Goal: Information Seeking & Learning: Learn about a topic

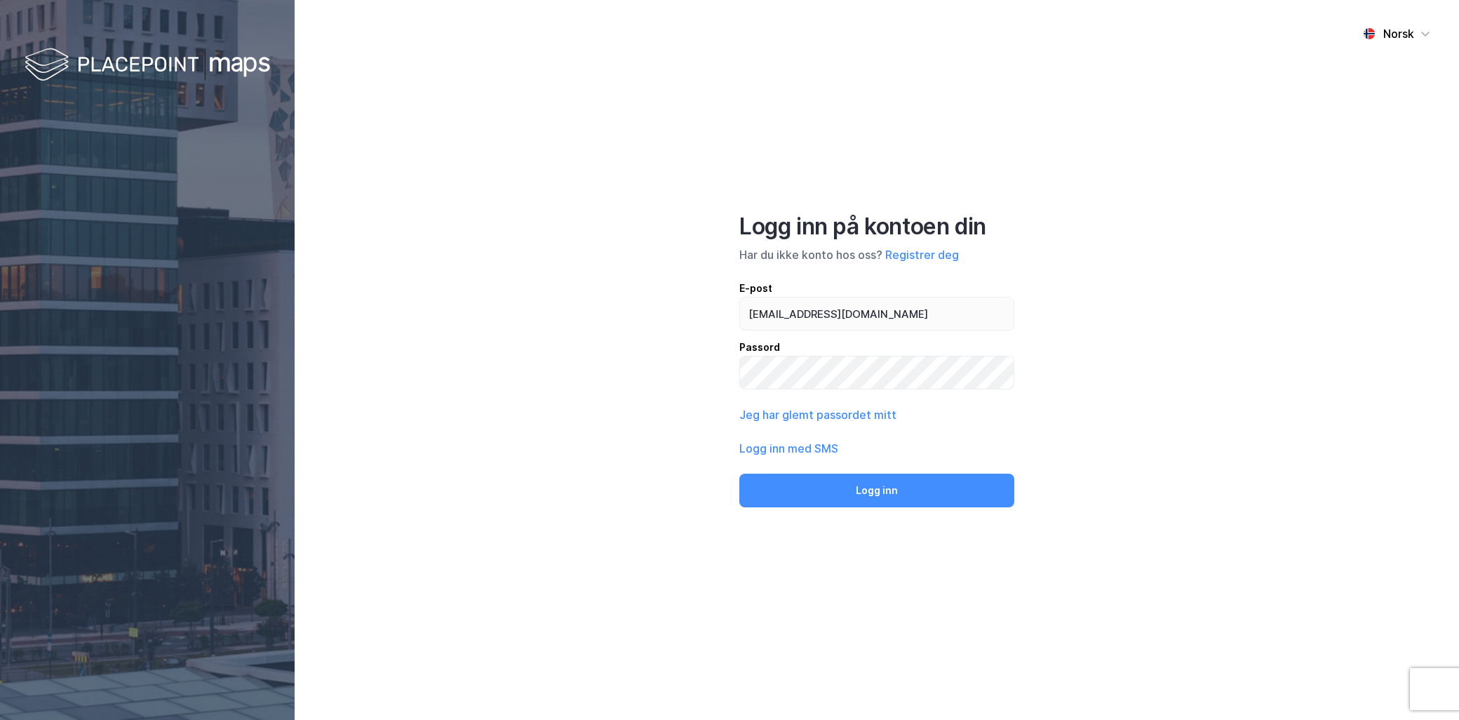
type input "hilde.martinsen@nordea.no"
click at [739, 473] on button "Logg inn" at bounding box center [876, 490] width 275 height 34
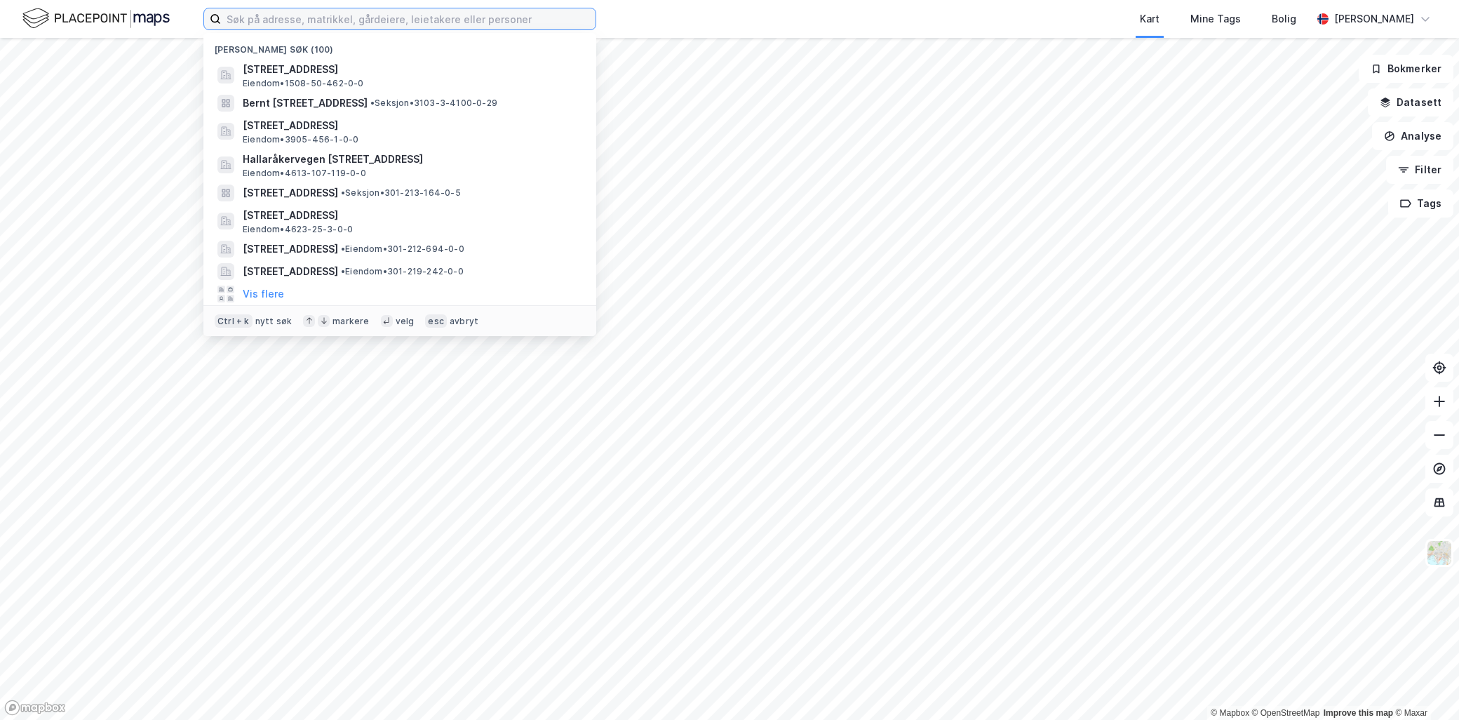
click at [244, 18] on input at bounding box center [408, 18] width 375 height 21
paste input "1508/200/581//8"
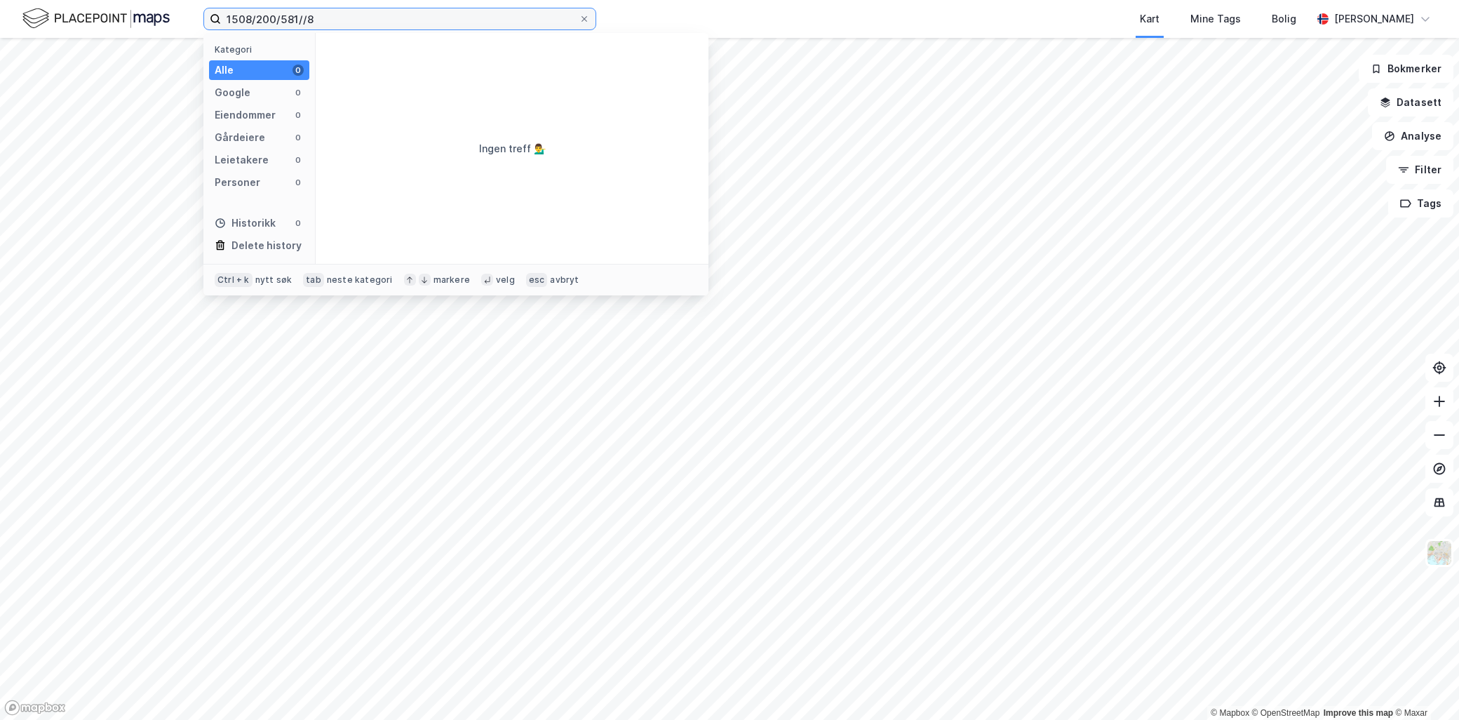
click at [303, 12] on input "1508/200/581//8" at bounding box center [400, 18] width 358 height 21
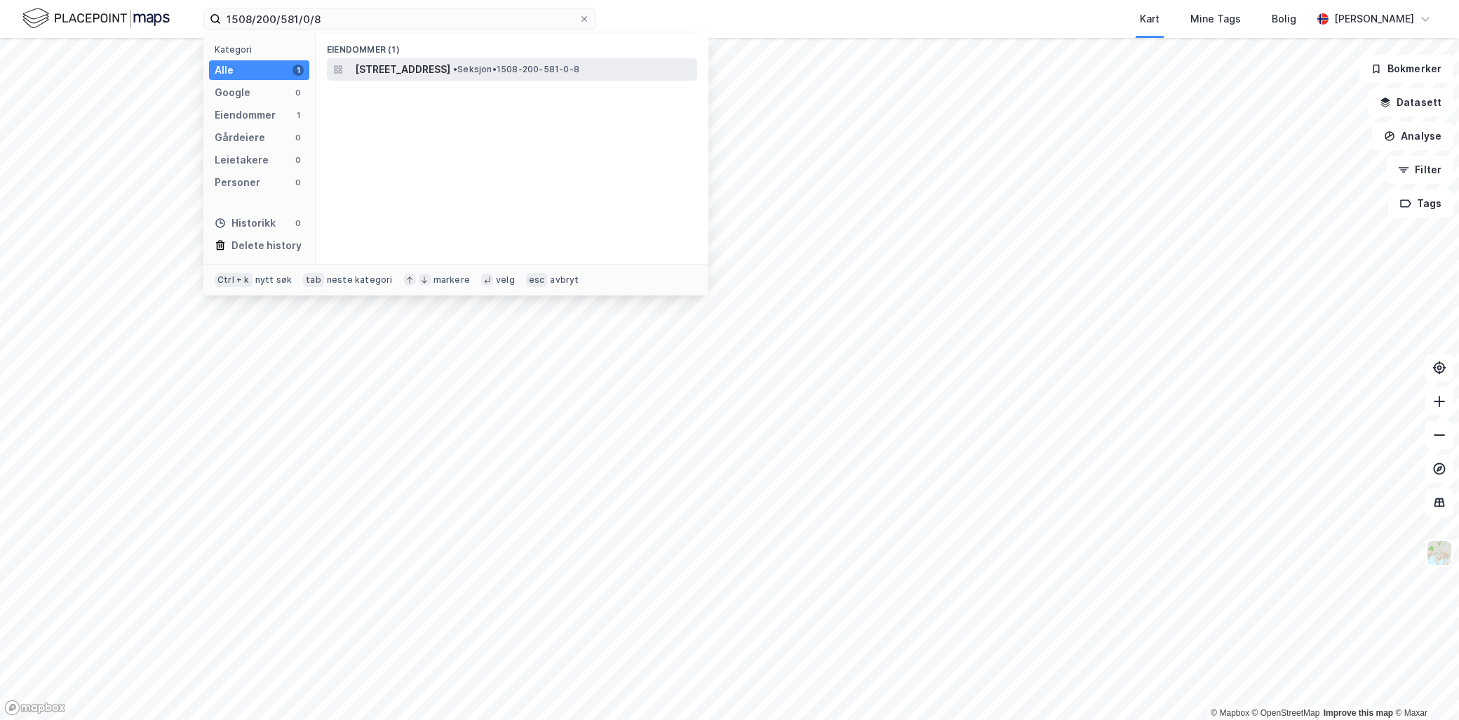
click at [405, 67] on span "[STREET_ADDRESS]" at bounding box center [402, 69] width 95 height 17
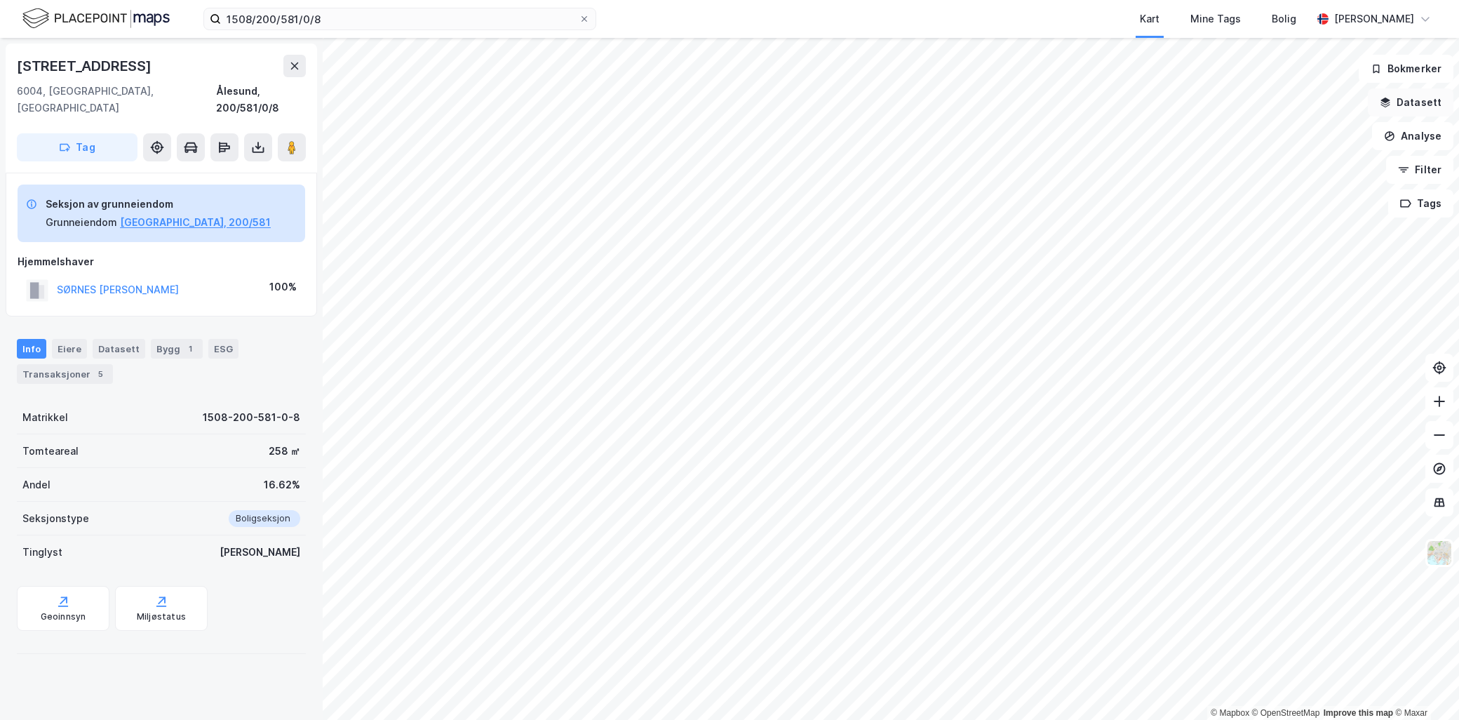
click at [1413, 109] on button "Datasett" at bounding box center [1411, 102] width 86 height 28
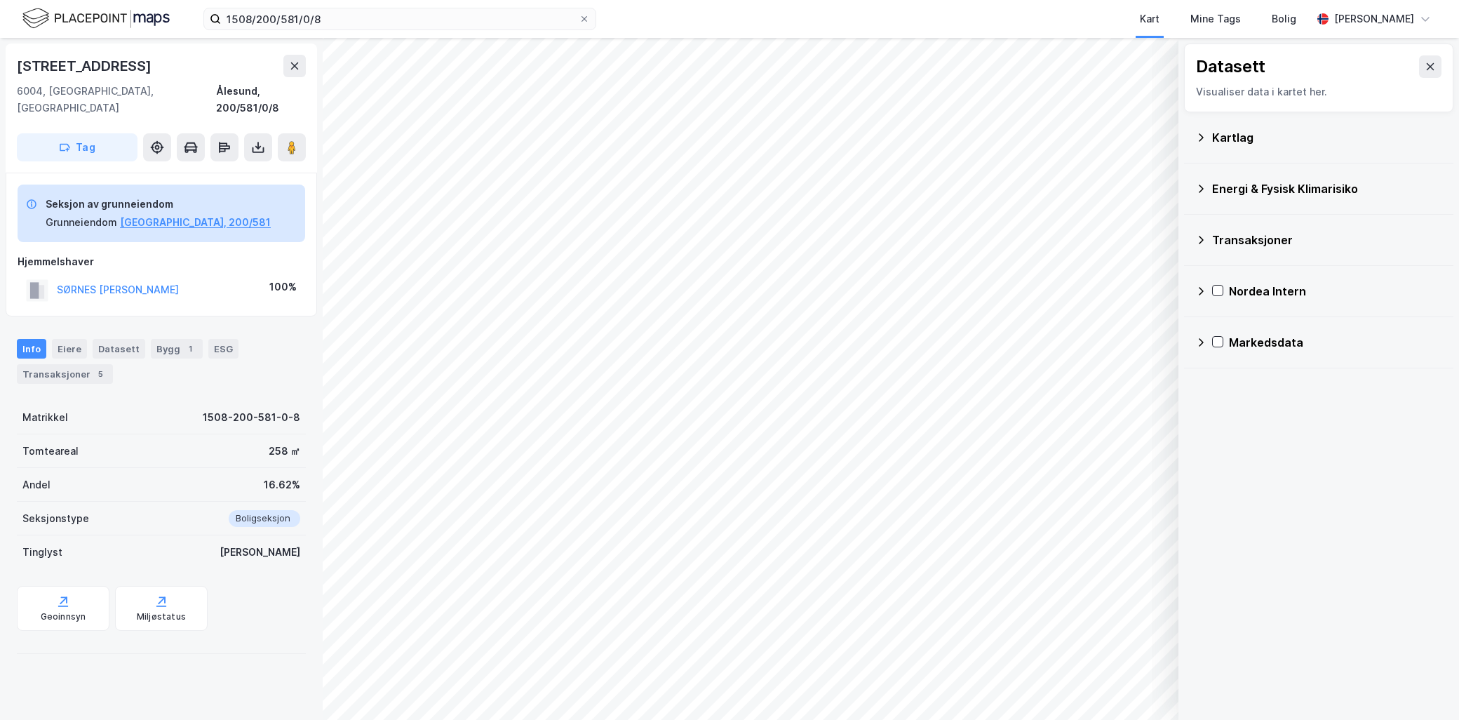
click at [1201, 132] on icon at bounding box center [1200, 137] width 11 height 11
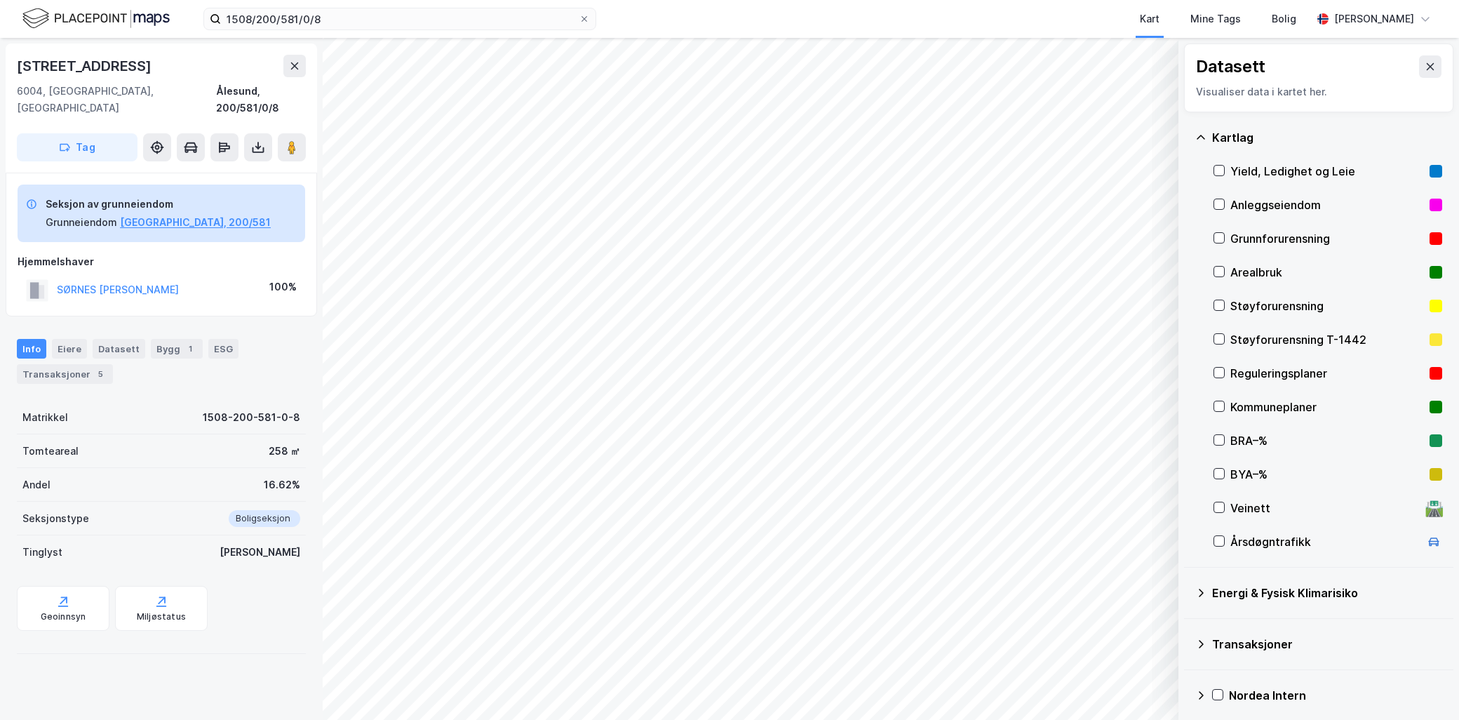
click at [1271, 244] on div "Grunnforurensning" at bounding box center [1327, 238] width 194 height 17
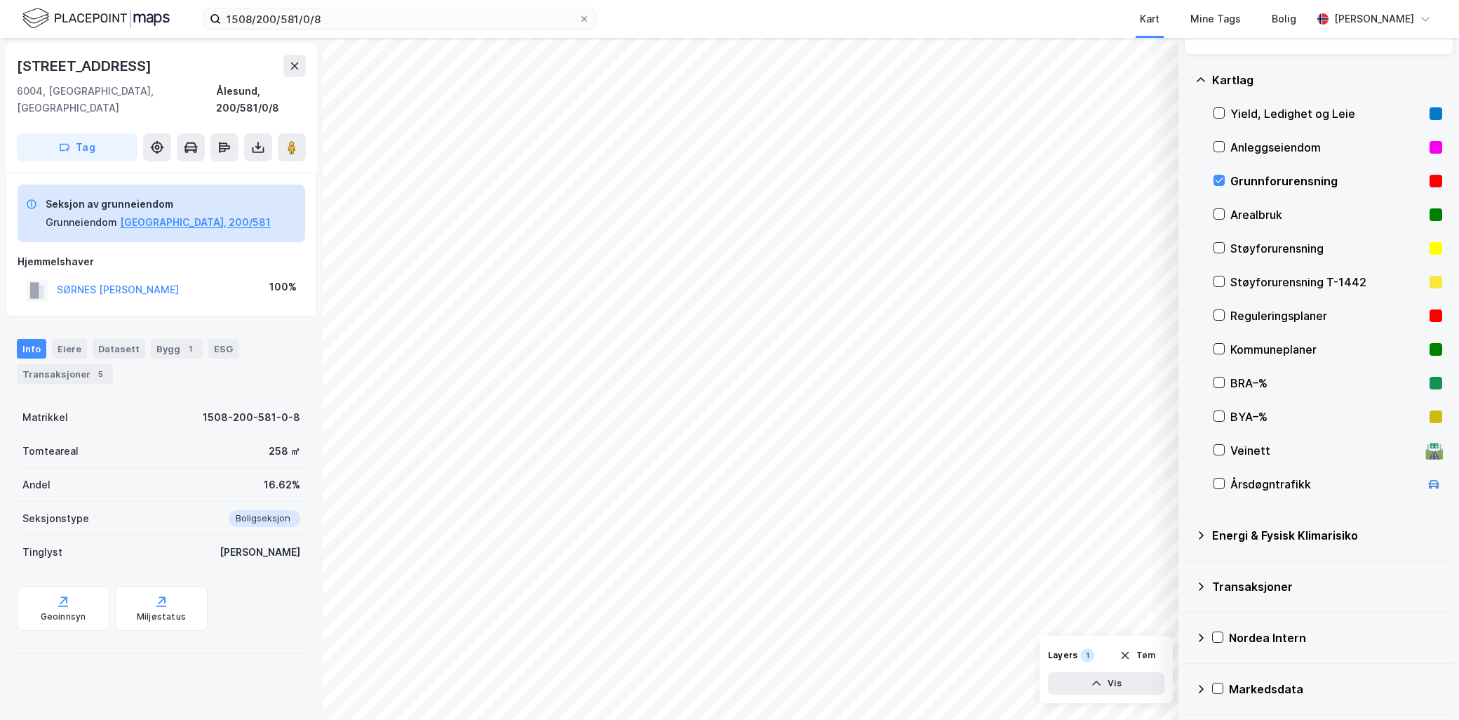
click at [1202, 534] on icon at bounding box center [1201, 535] width 5 height 8
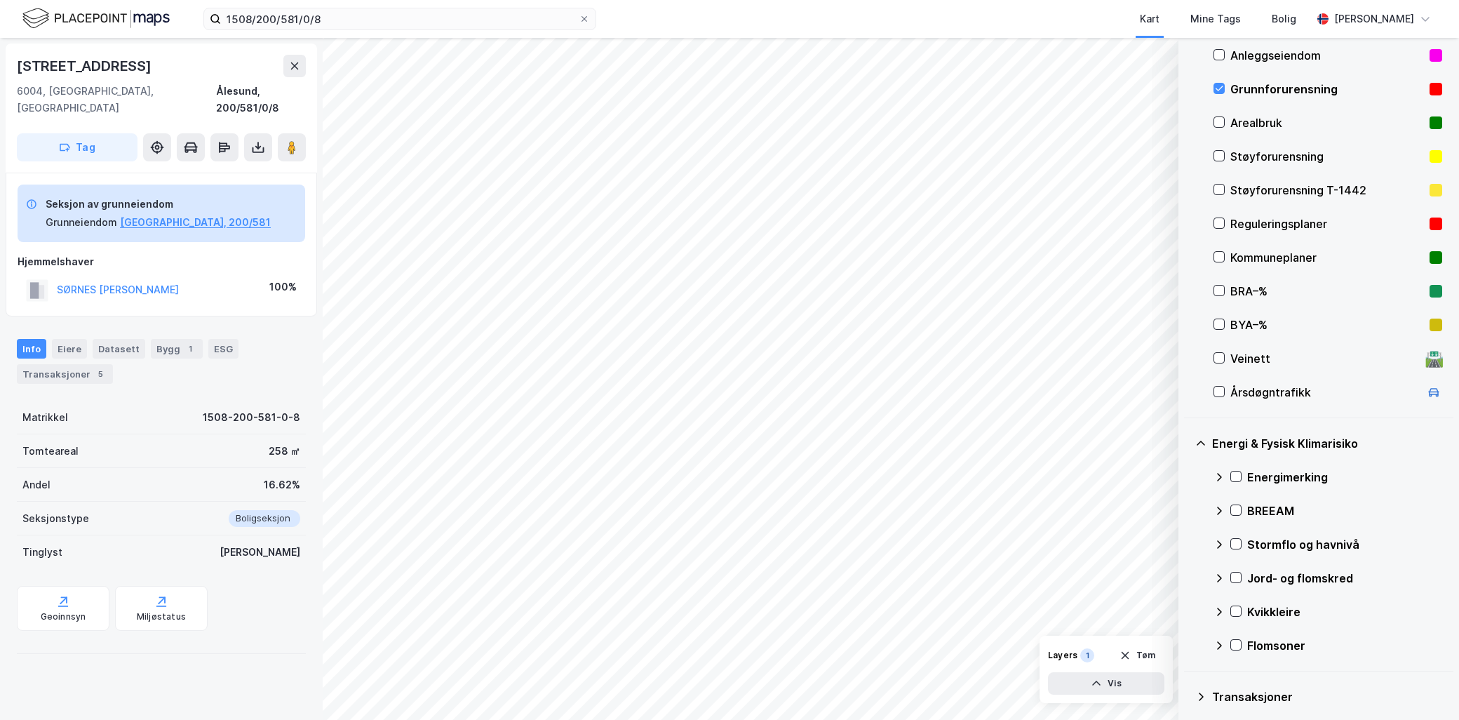
scroll to position [224, 0]
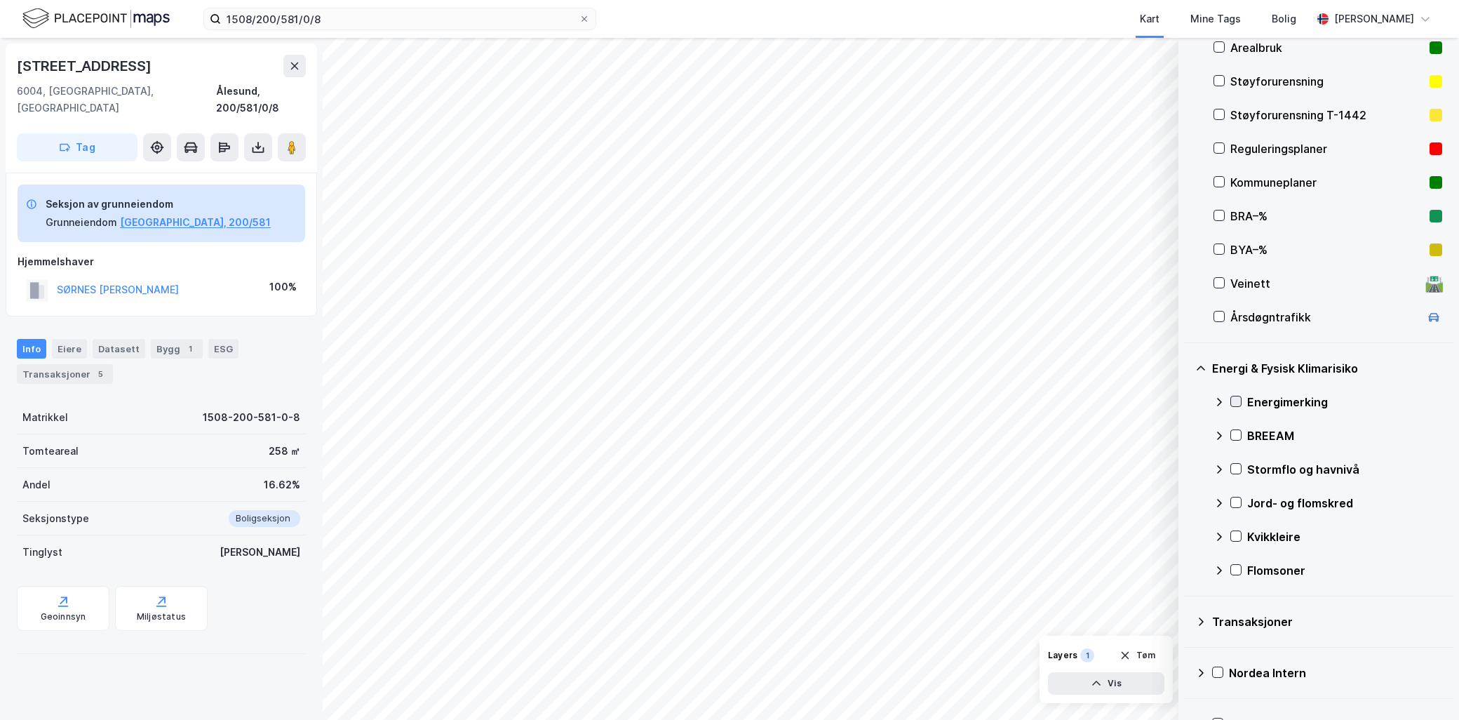
click at [1240, 397] on icon at bounding box center [1236, 401] width 10 height 10
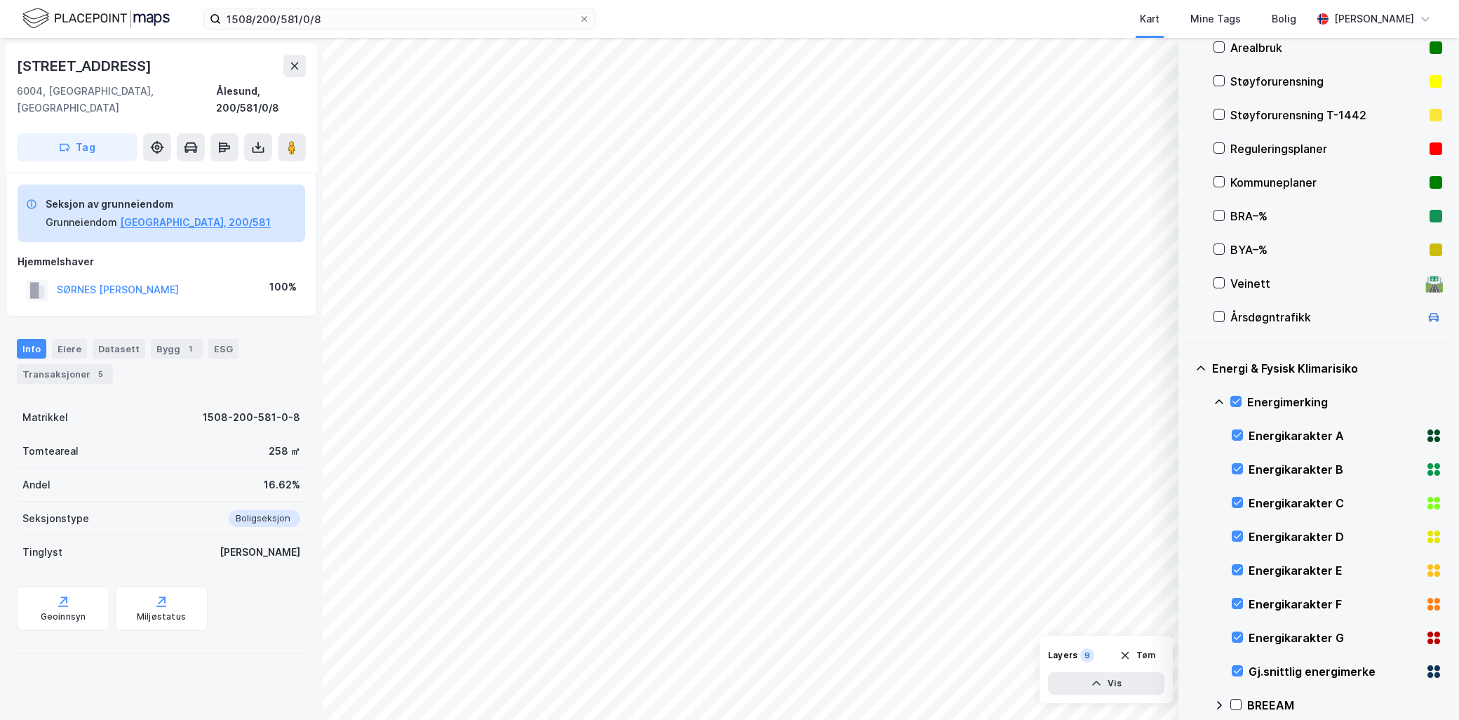
click at [1218, 398] on icon at bounding box center [1218, 401] width 11 height 11
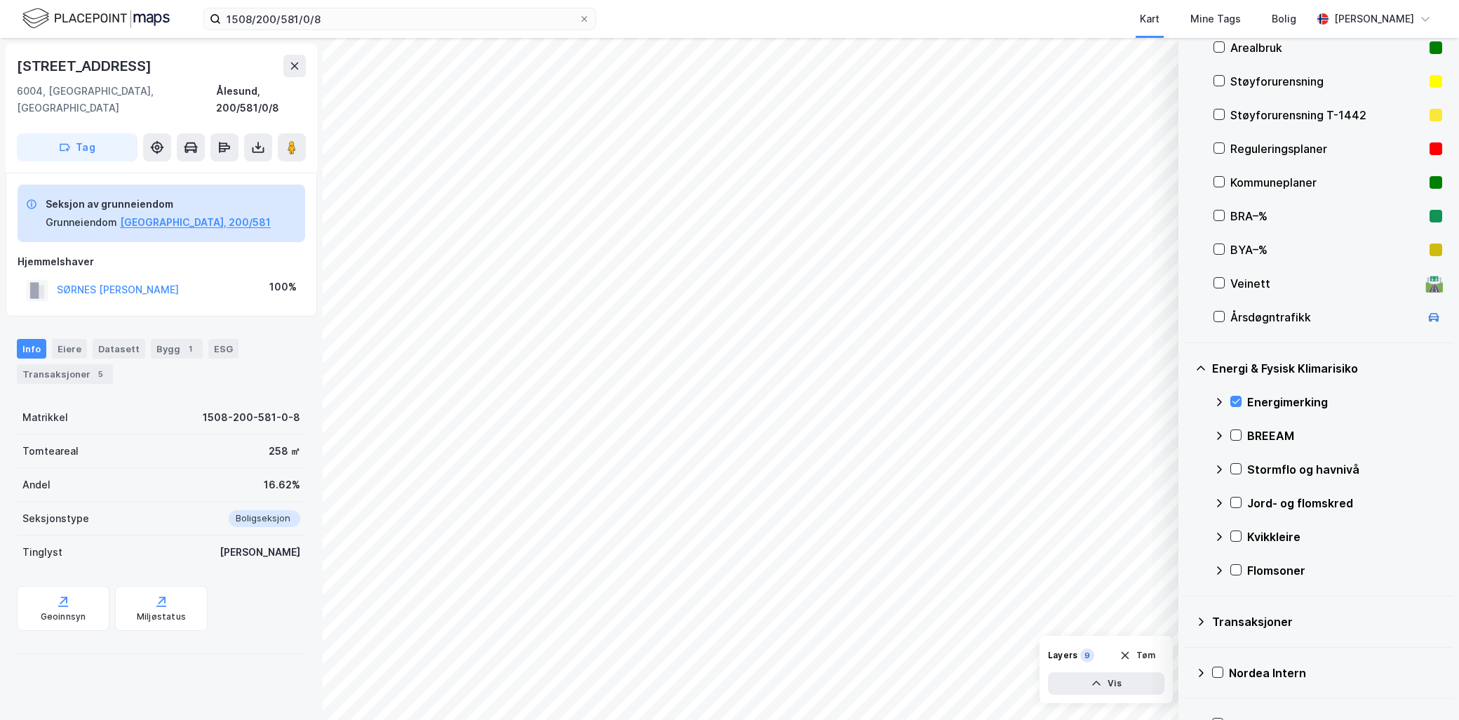
click at [1216, 466] on icon at bounding box center [1218, 469] width 11 height 11
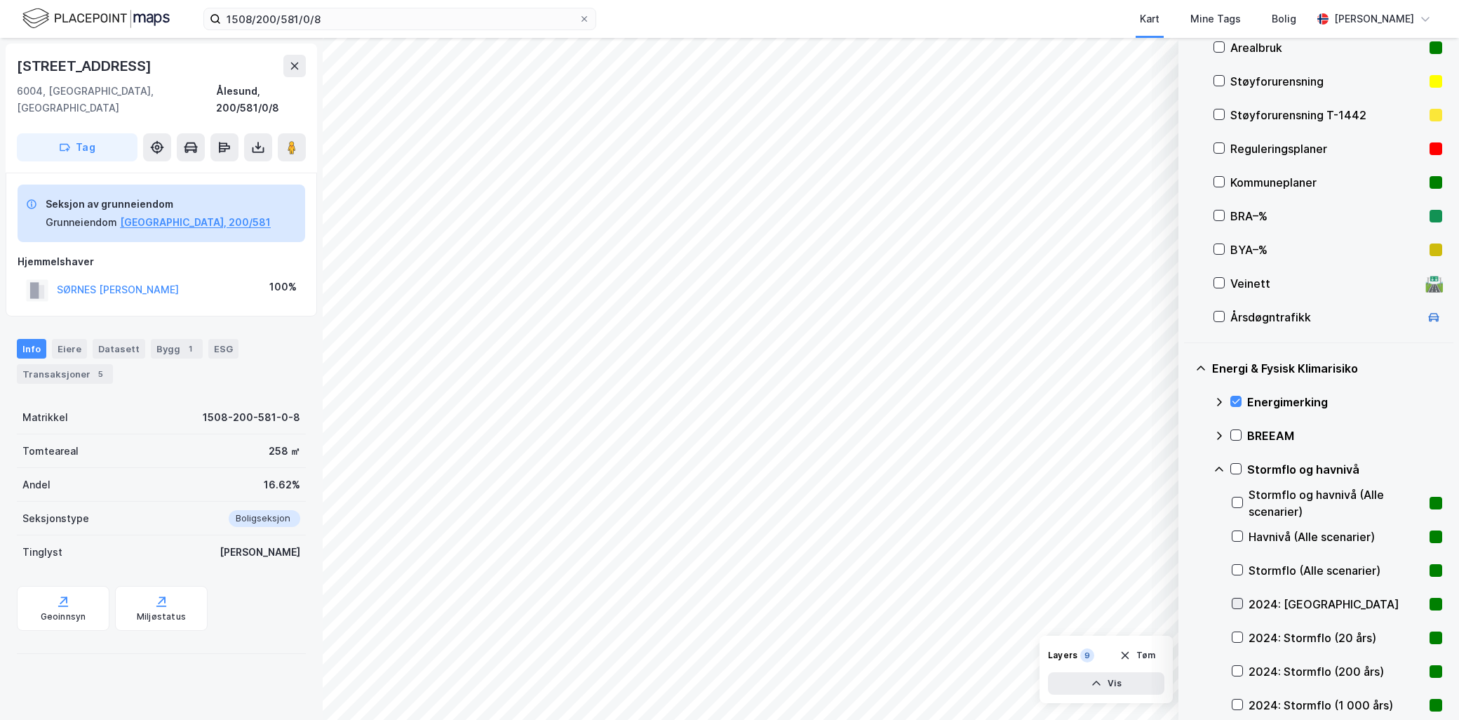
click at [1239, 601] on icon at bounding box center [1238, 603] width 8 height 5
click at [1240, 640] on icon at bounding box center [1237, 637] width 10 height 10
click at [1237, 468] on icon at bounding box center [1236, 468] width 8 height 1
click at [1219, 466] on icon at bounding box center [1218, 469] width 11 height 11
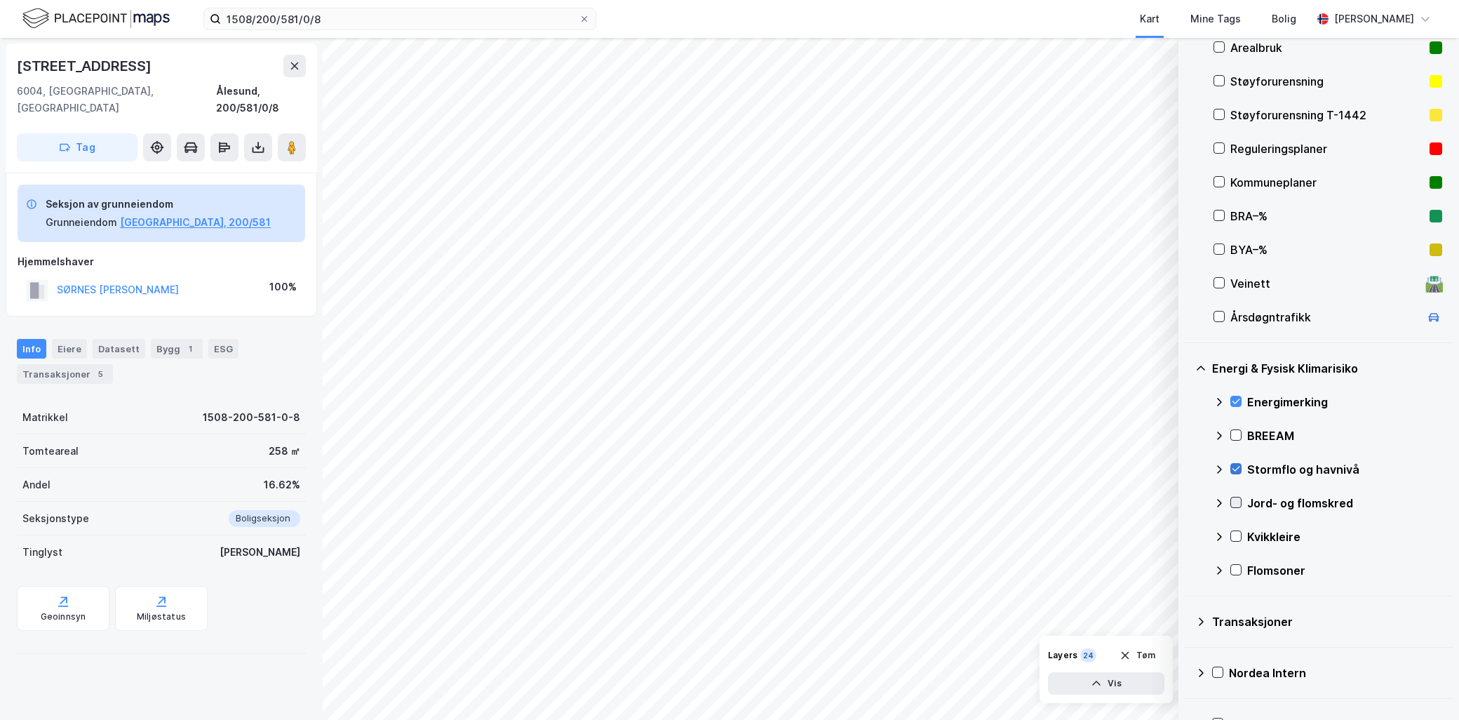
click at [1239, 503] on icon at bounding box center [1236, 502] width 10 height 10
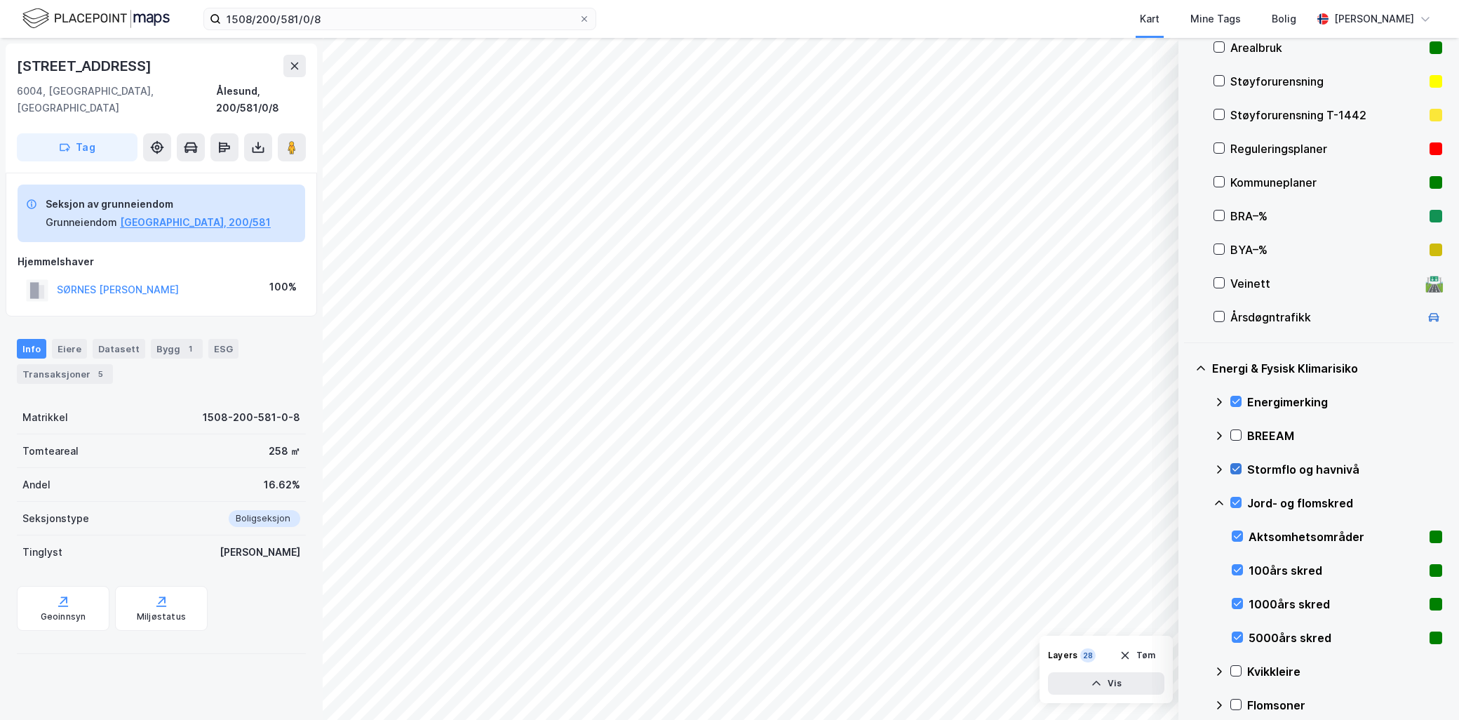
click at [1218, 498] on icon at bounding box center [1218, 502] width 11 height 11
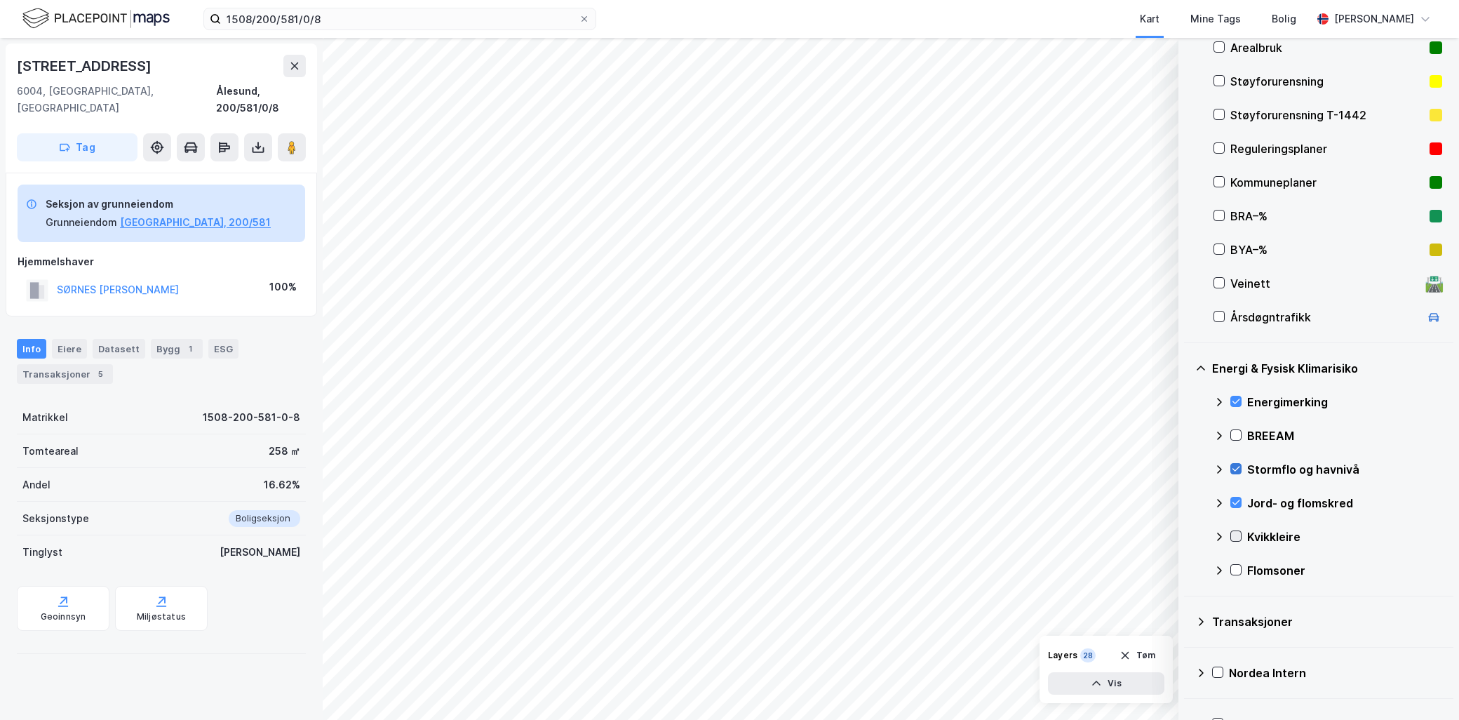
click at [1236, 535] on icon at bounding box center [1236, 536] width 10 height 10
click at [1235, 565] on icon at bounding box center [1237, 570] width 10 height 10
click at [1123, 681] on button "Vis" at bounding box center [1106, 683] width 116 height 22
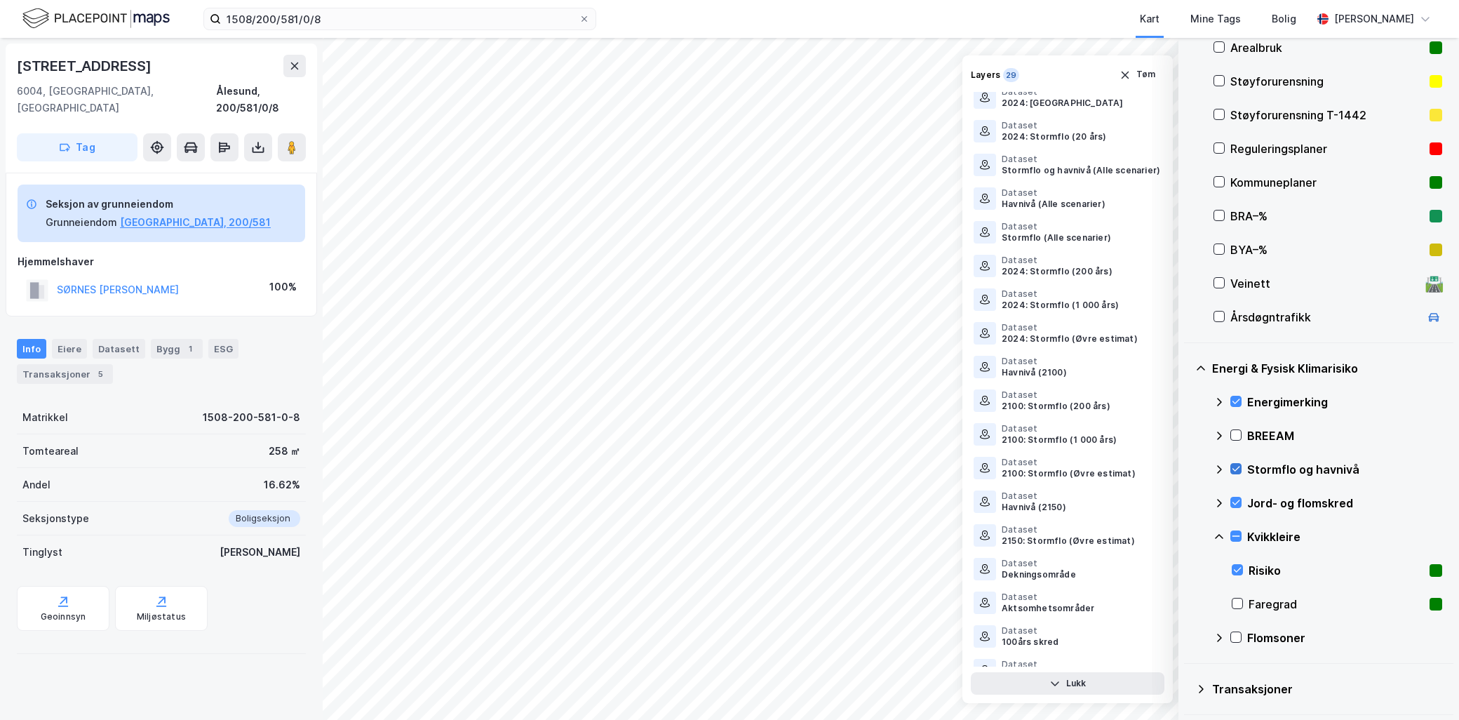
scroll to position [394, 0]
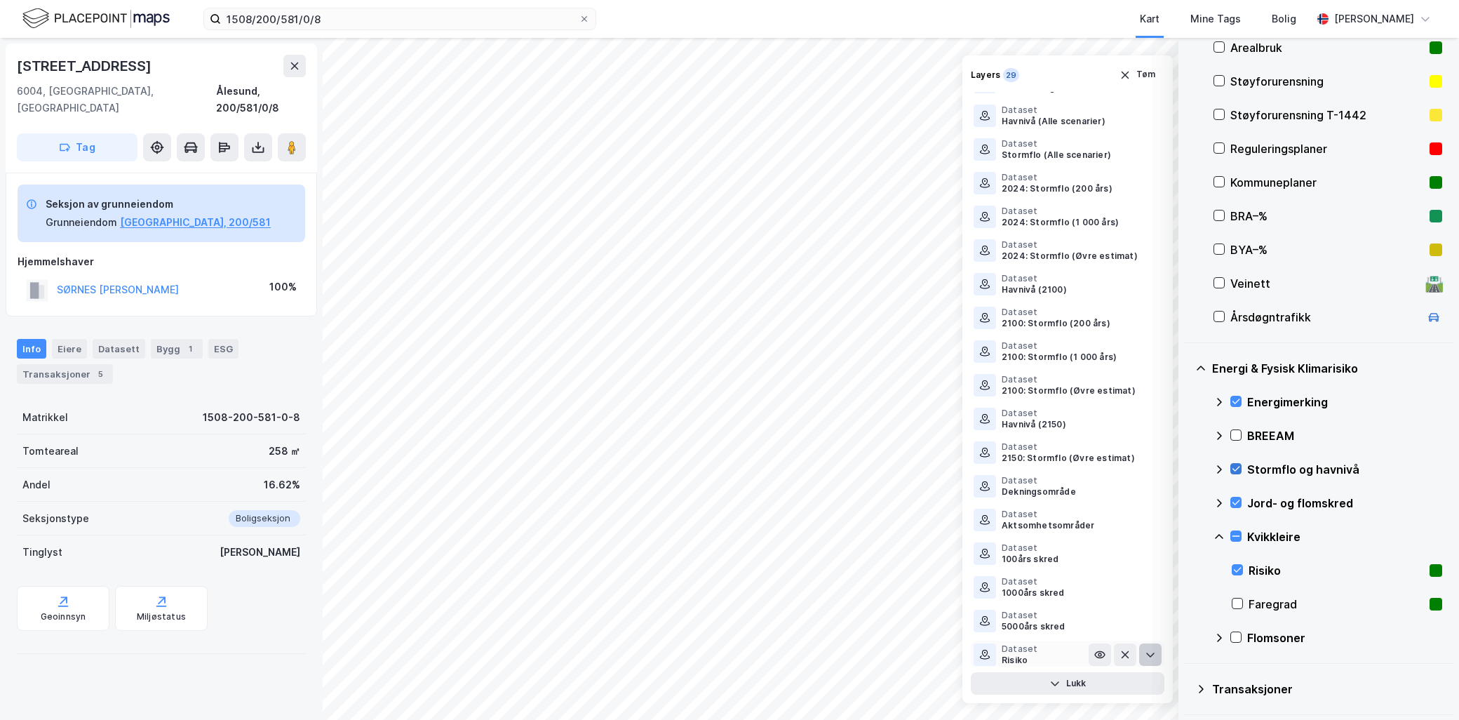
click at [1145, 650] on icon at bounding box center [1150, 654] width 11 height 11
click at [1229, 461] on div "Stormflo og havnivå" at bounding box center [1327, 469] width 229 height 34
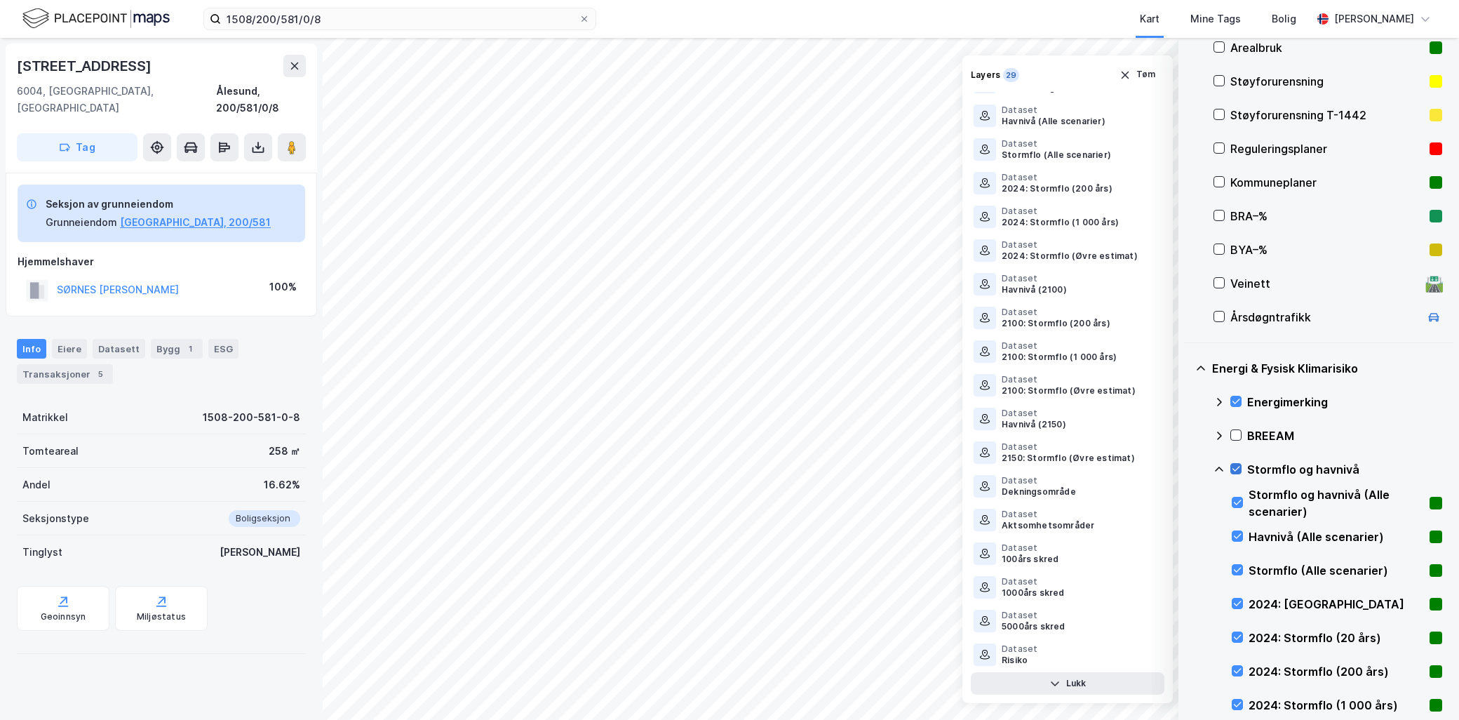
click at [1238, 467] on icon at bounding box center [1236, 468] width 8 height 5
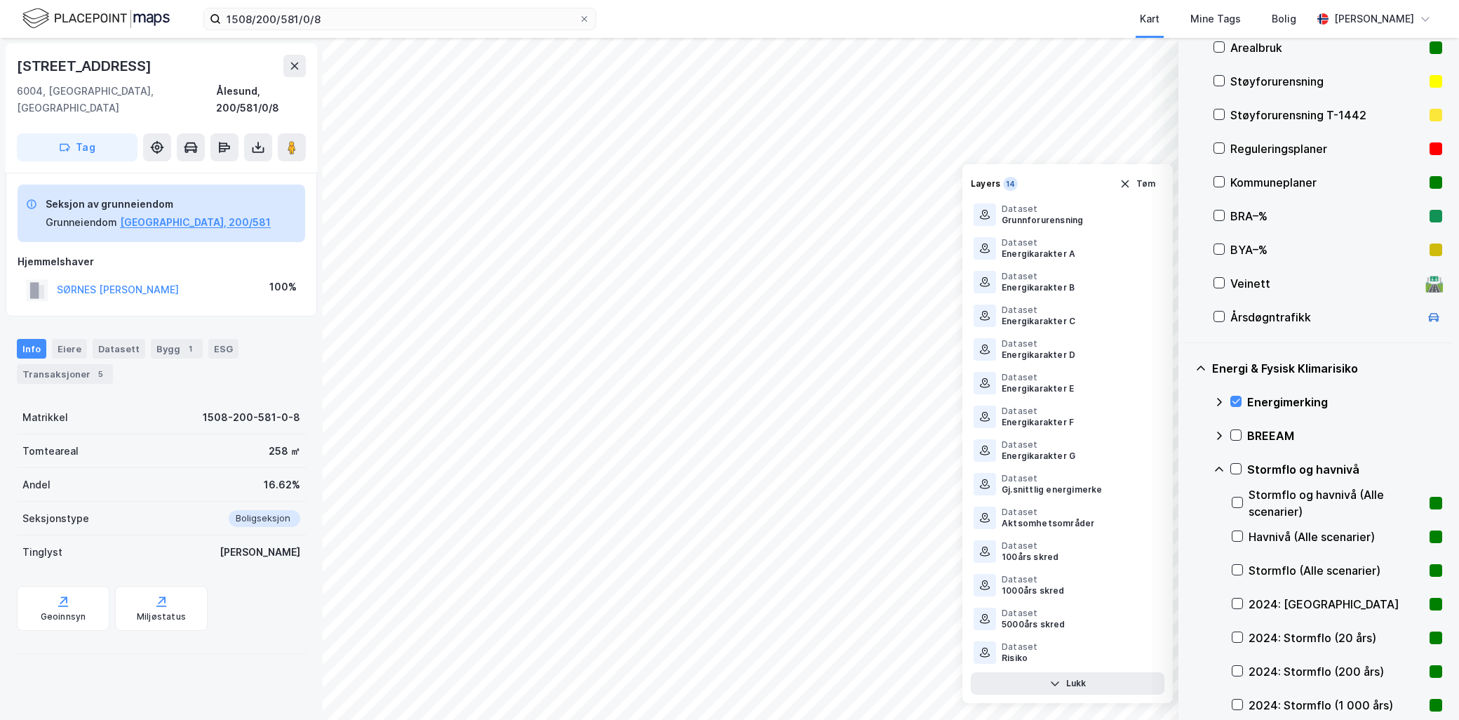
scroll to position [692, 0]
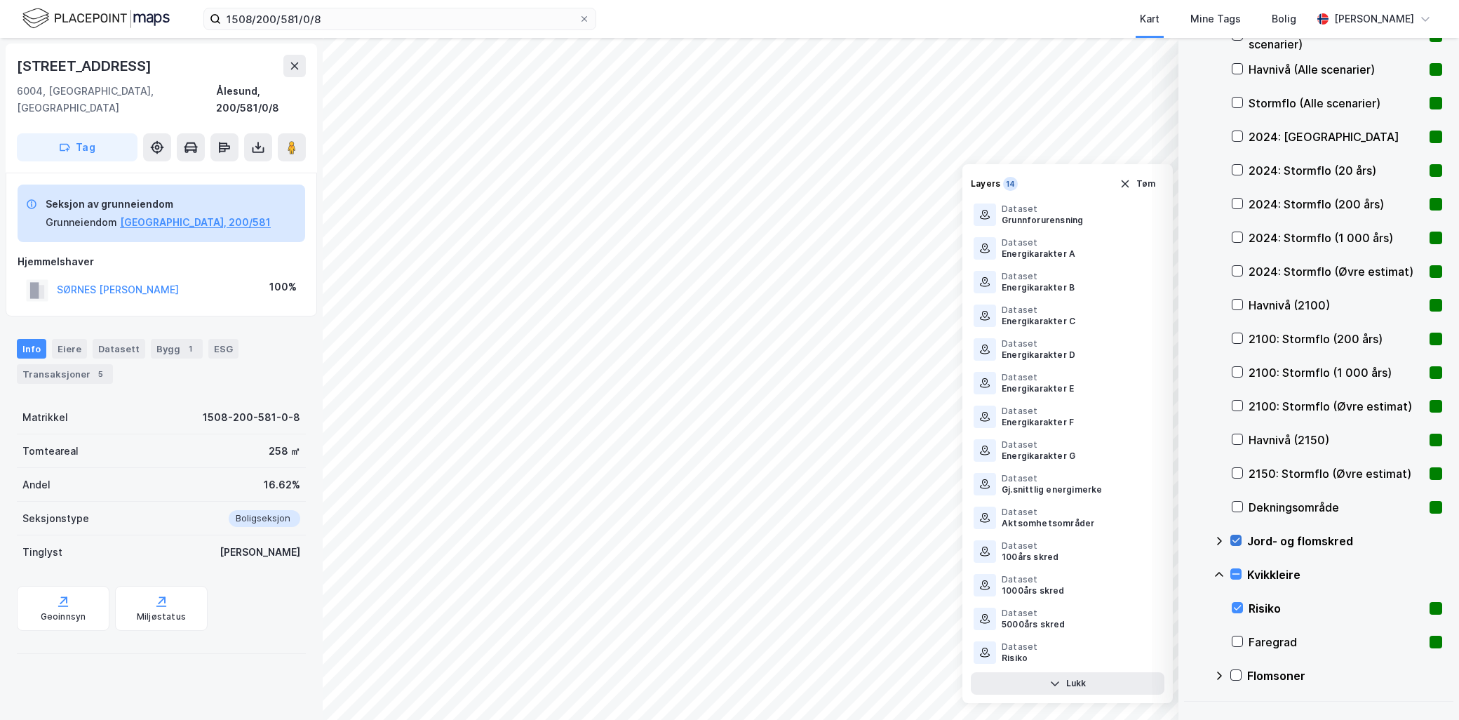
click at [1235, 539] on icon at bounding box center [1236, 540] width 10 height 10
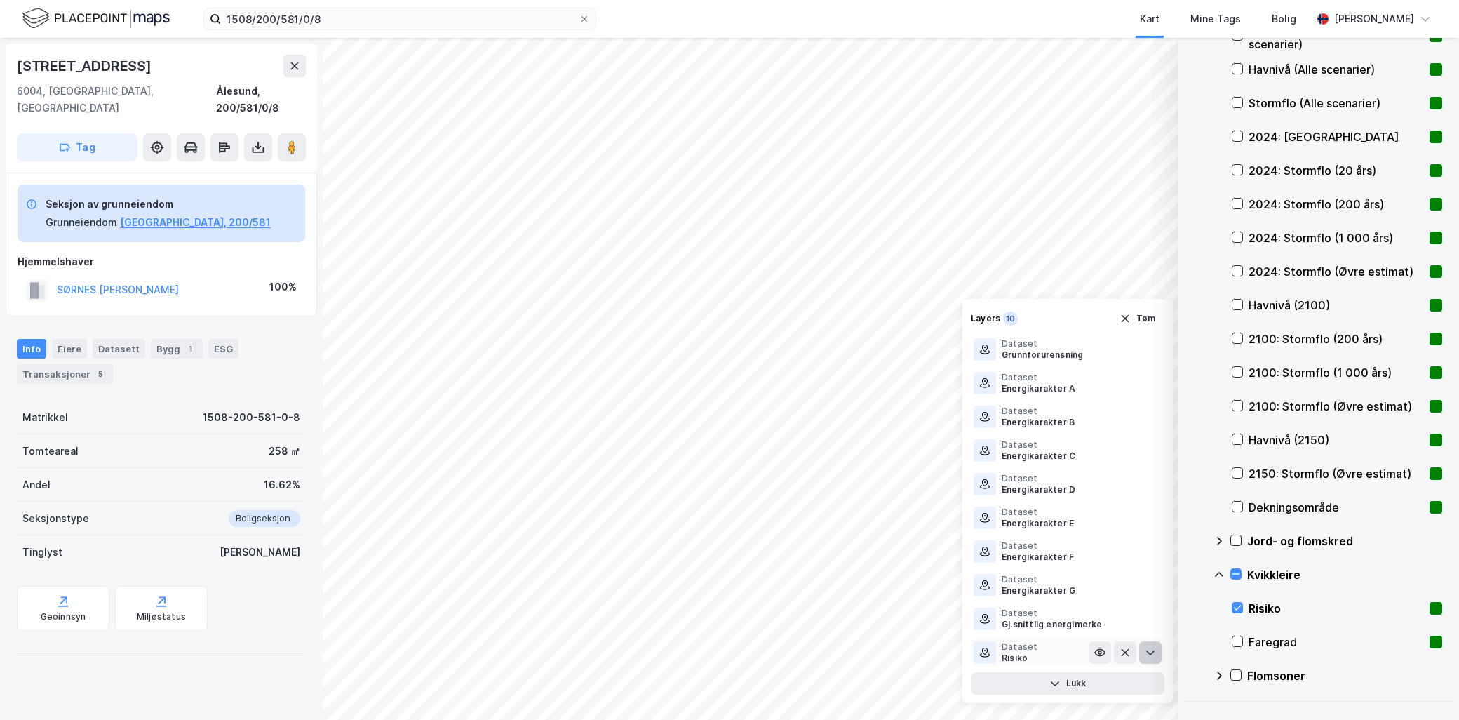
click at [1152, 658] on button at bounding box center [1150, 652] width 22 height 22
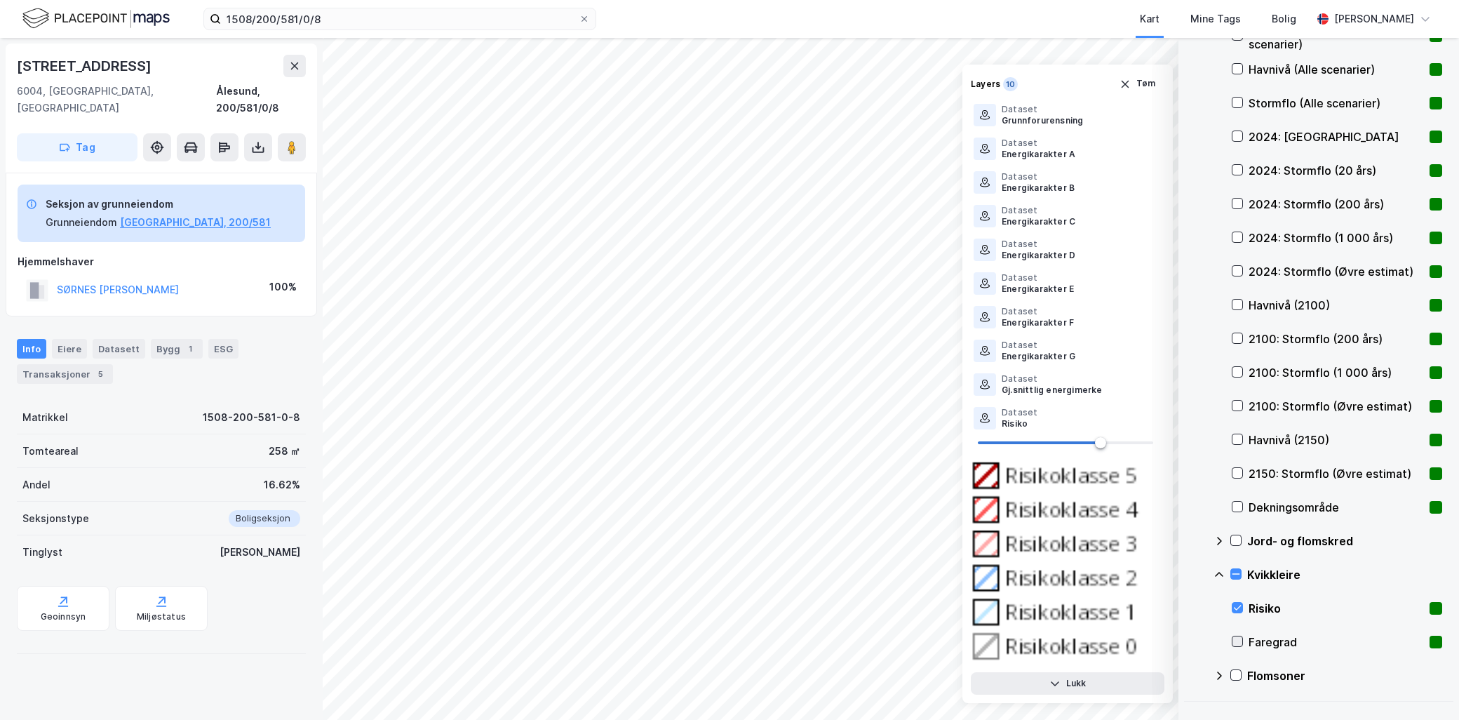
click at [1237, 640] on icon at bounding box center [1237, 641] width 10 height 10
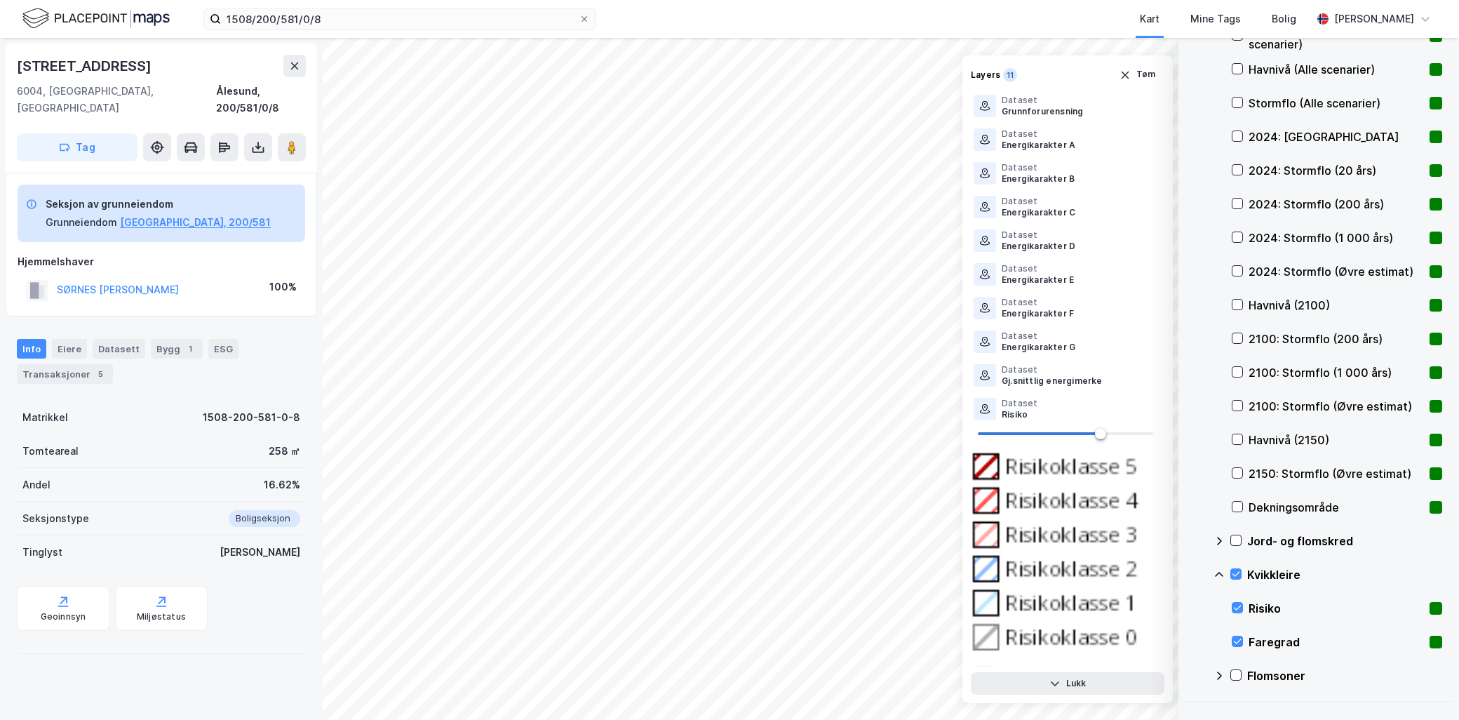
scroll to position [11, 0]
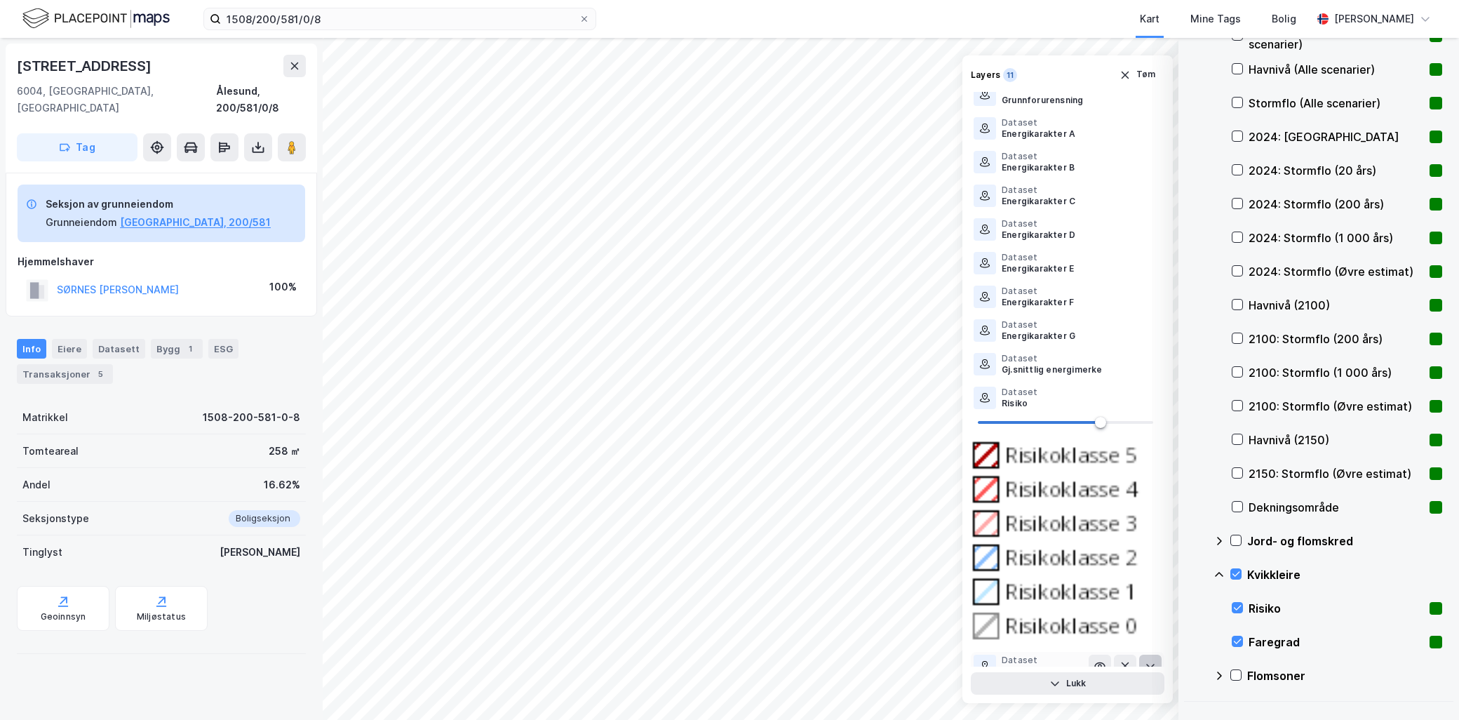
click at [1145, 660] on icon at bounding box center [1150, 665] width 11 height 11
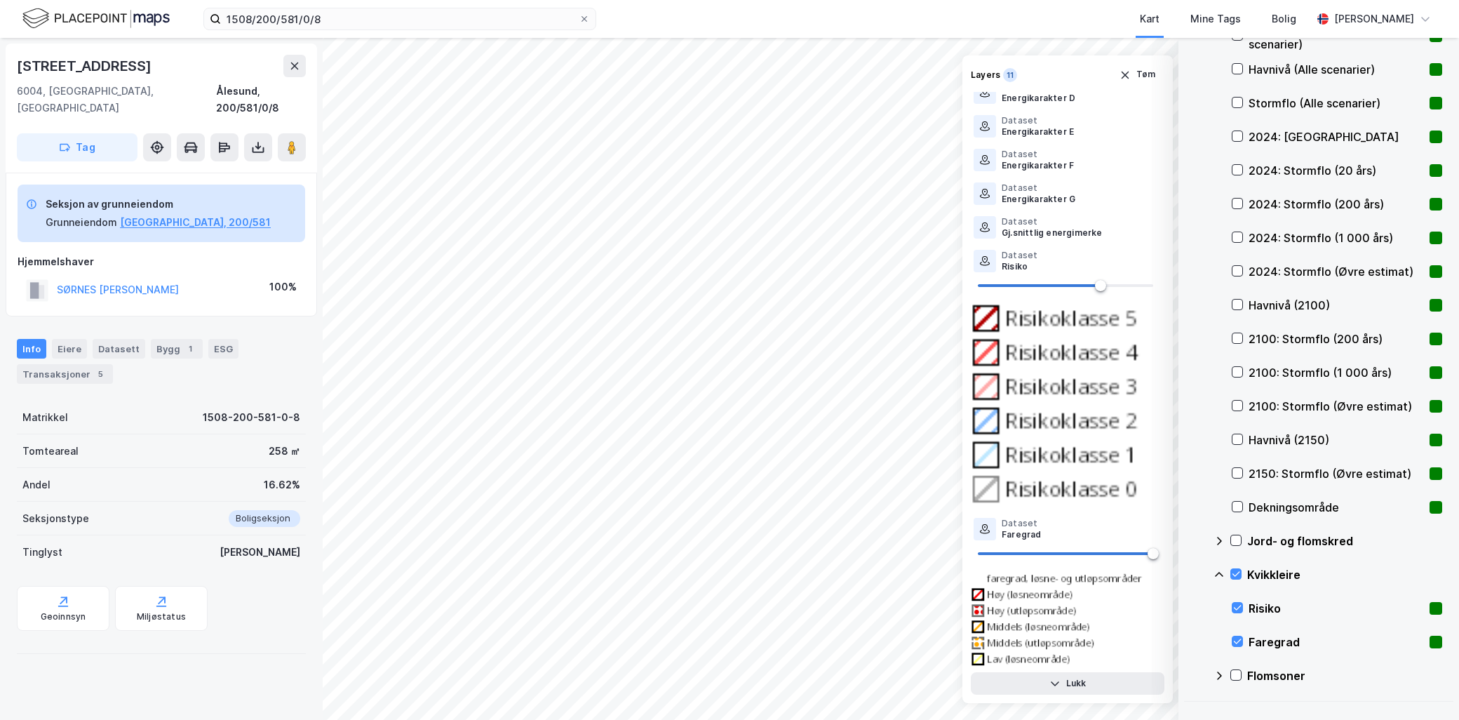
scroll to position [163, 0]
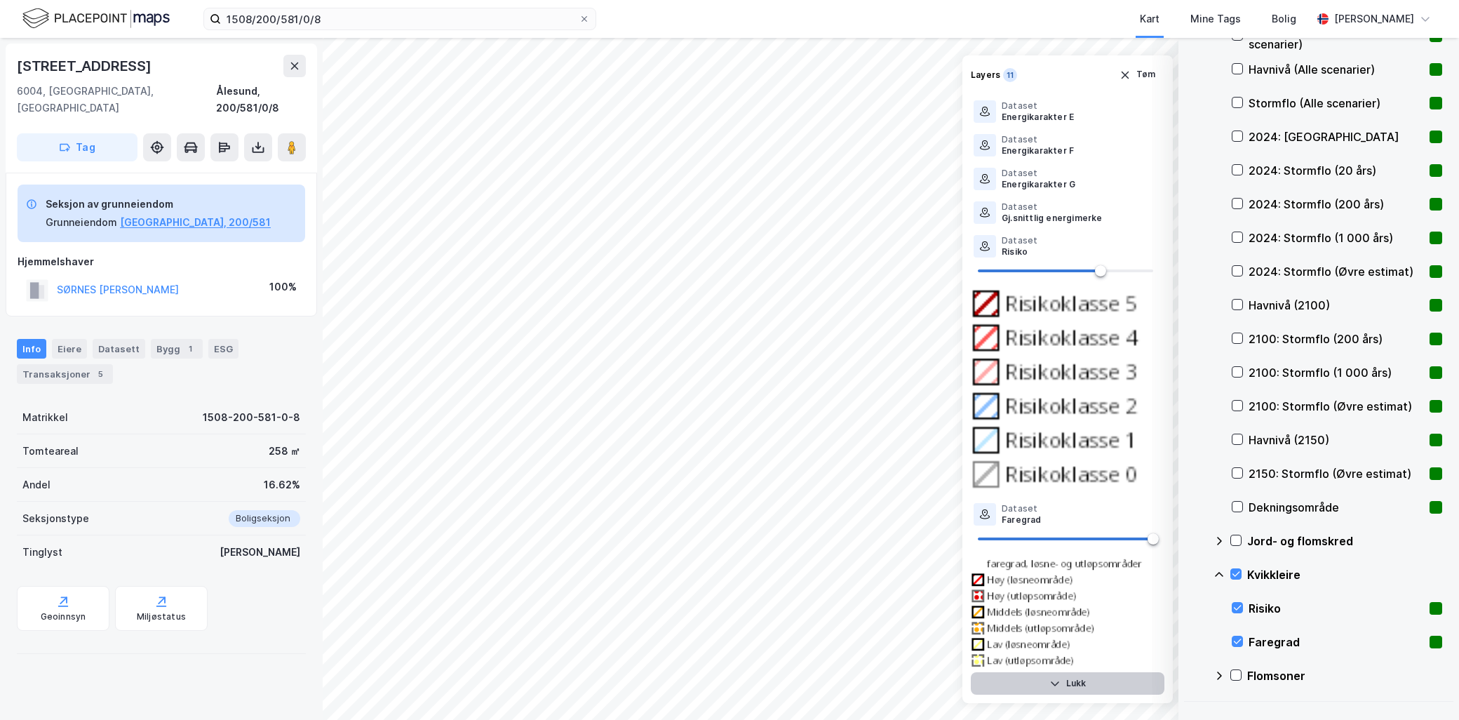
click at [1089, 676] on button "Lukk" at bounding box center [1068, 683] width 194 height 22
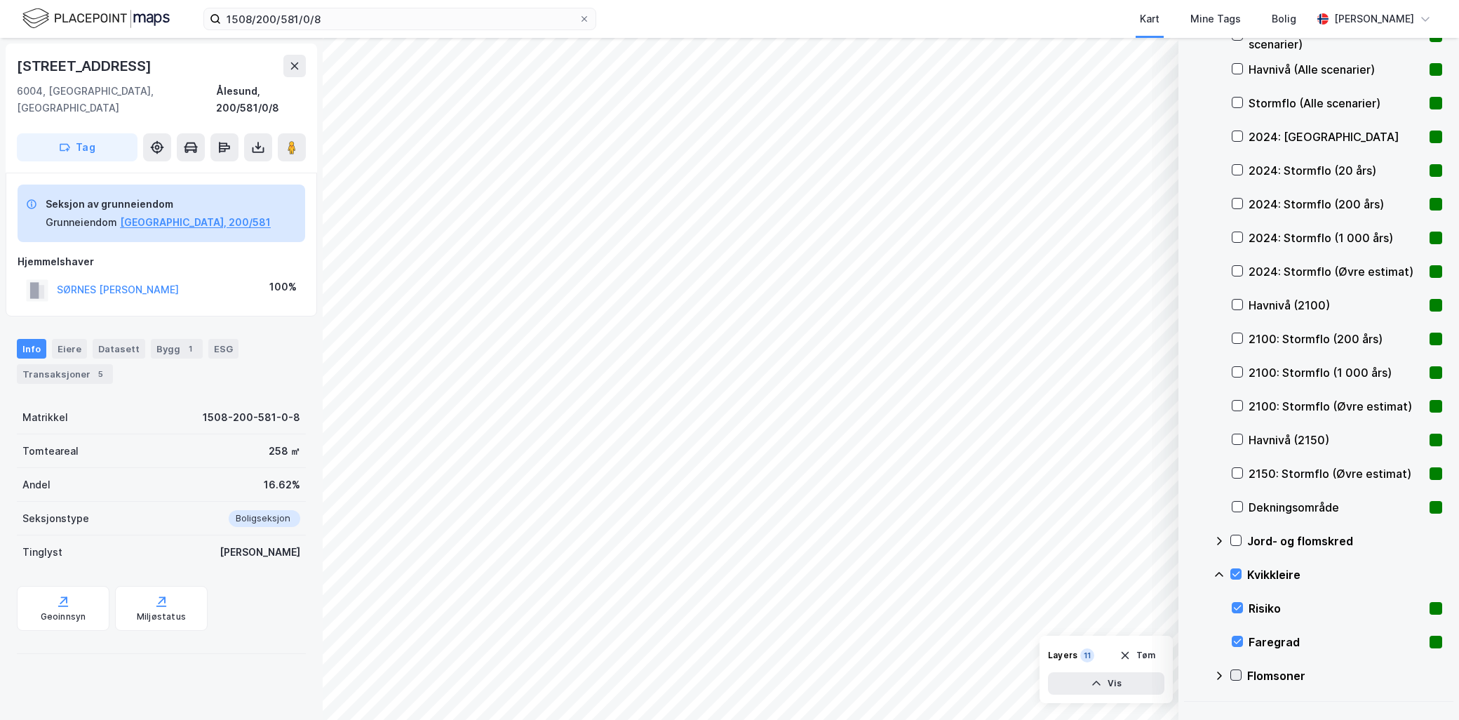
click at [1236, 671] on icon at bounding box center [1236, 675] width 10 height 10
click at [1218, 674] on icon at bounding box center [1218, 675] width 11 height 11
click at [1233, 537] on icon at bounding box center [1236, 540] width 10 height 10
click at [1218, 535] on icon at bounding box center [1218, 540] width 11 height 11
click at [1217, 569] on icon at bounding box center [1218, 574] width 11 height 11
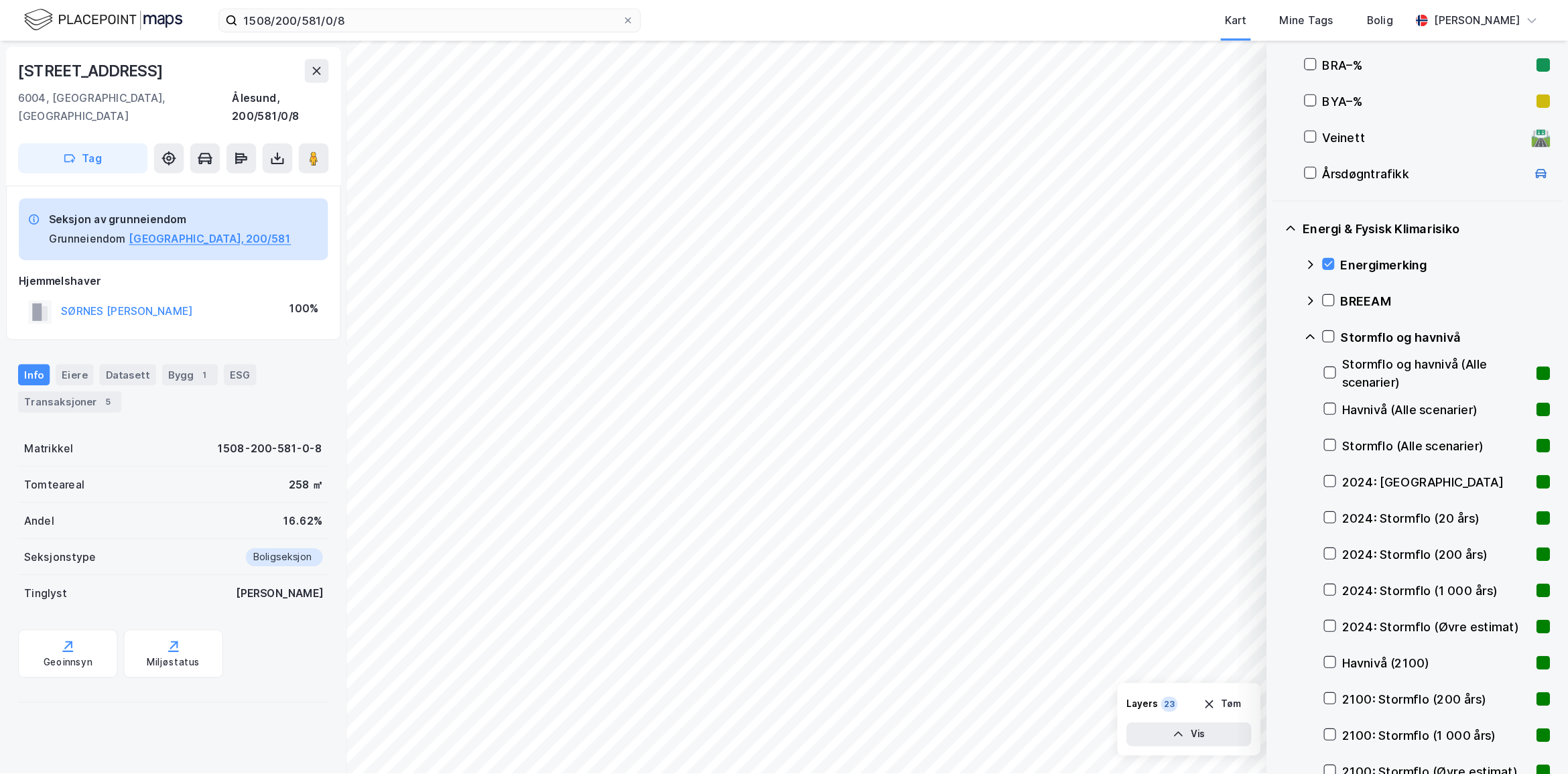
scroll to position [214, 0]
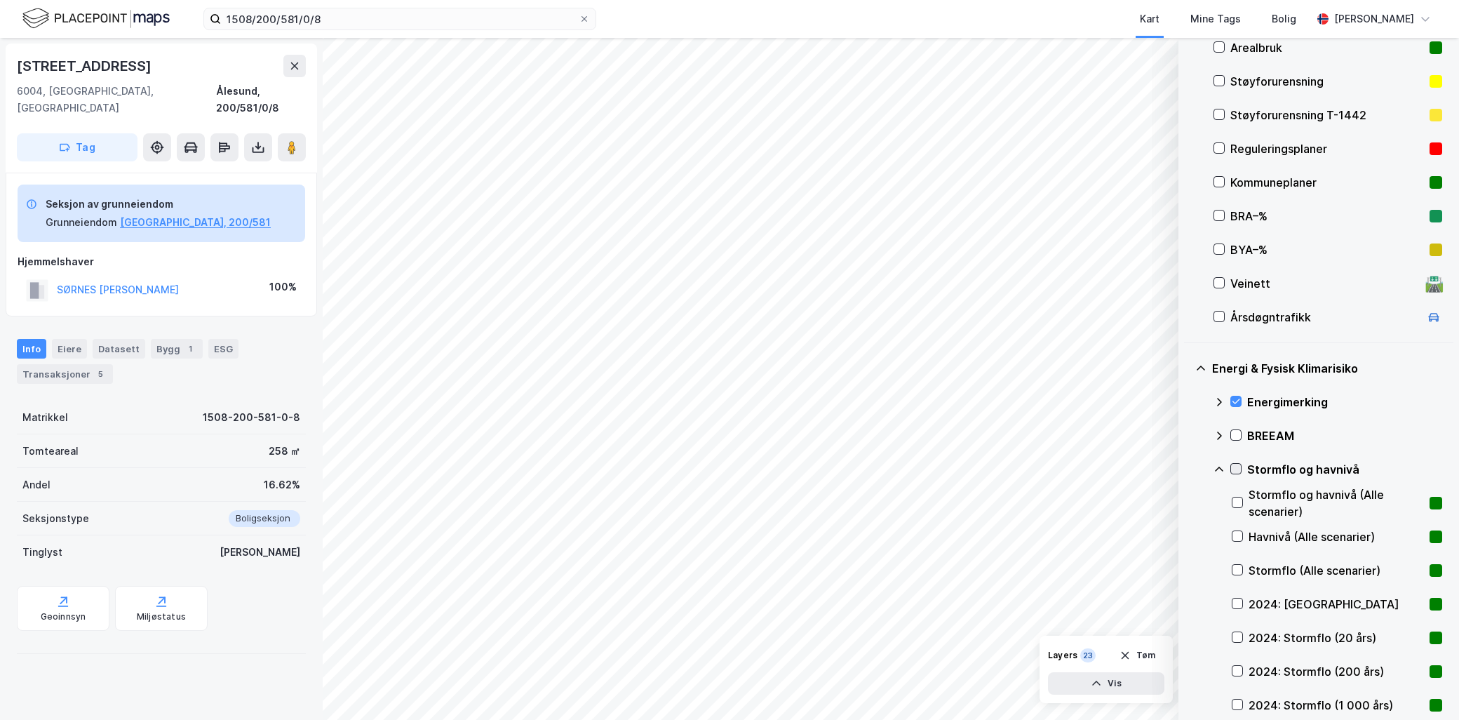
click at [1235, 465] on icon at bounding box center [1236, 469] width 10 height 10
click at [1219, 466] on icon at bounding box center [1218, 469] width 11 height 11
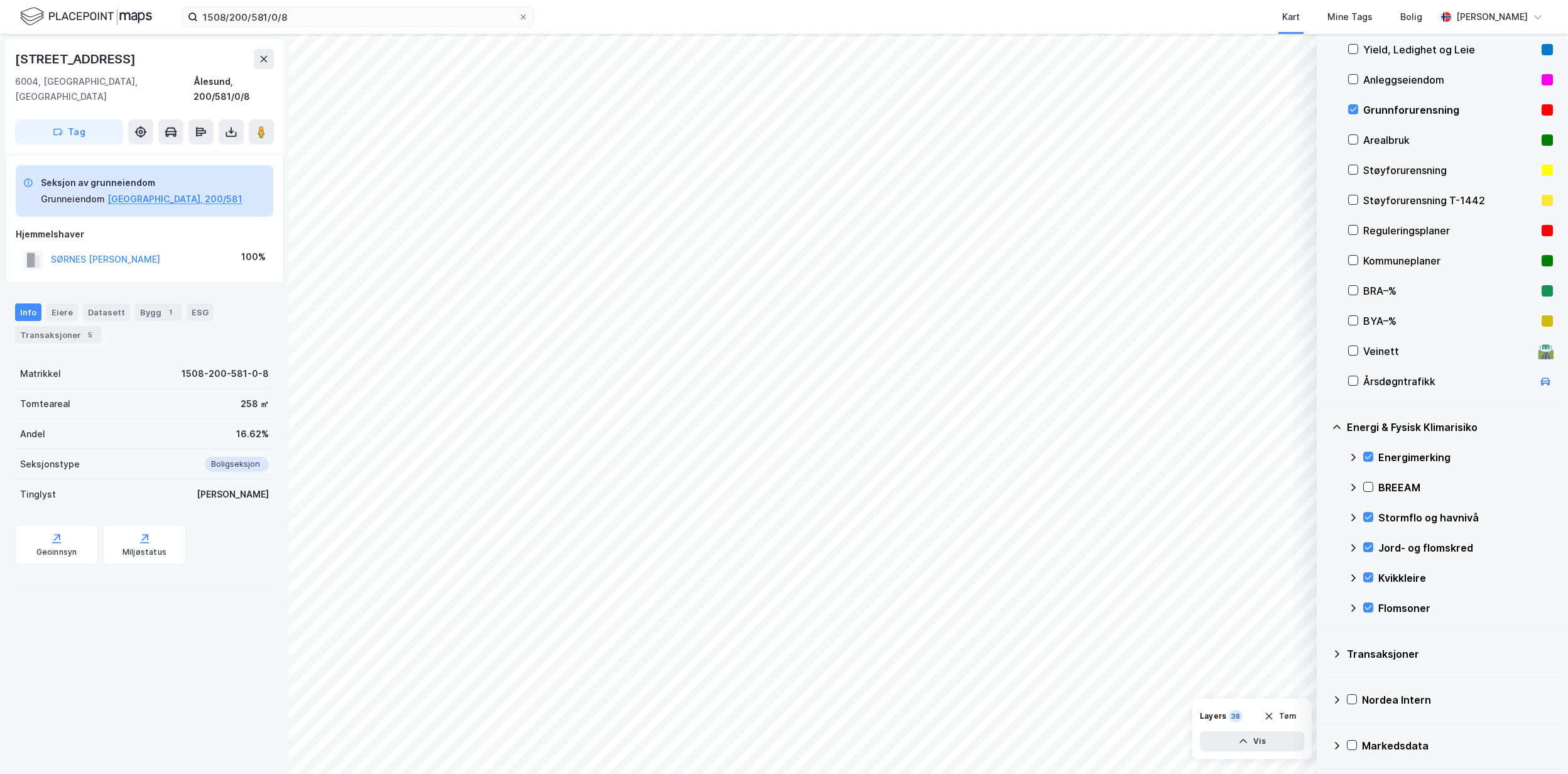
scroll to position [10, 0]
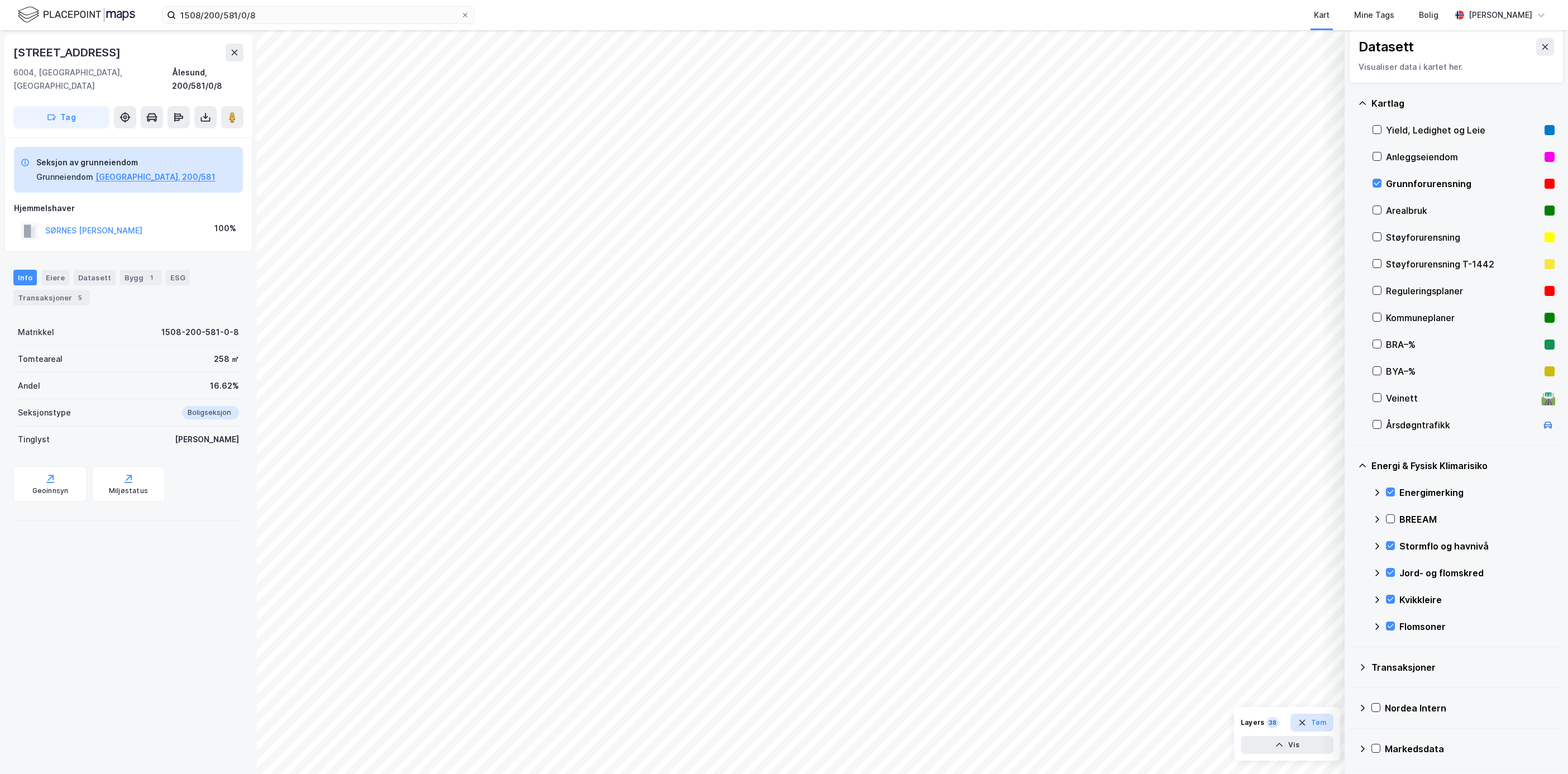
click at [1161, 573] on button "Tøm" at bounding box center [1312, 722] width 43 height 18
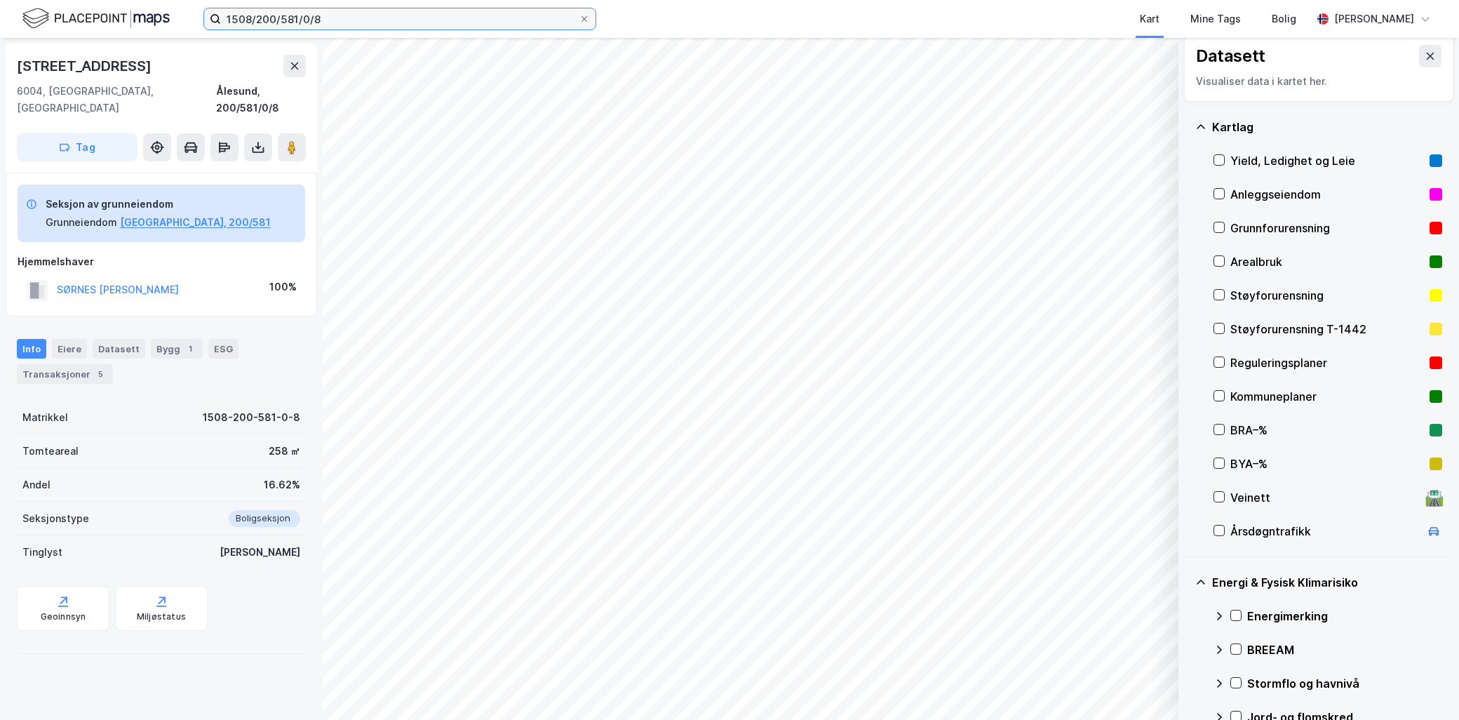
click at [330, 19] on input "1508/200/581/0/8" at bounding box center [400, 18] width 358 height 21
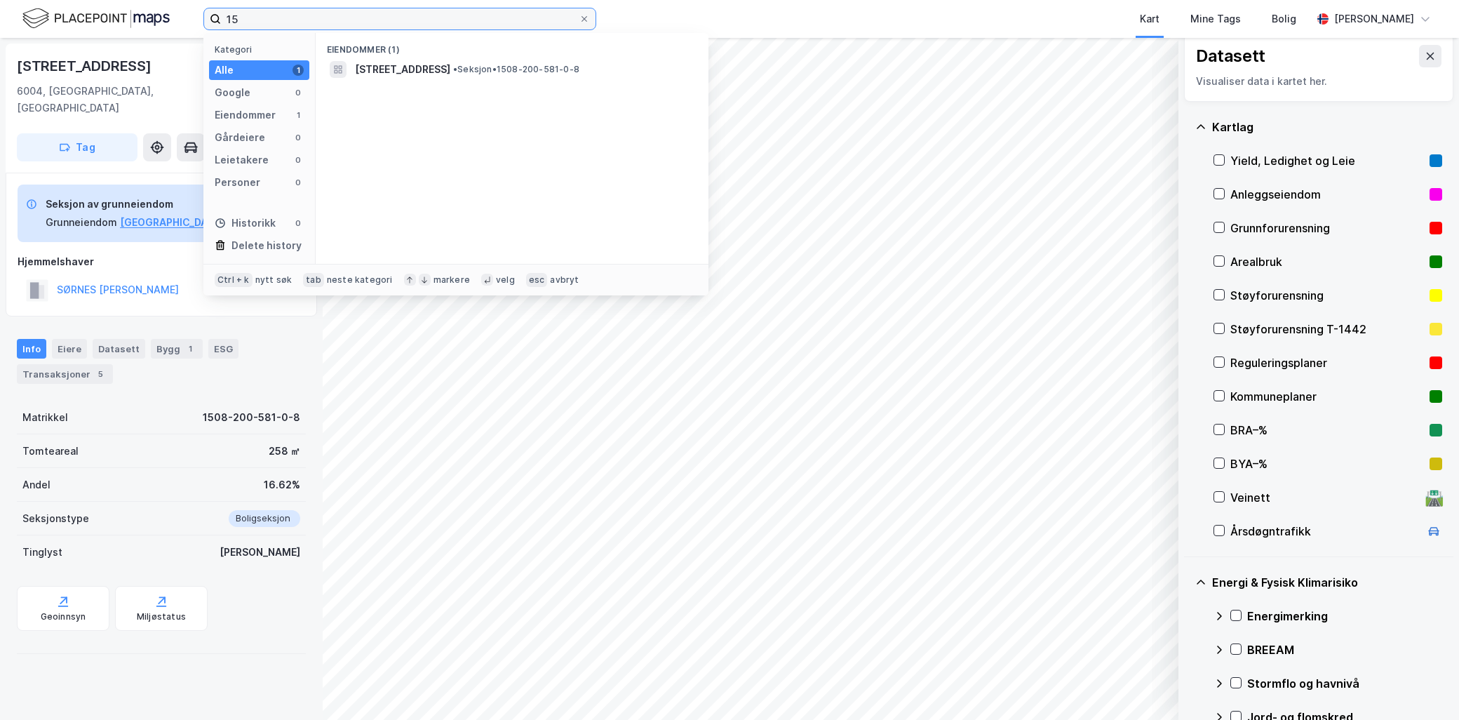
type input "1"
type input "1508/50/462"
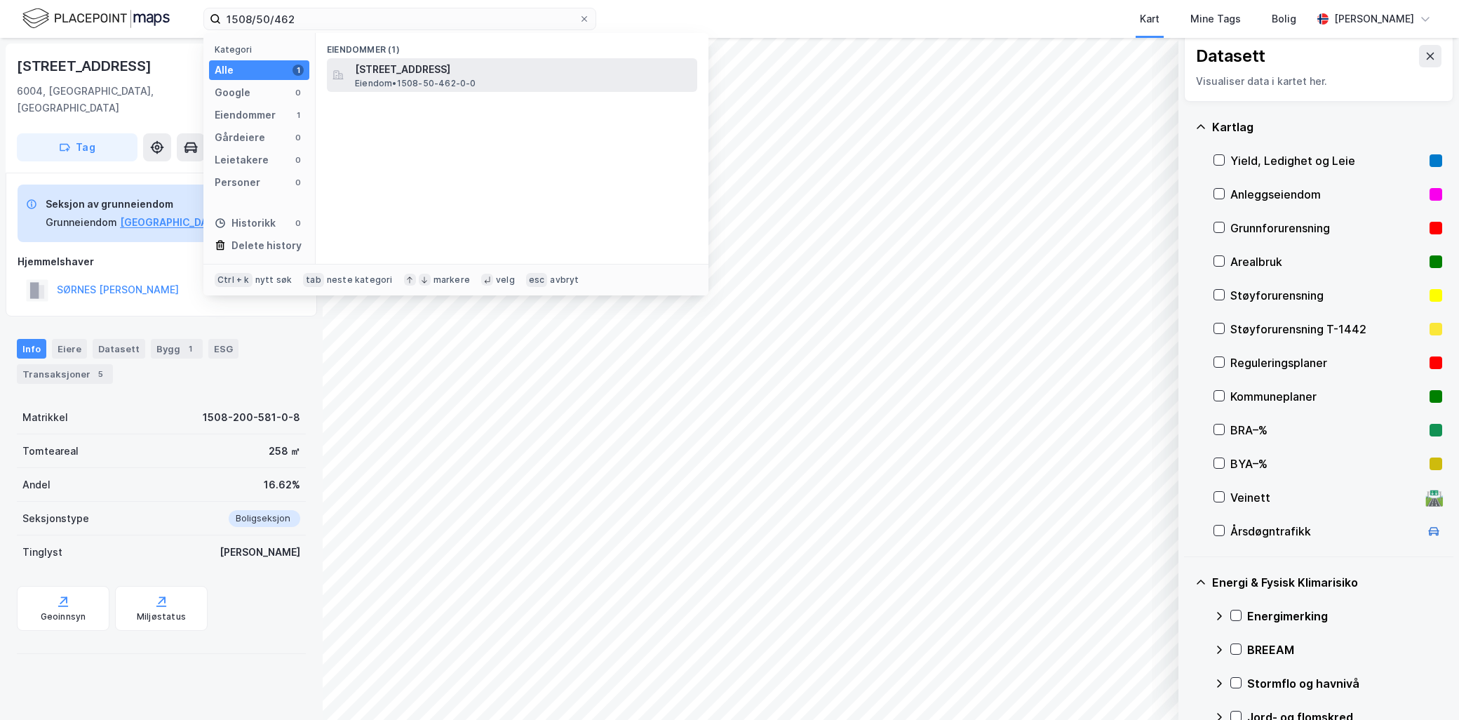
click at [405, 61] on span "[STREET_ADDRESS]" at bounding box center [523, 69] width 337 height 17
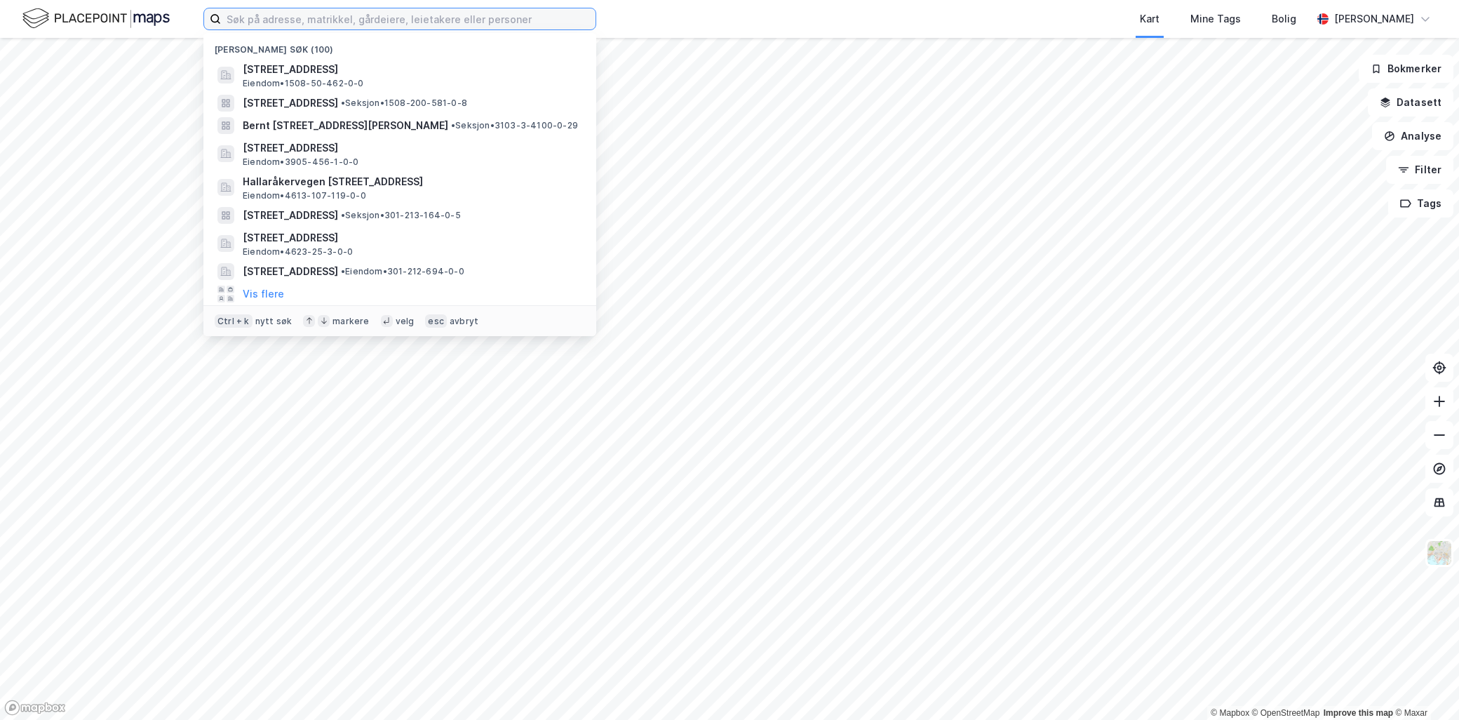
click at [241, 22] on input at bounding box center [408, 18] width 375 height 21
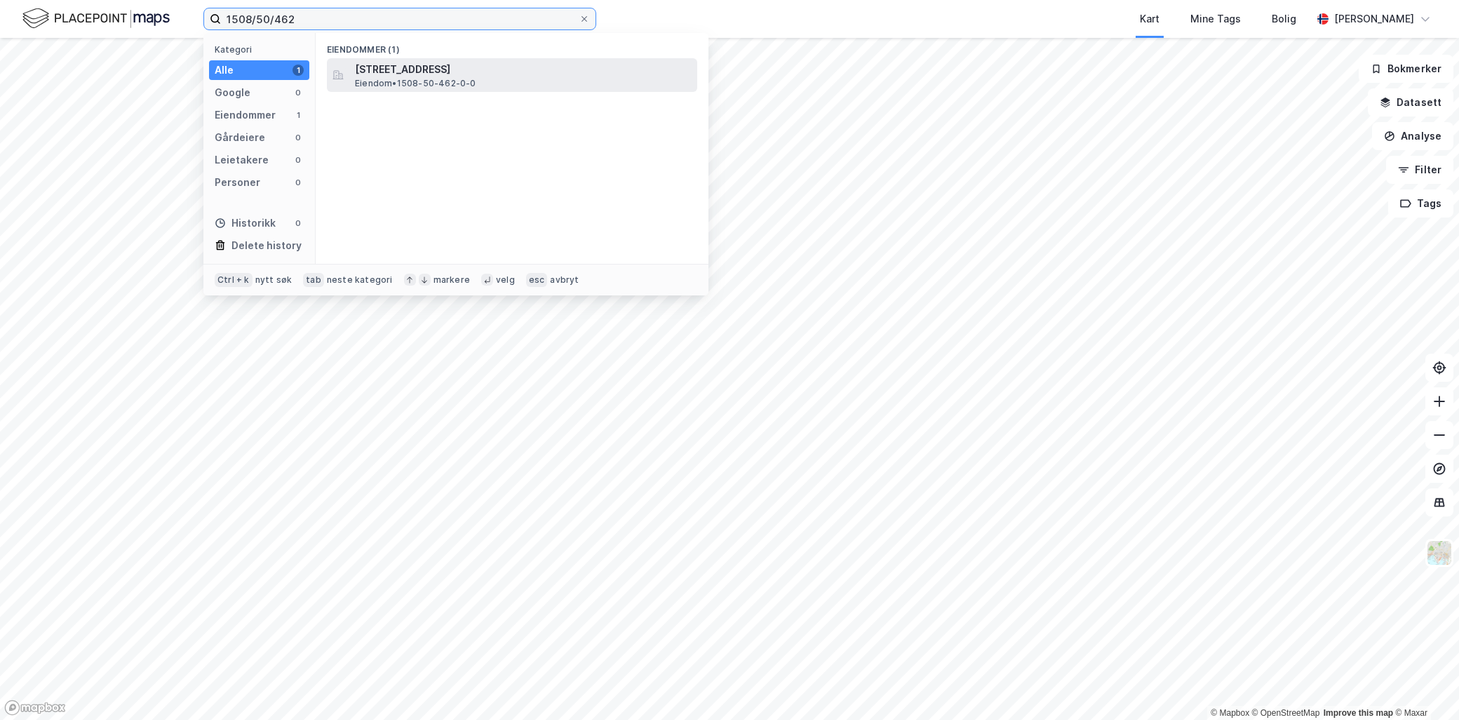
type input "1508/50/462"
click at [382, 68] on span "[STREET_ADDRESS]" at bounding box center [523, 69] width 337 height 17
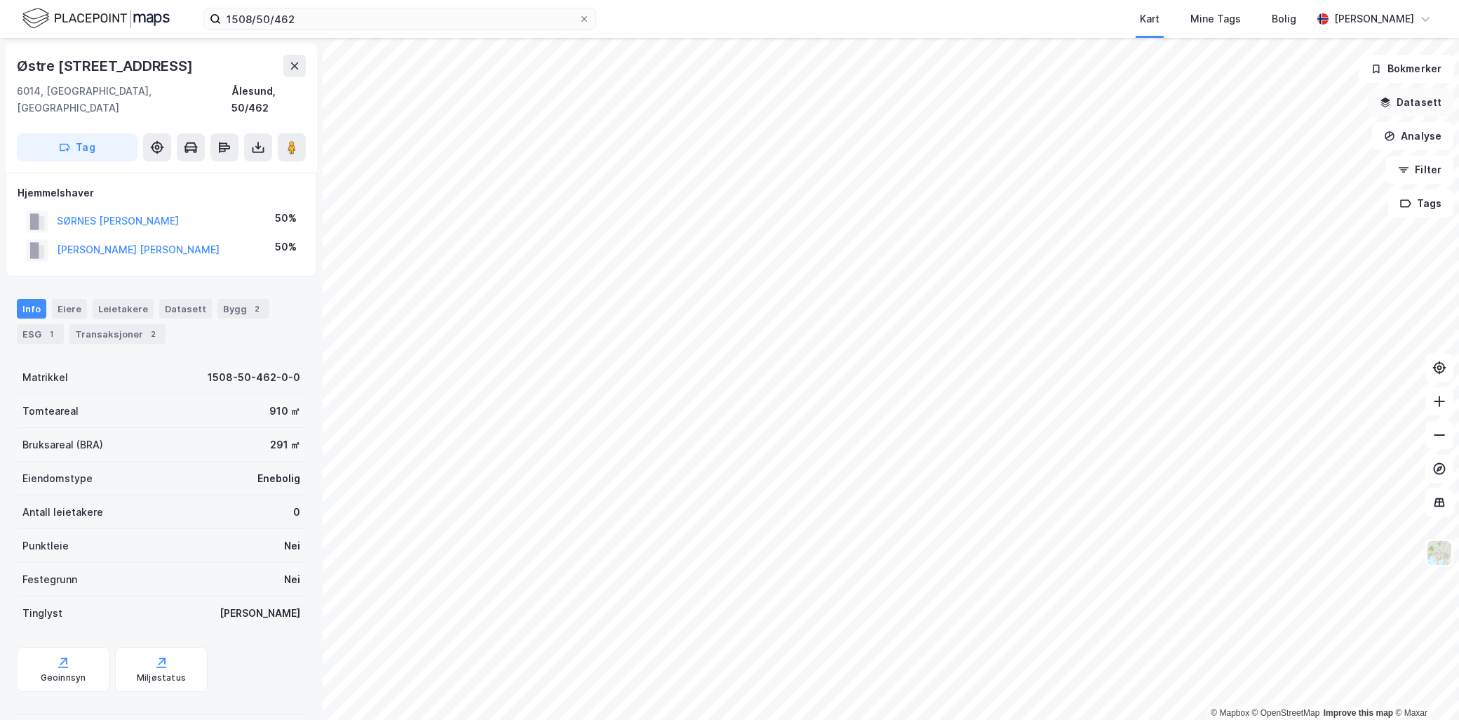
click at [1424, 102] on button "Datasett" at bounding box center [1411, 102] width 86 height 28
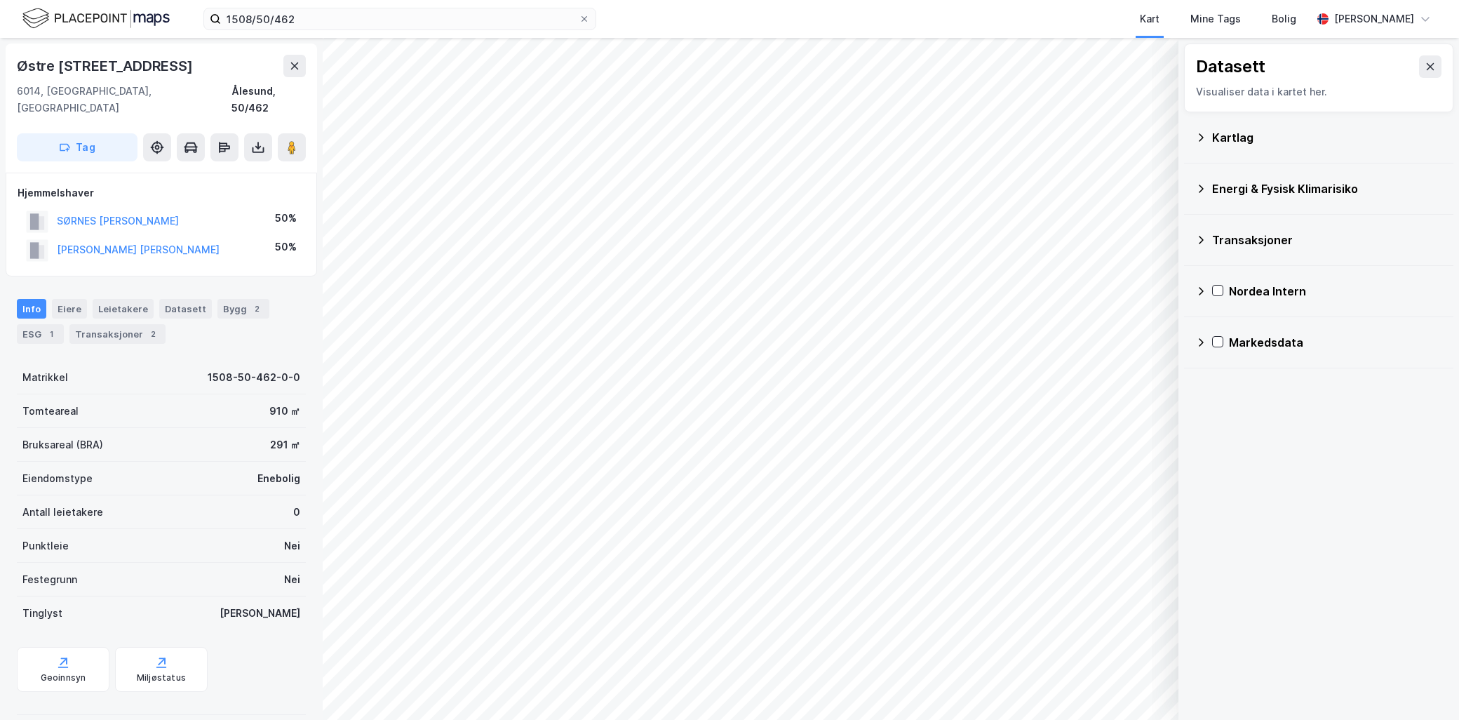
click at [1196, 135] on icon at bounding box center [1200, 137] width 11 height 11
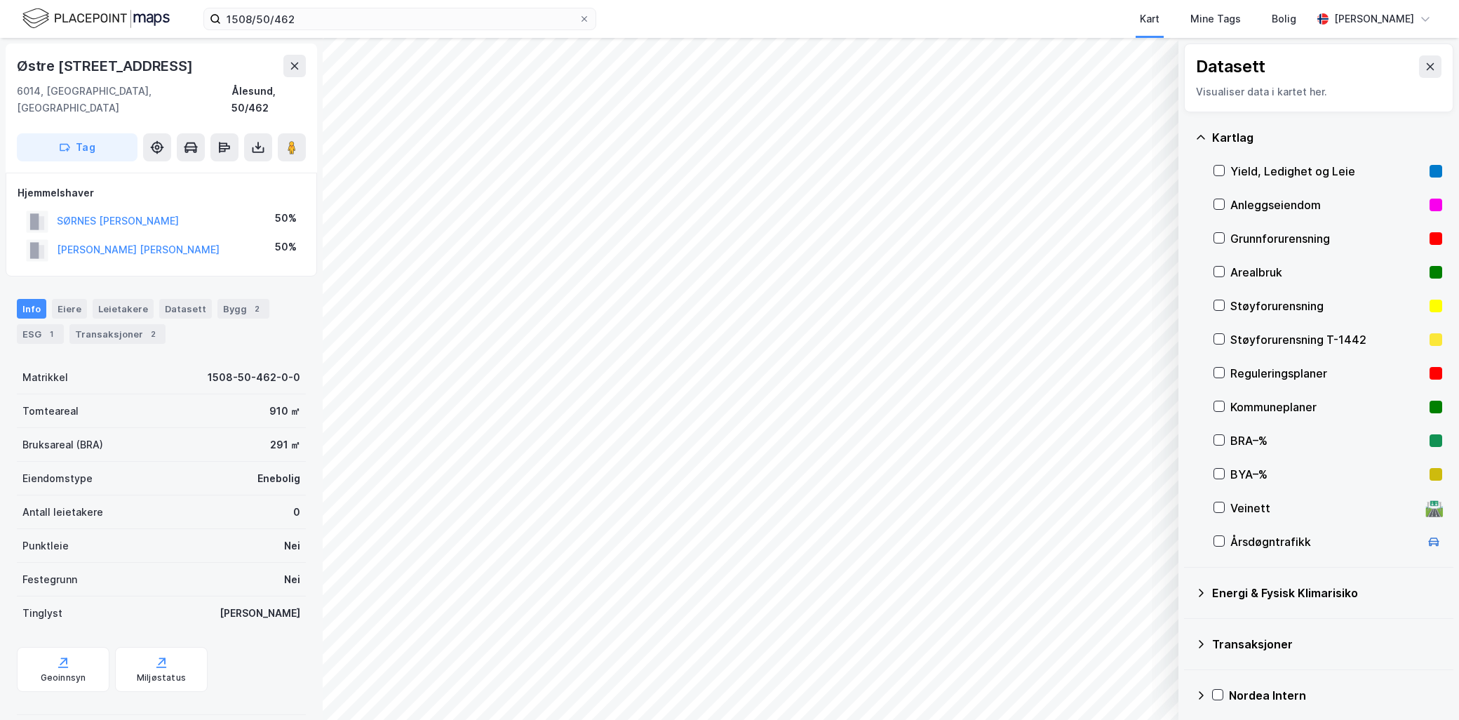
click at [1251, 234] on div "Grunnforurensning" at bounding box center [1327, 238] width 194 height 17
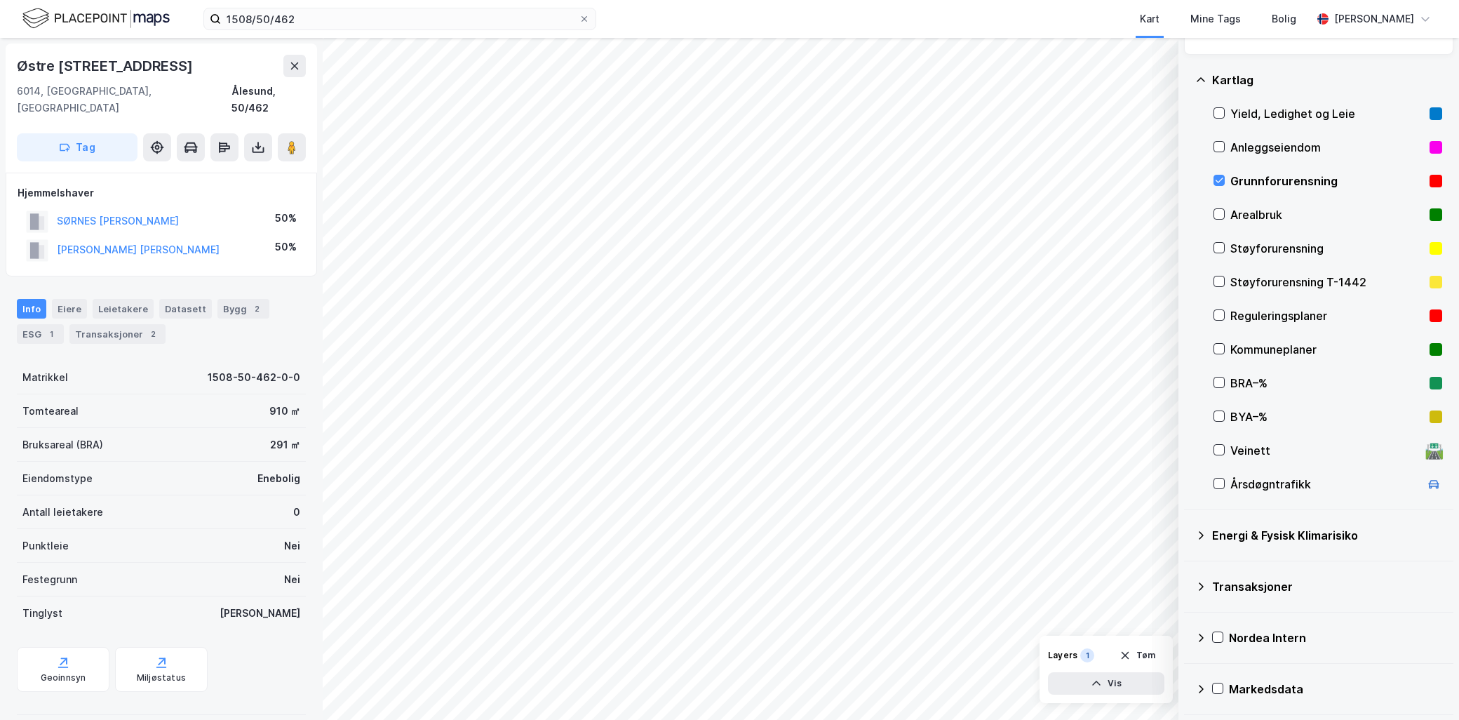
click at [1201, 534] on icon at bounding box center [1201, 535] width 5 height 8
click at [1234, 567] on icon at bounding box center [1236, 568] width 10 height 10
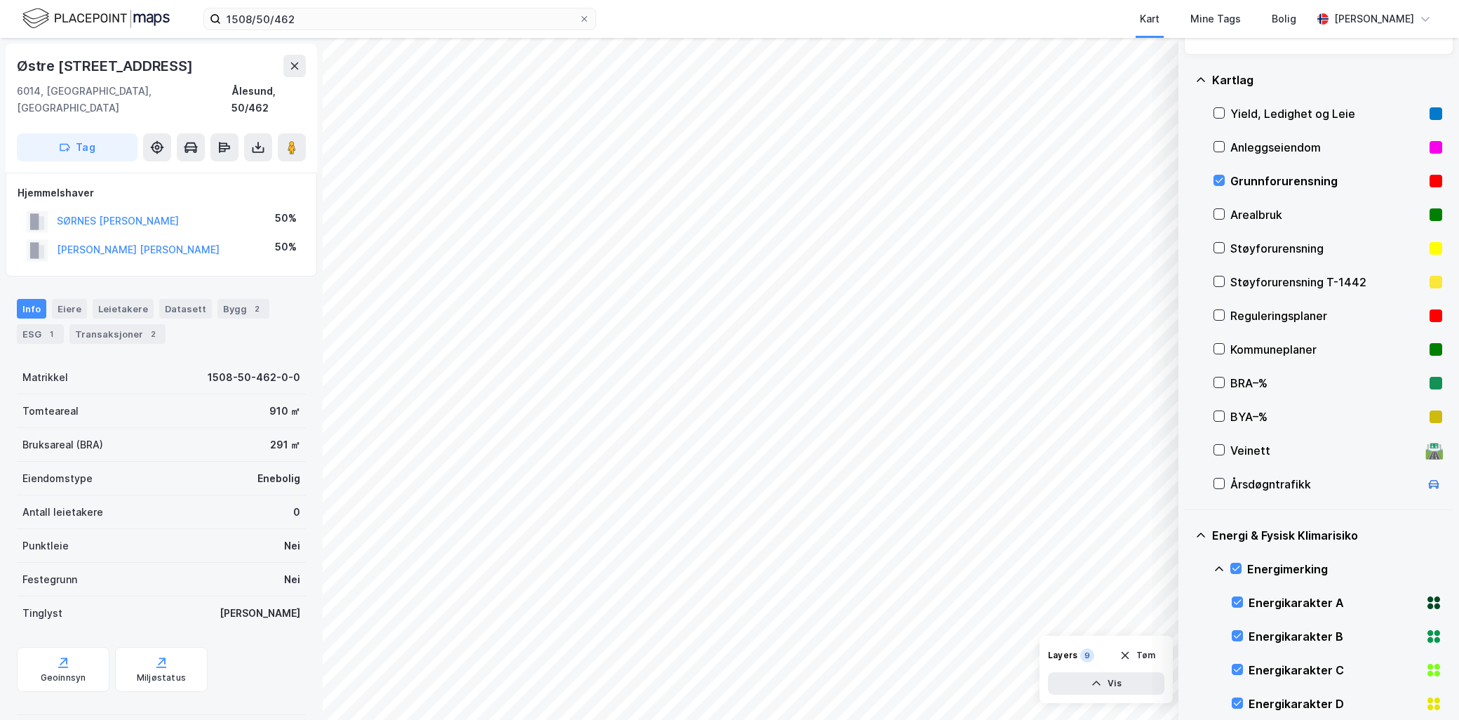
click at [1221, 565] on icon at bounding box center [1218, 568] width 11 height 11
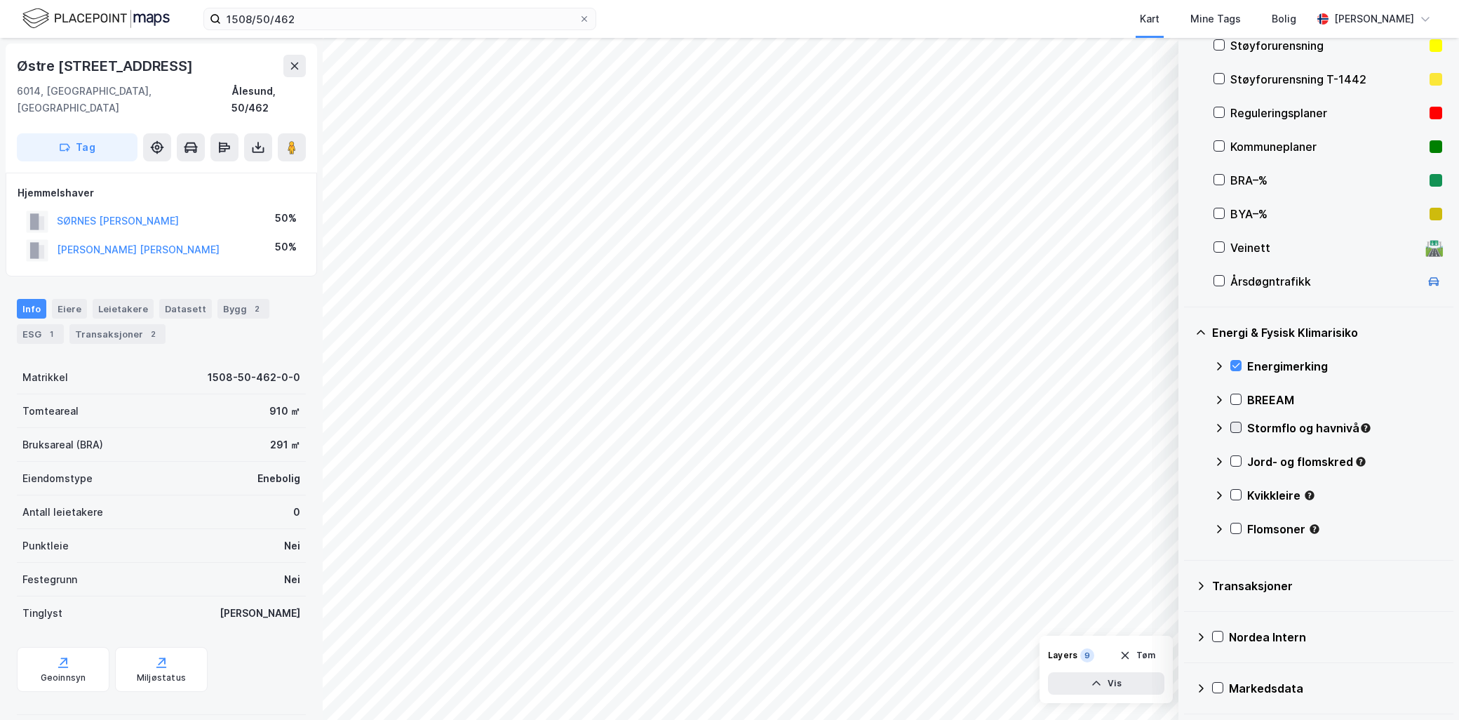
click at [1236, 424] on icon at bounding box center [1236, 427] width 10 height 10
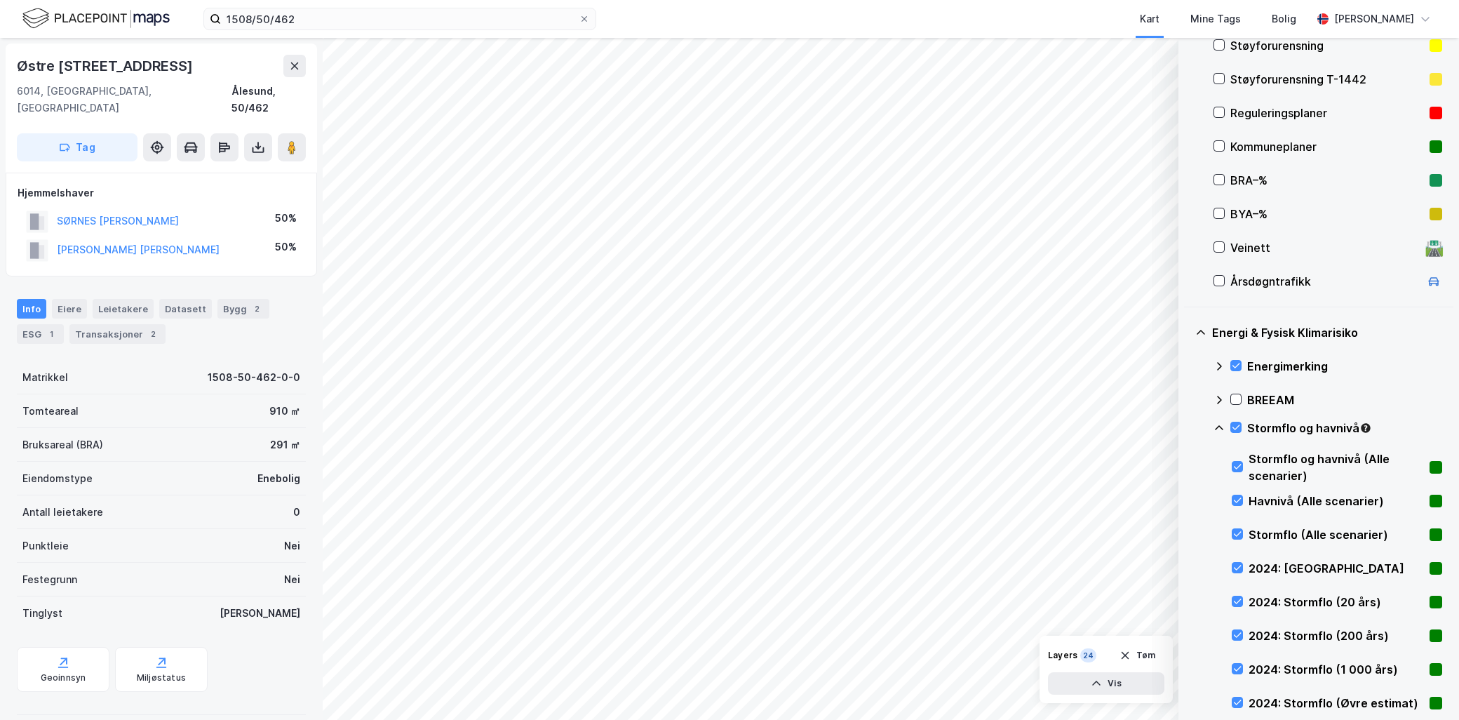
click at [1217, 426] on icon at bounding box center [1218, 427] width 11 height 11
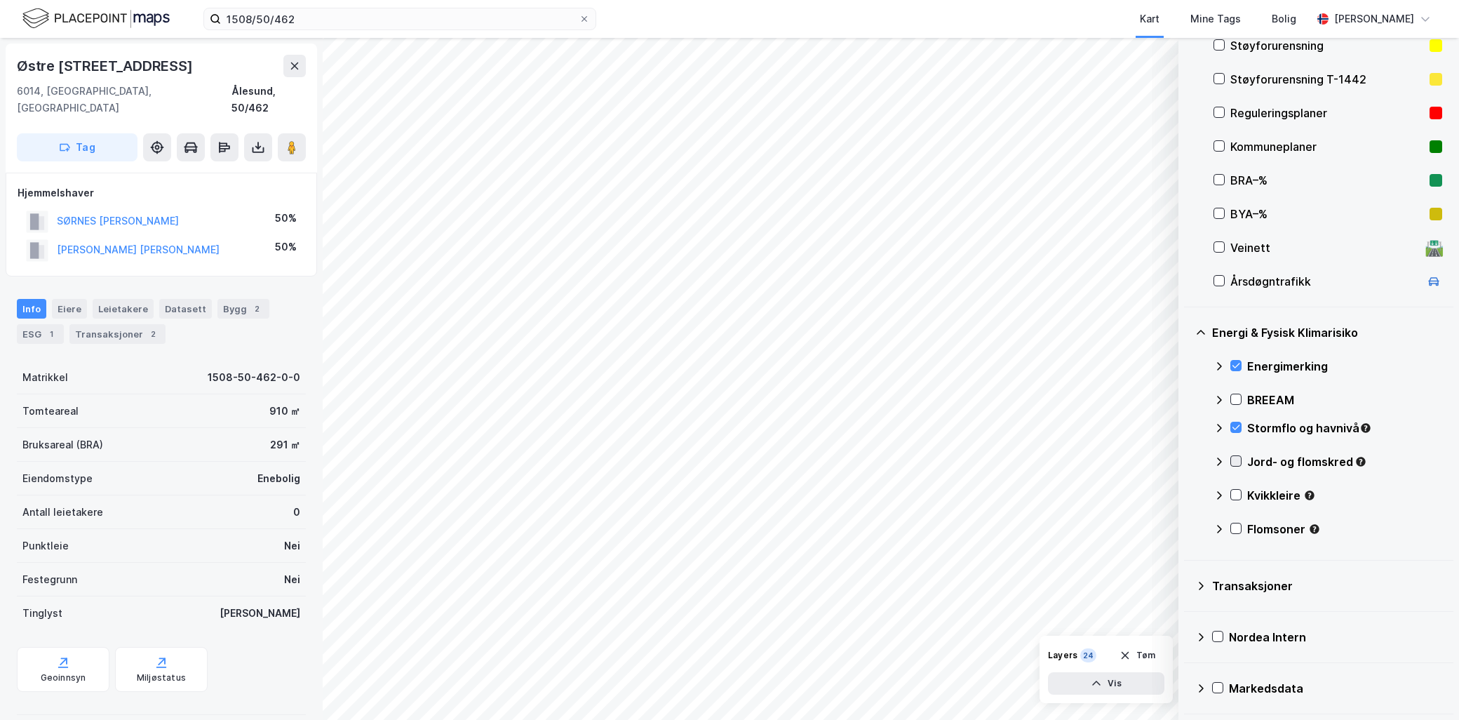
click at [1236, 459] on icon at bounding box center [1236, 461] width 10 height 10
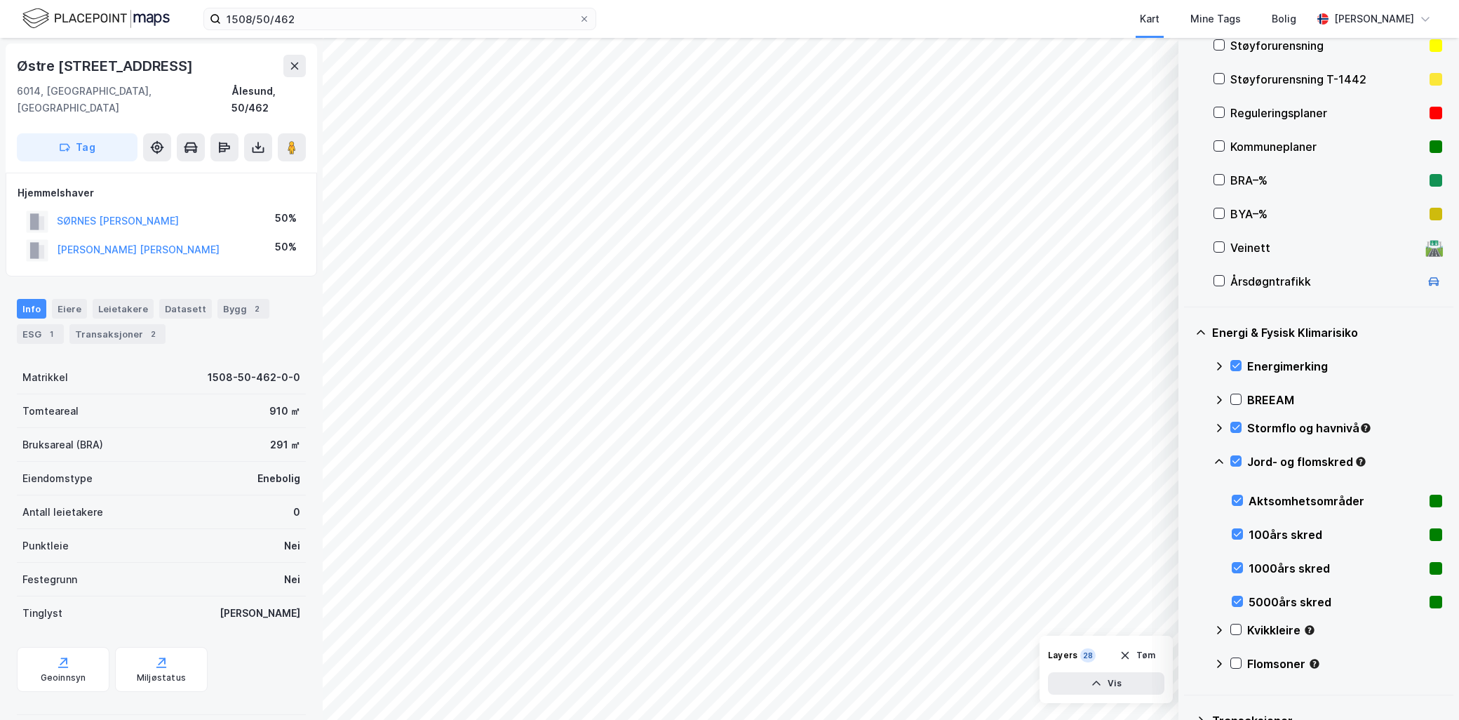
click at [1216, 459] on icon at bounding box center [1218, 461] width 11 height 11
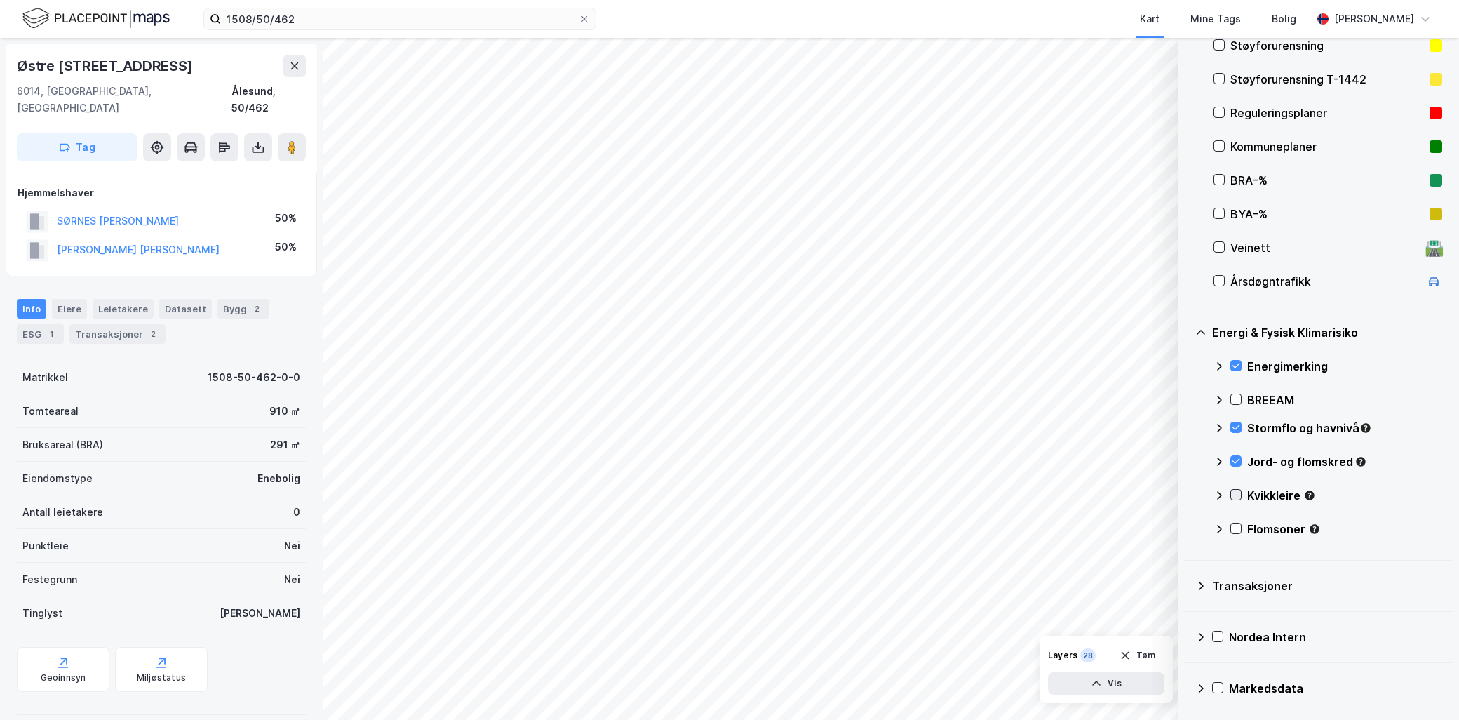
click at [1236, 495] on icon at bounding box center [1236, 494] width 8 height 5
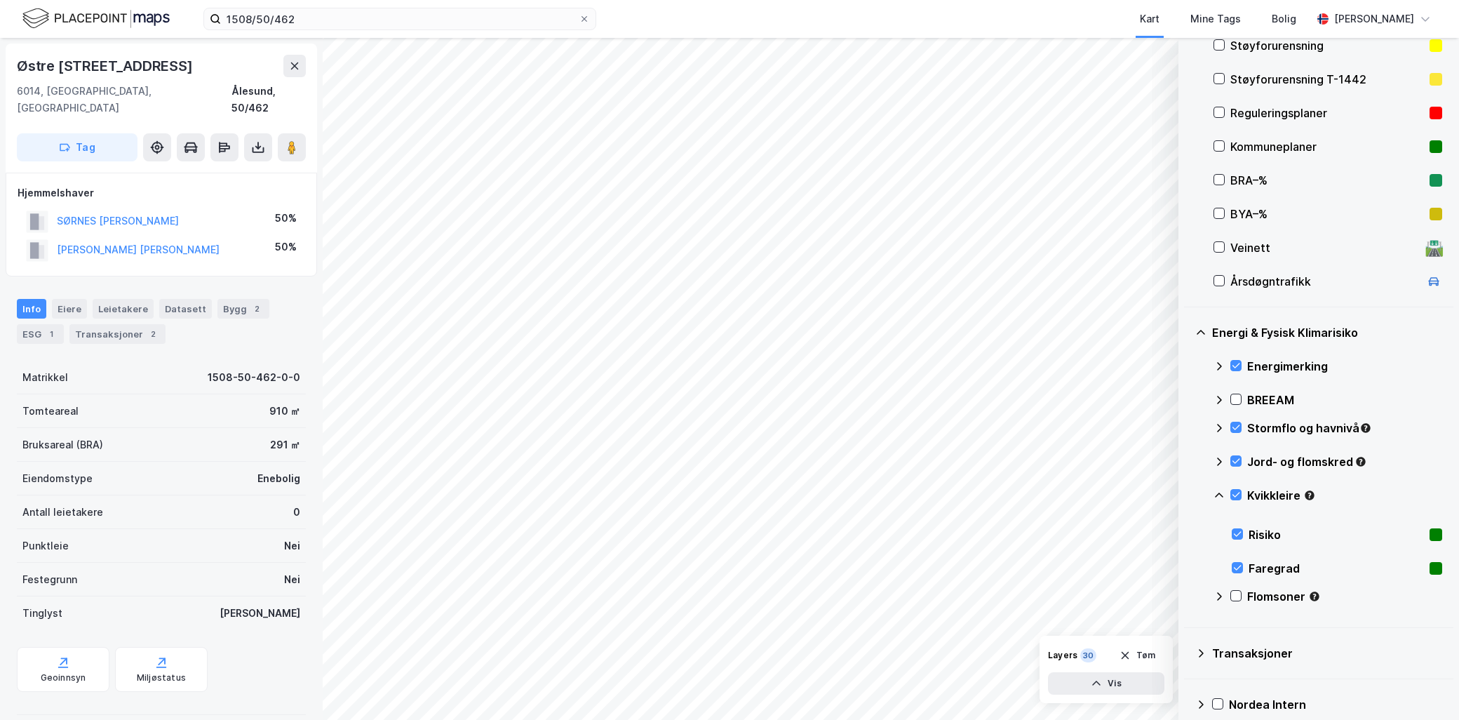
click at [1217, 494] on icon at bounding box center [1219, 494] width 8 height 5
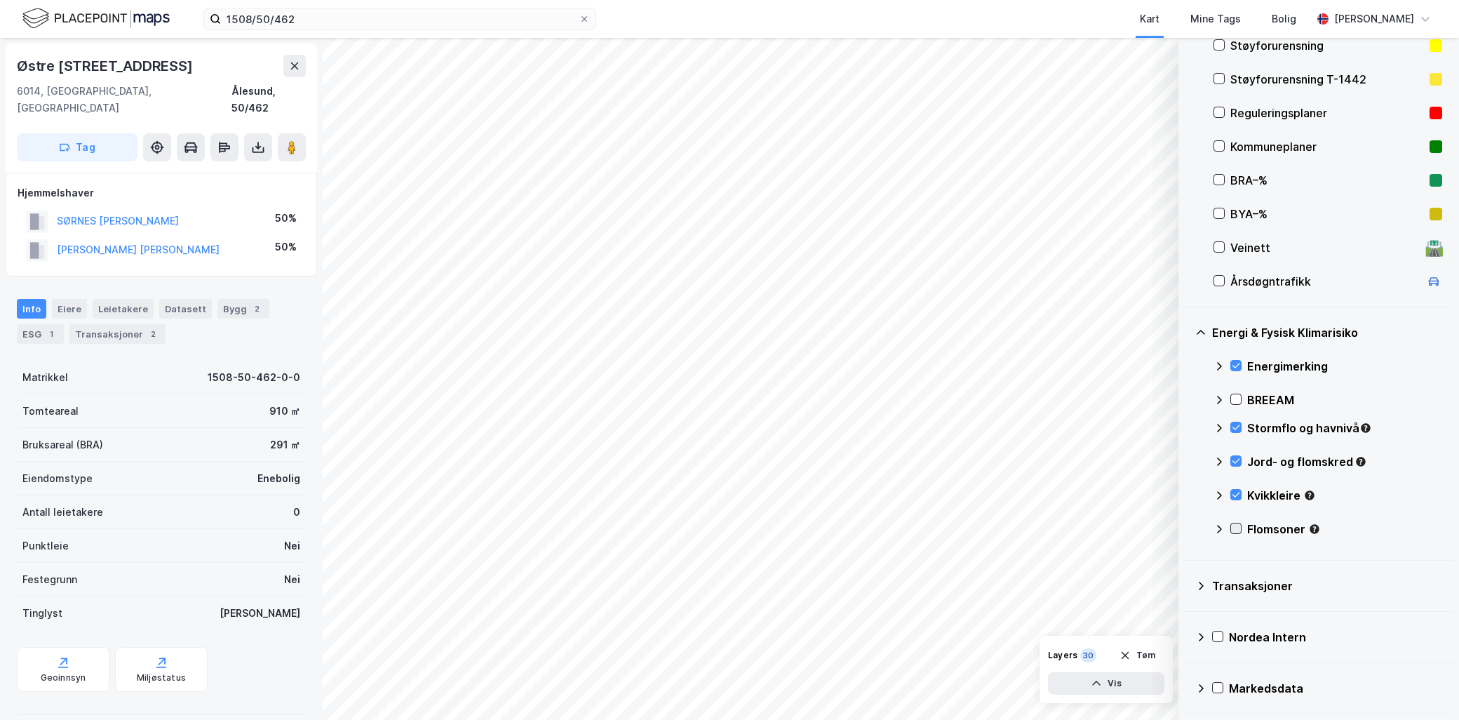
click at [1232, 527] on icon at bounding box center [1236, 528] width 10 height 10
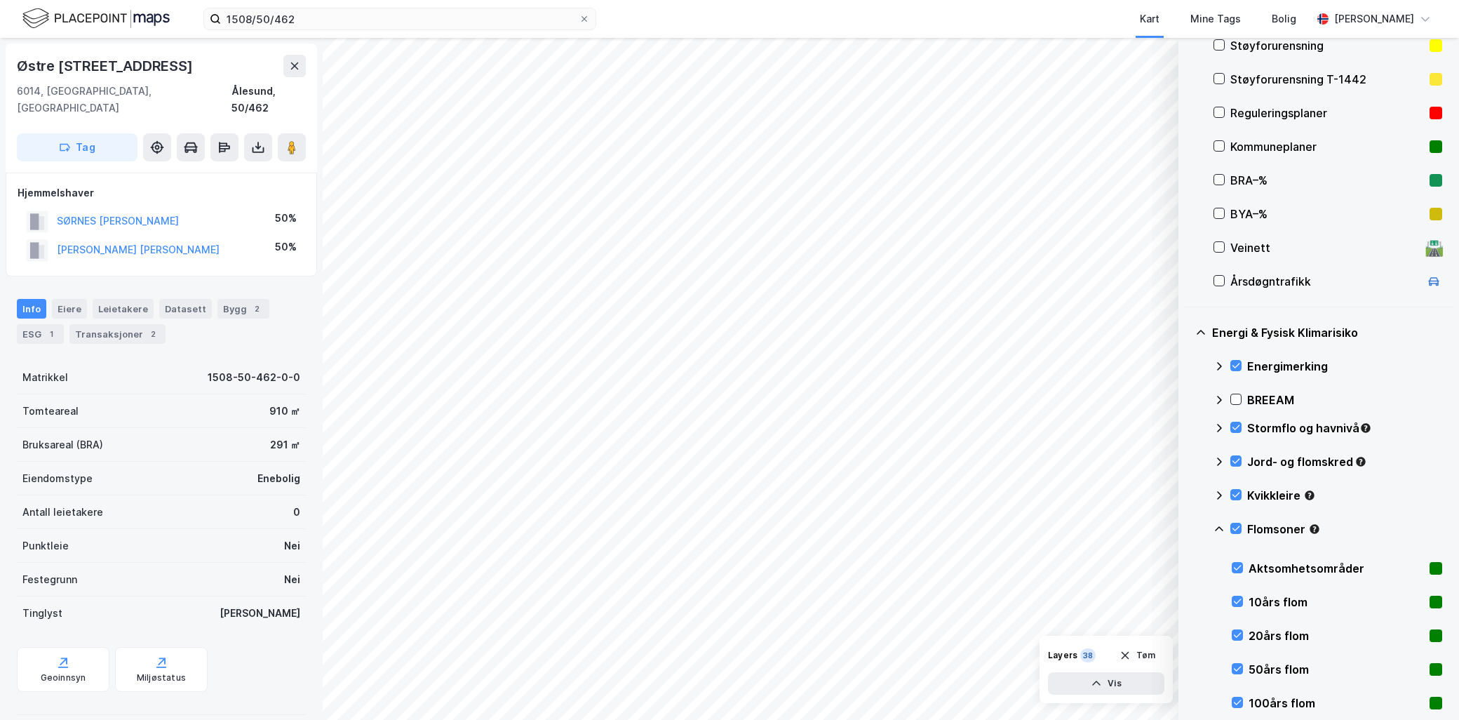
click at [1217, 524] on icon at bounding box center [1218, 528] width 11 height 11
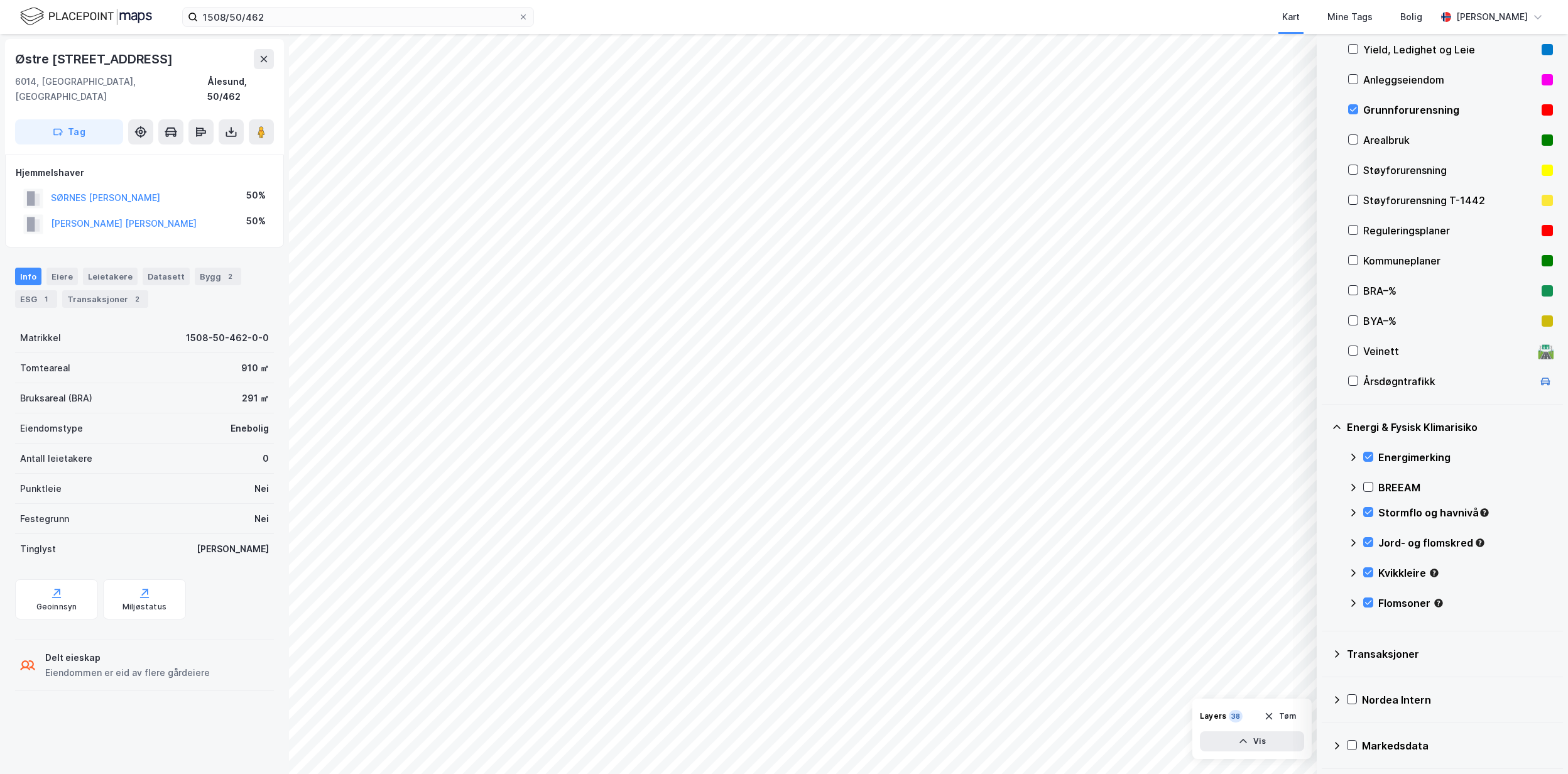
scroll to position [0, 0]
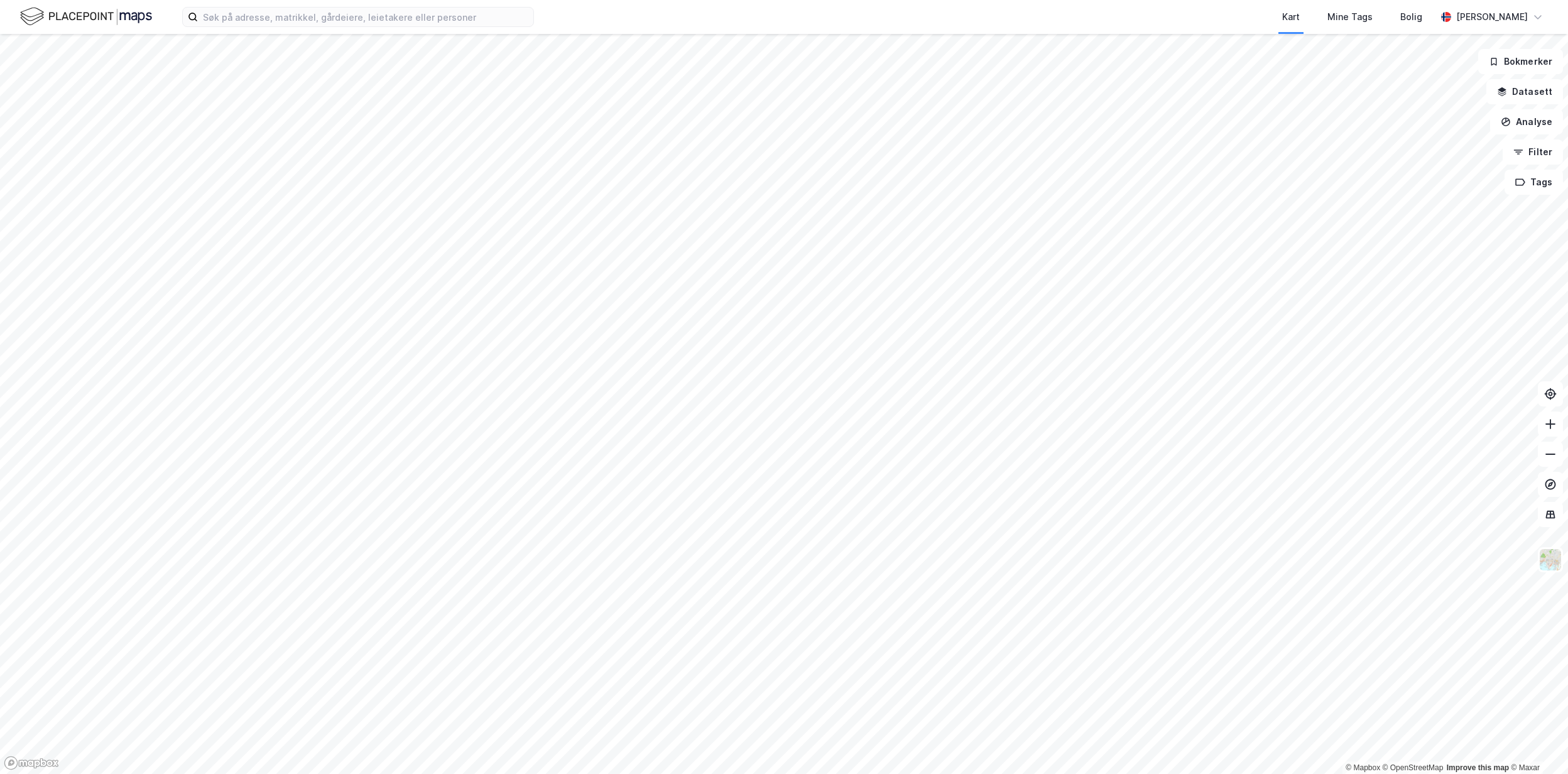
click at [274, 31] on div "Kart Mine Tags Bolig Hilde Martinsen" at bounding box center [784, 17] width 1568 height 34
click at [235, 19] on input at bounding box center [365, 16] width 336 height 19
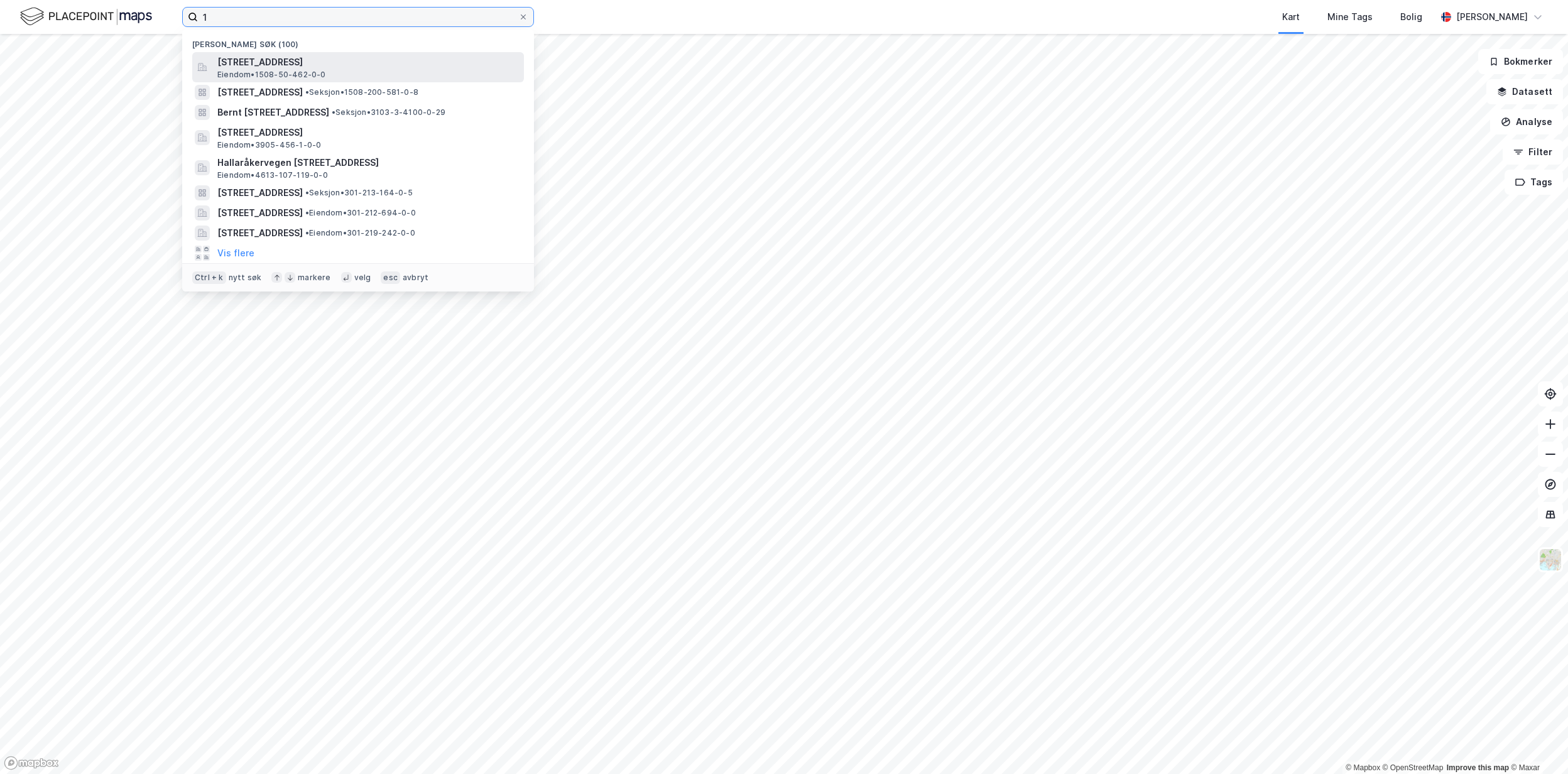
type input "1"
click at [267, 58] on span "[STREET_ADDRESS]" at bounding box center [368, 62] width 302 height 15
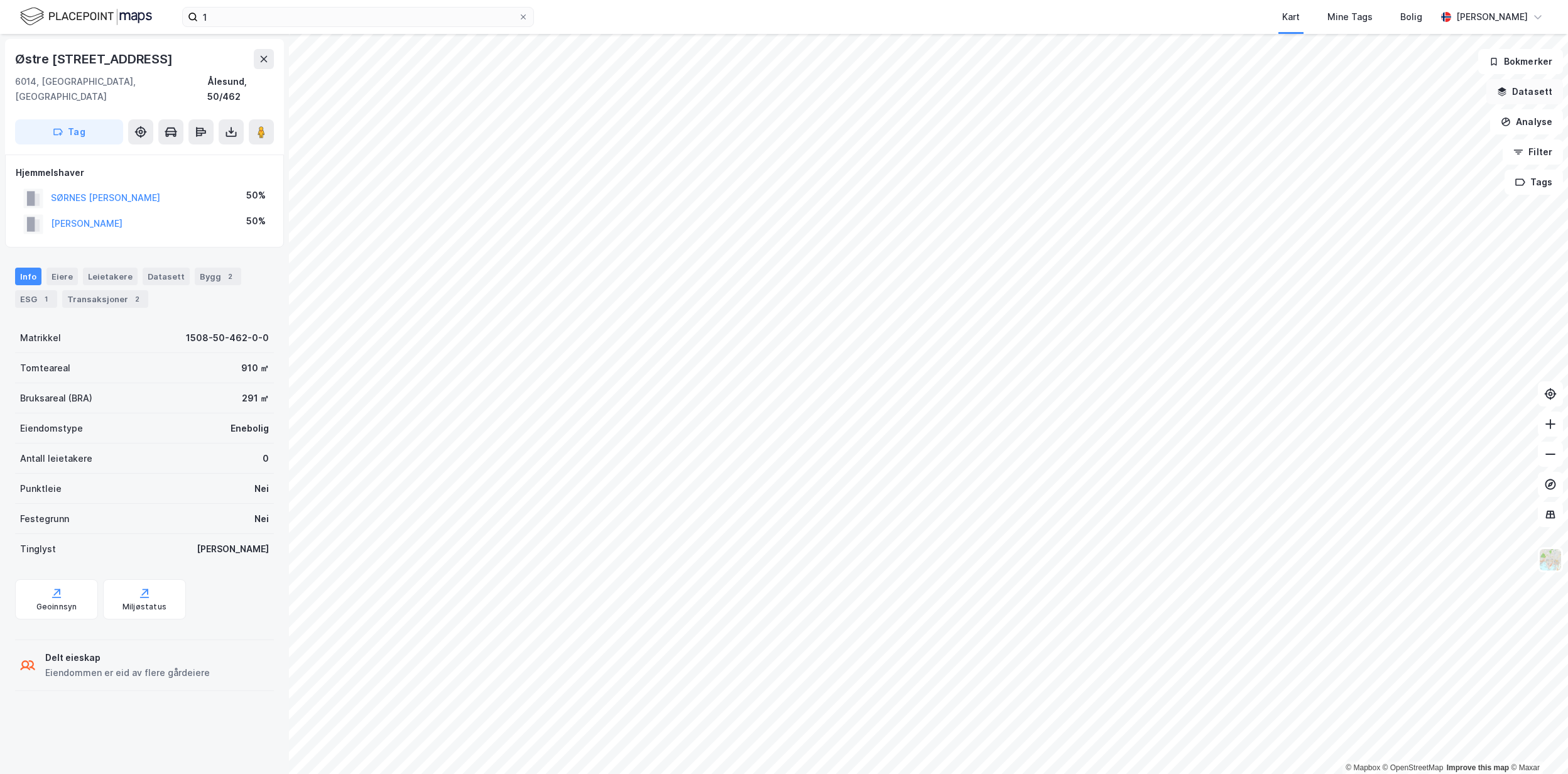
click at [1521, 91] on button "Datasett" at bounding box center [1524, 91] width 77 height 25
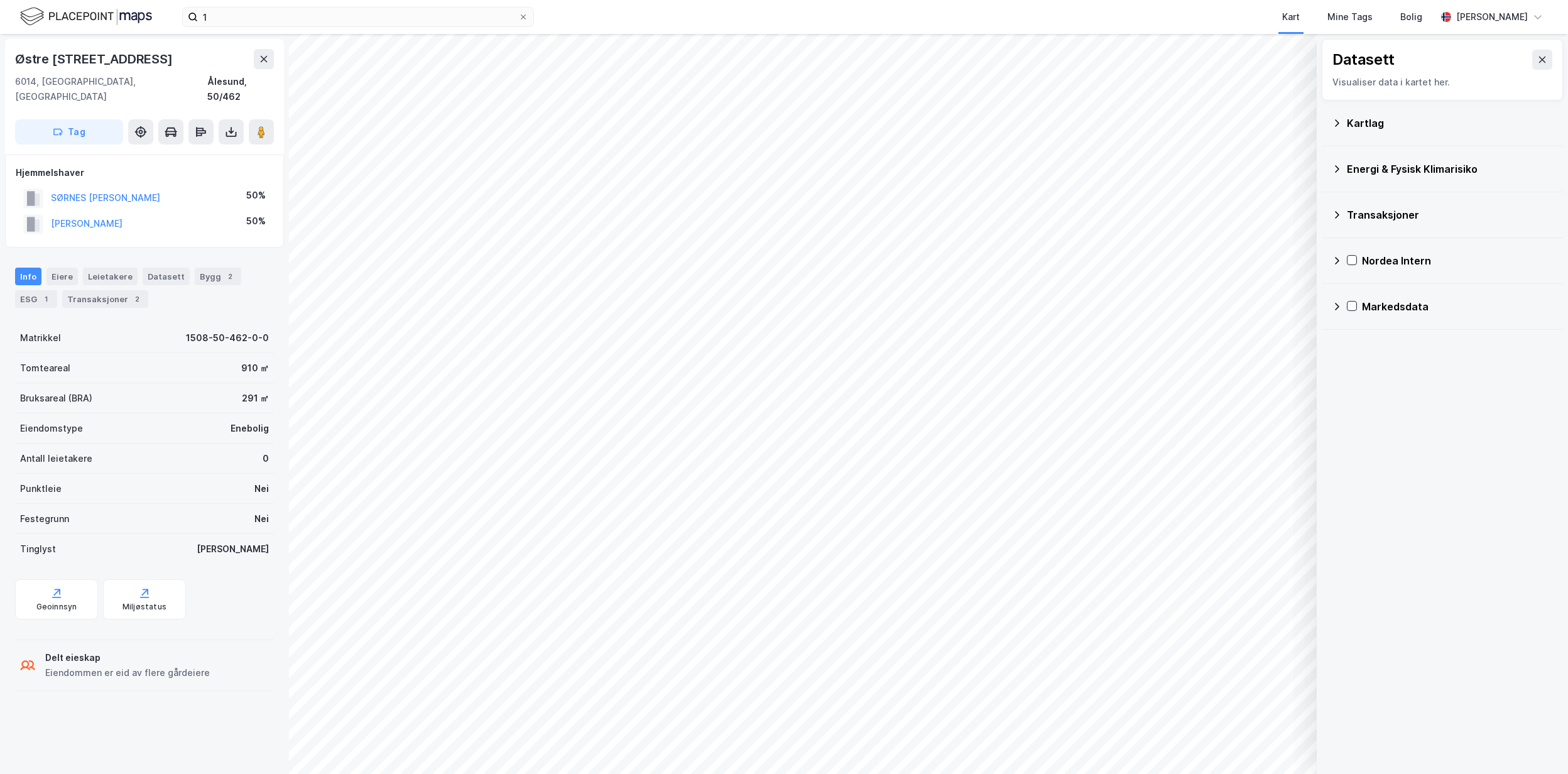
click at [1340, 121] on icon at bounding box center [1336, 123] width 10 height 10
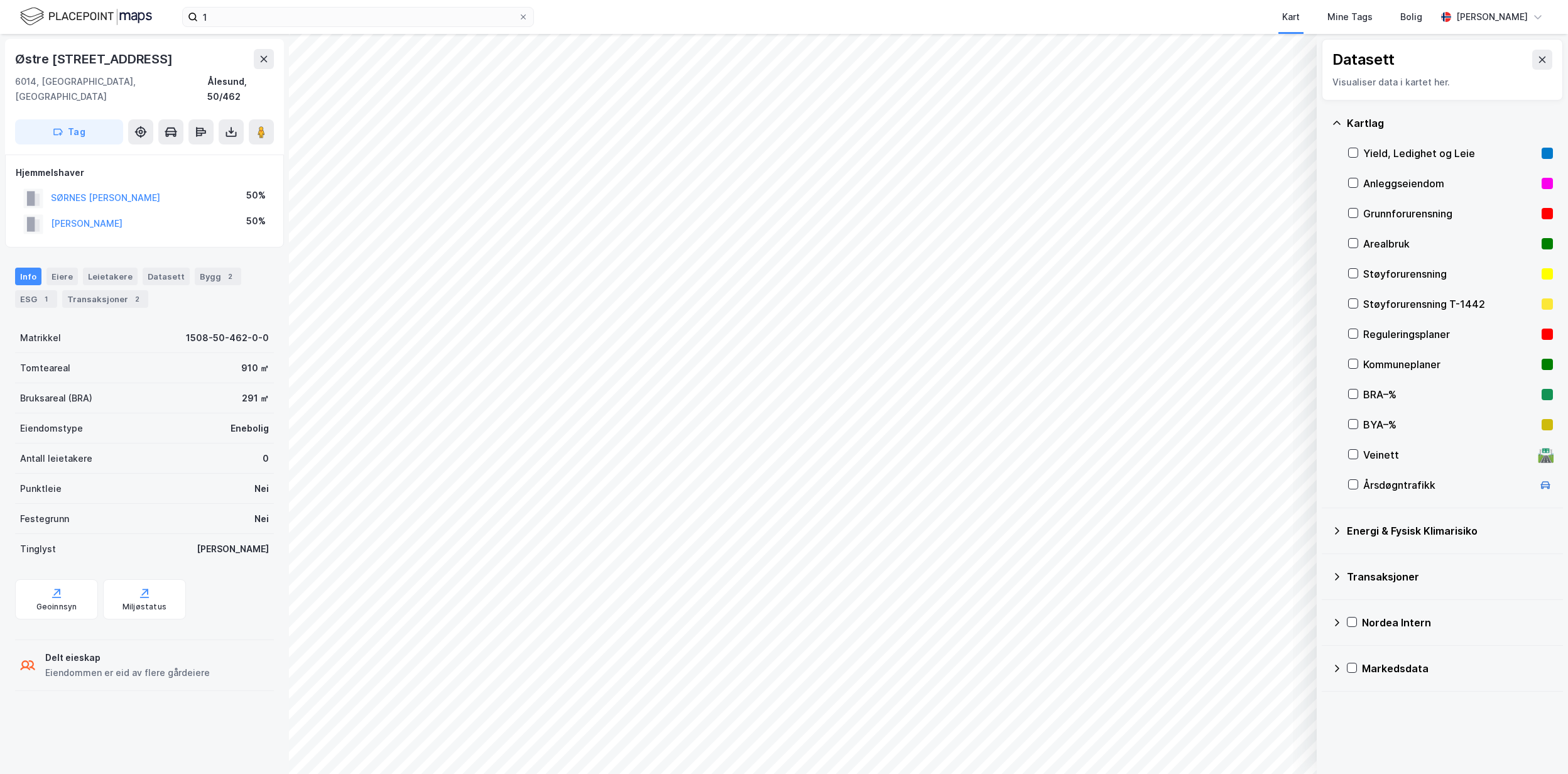
click at [1389, 211] on div "Grunnforurensning" at bounding box center [1450, 213] width 174 height 15
click at [1336, 530] on icon at bounding box center [1336, 530] width 10 height 10
click at [1367, 559] on icon at bounding box center [1368, 561] width 9 height 9
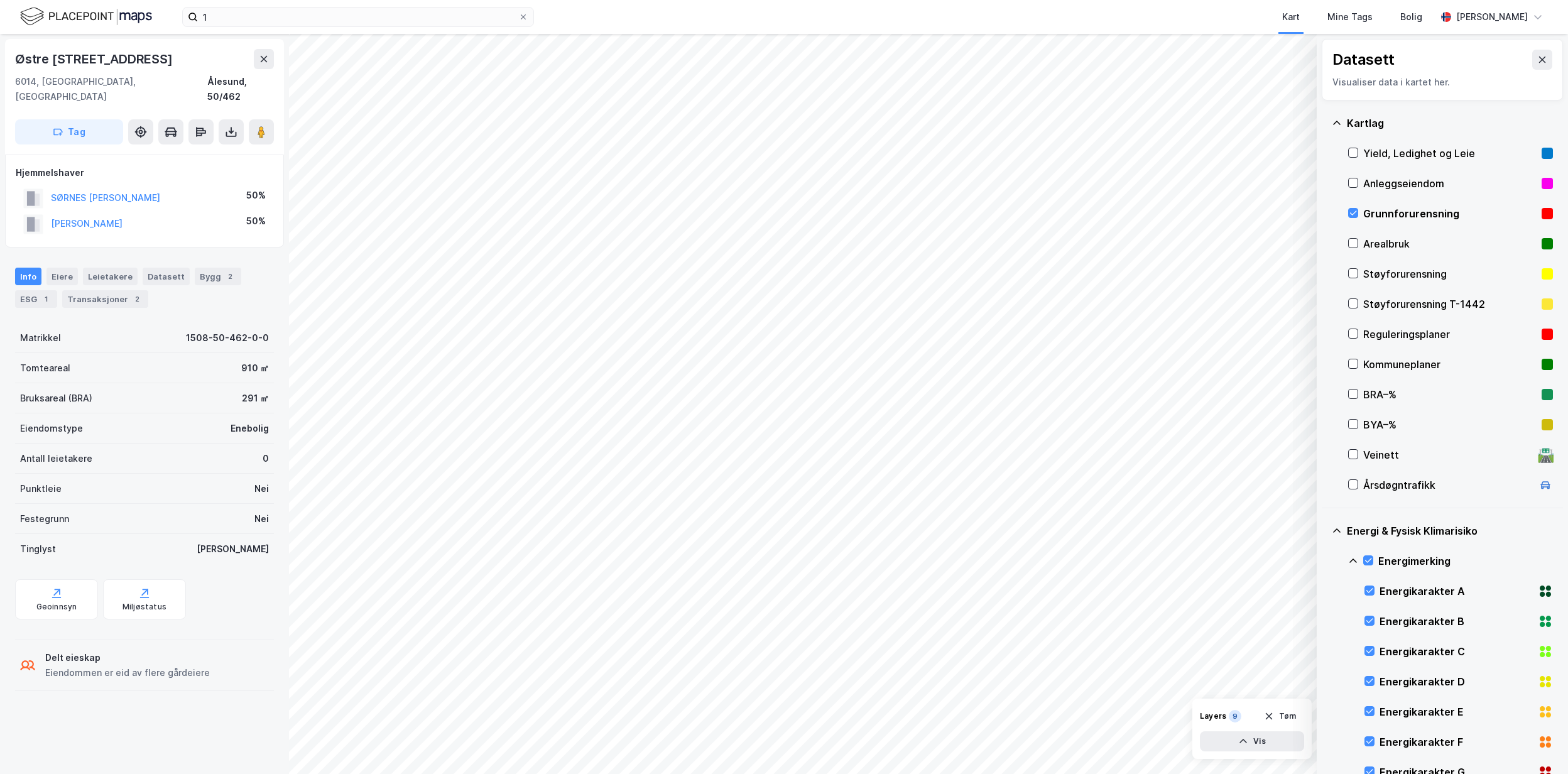
click at [1354, 558] on icon at bounding box center [1352, 561] width 10 height 10
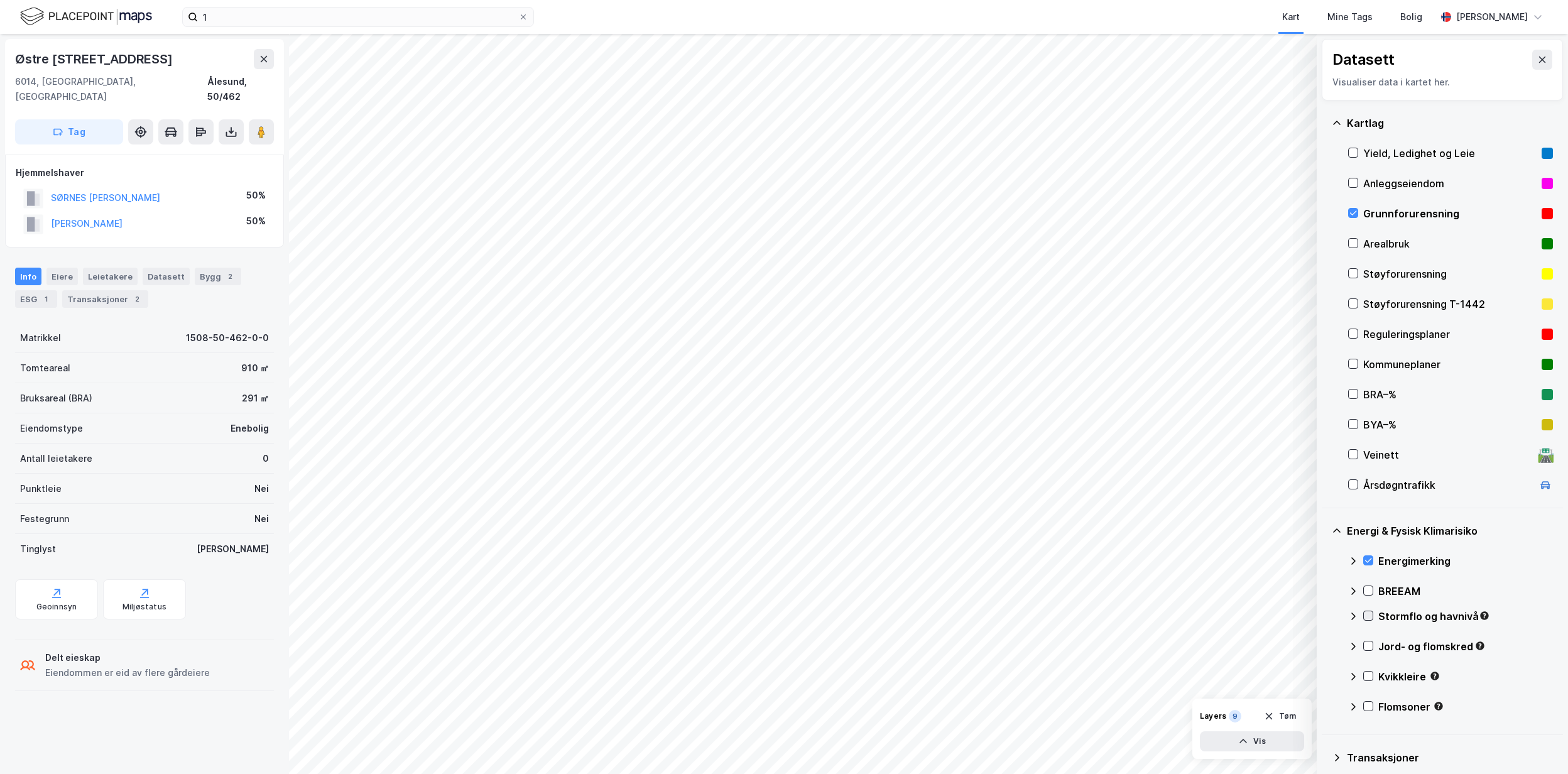
click at [1367, 613] on icon at bounding box center [1368, 615] width 9 height 9
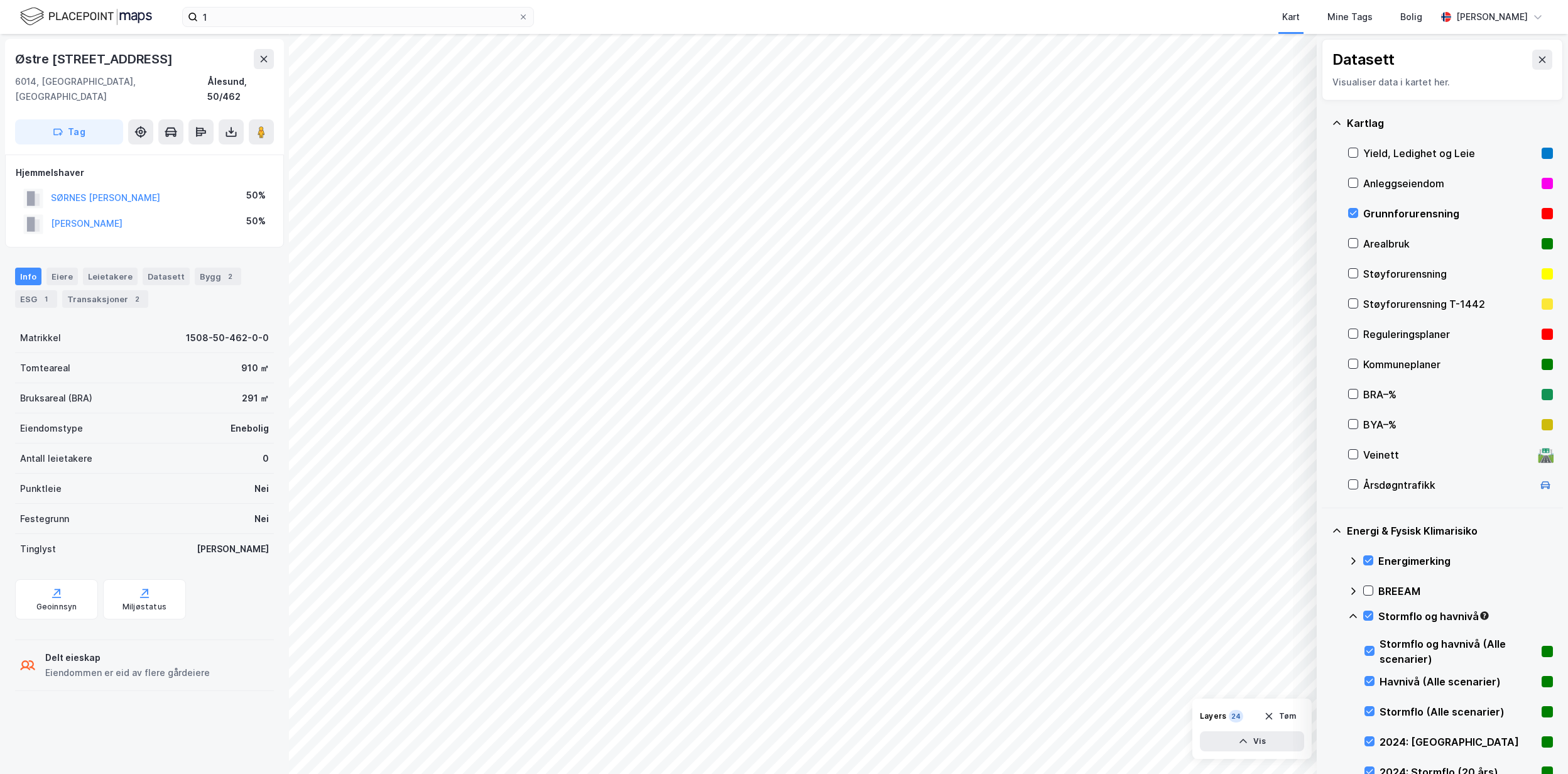
click at [1349, 615] on icon at bounding box center [1352, 615] width 10 height 10
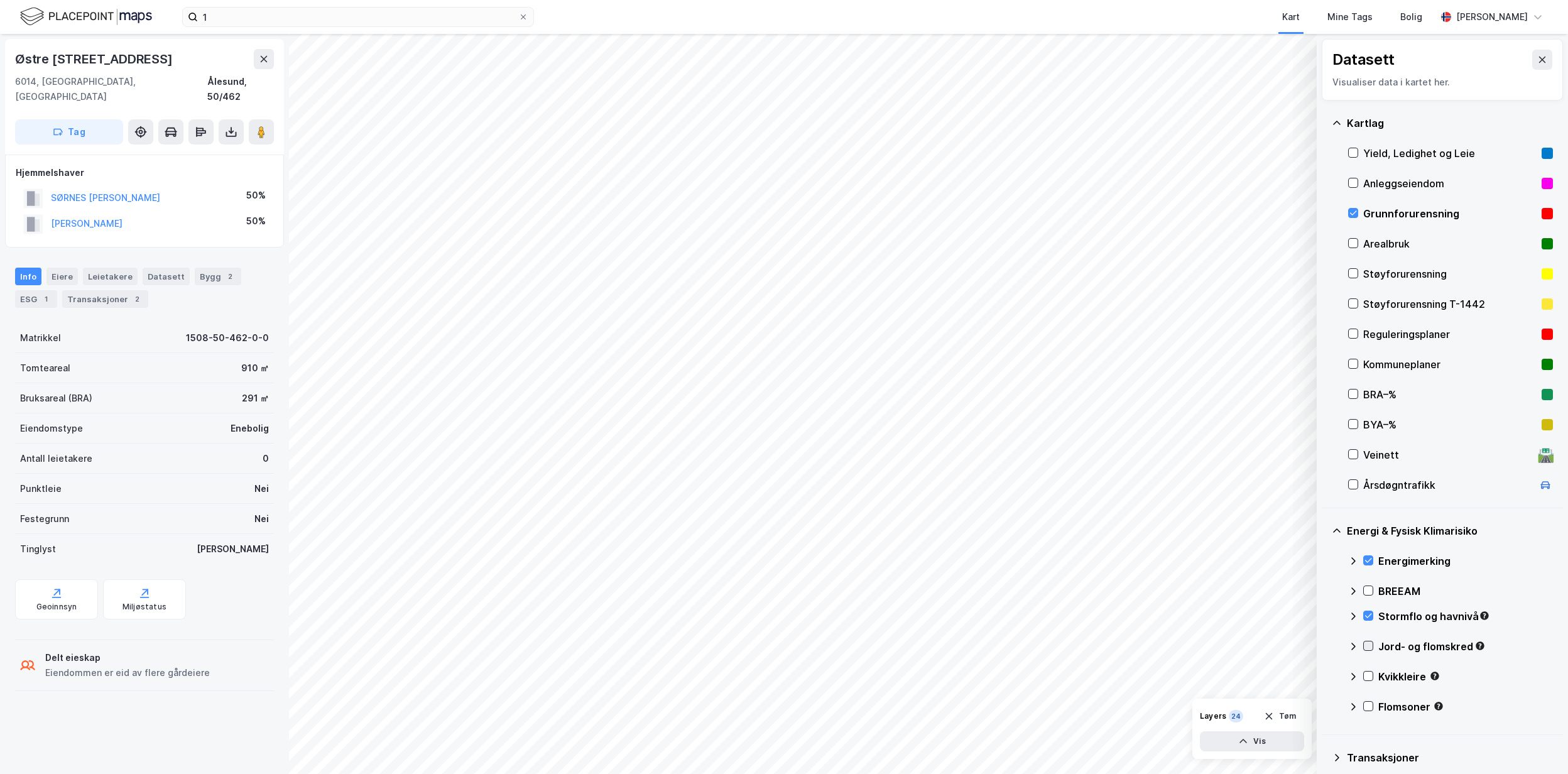
click at [1369, 644] on icon at bounding box center [1368, 646] width 9 height 9
click at [1355, 644] on icon at bounding box center [1352, 646] width 10 height 10
click at [1369, 676] on icon at bounding box center [1368, 676] width 9 height 9
click at [1354, 675] on icon at bounding box center [1352, 676] width 10 height 10
click at [1370, 706] on icon at bounding box center [1368, 706] width 7 height 4
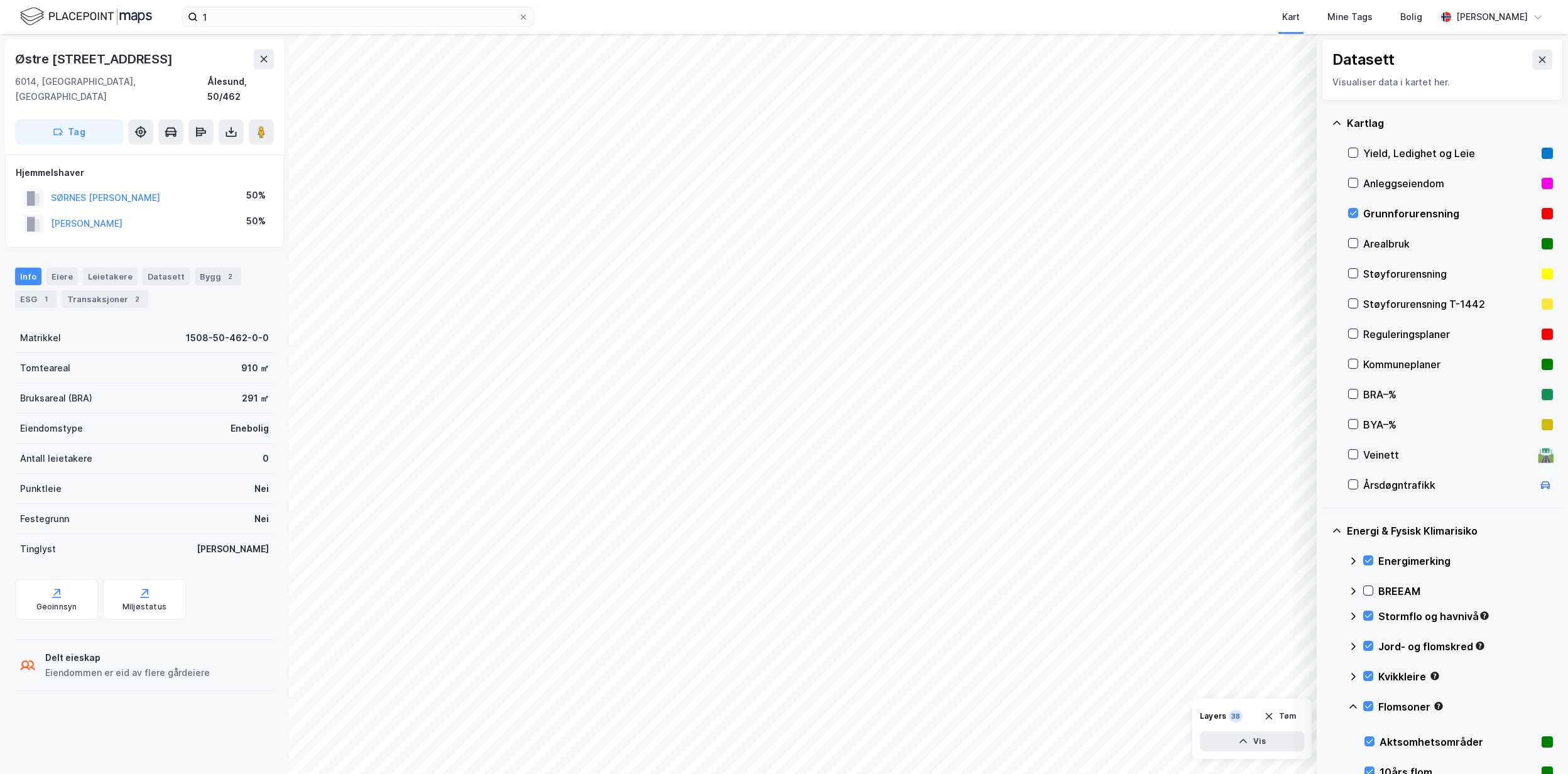
click at [1355, 704] on icon at bounding box center [1352, 706] width 10 height 10
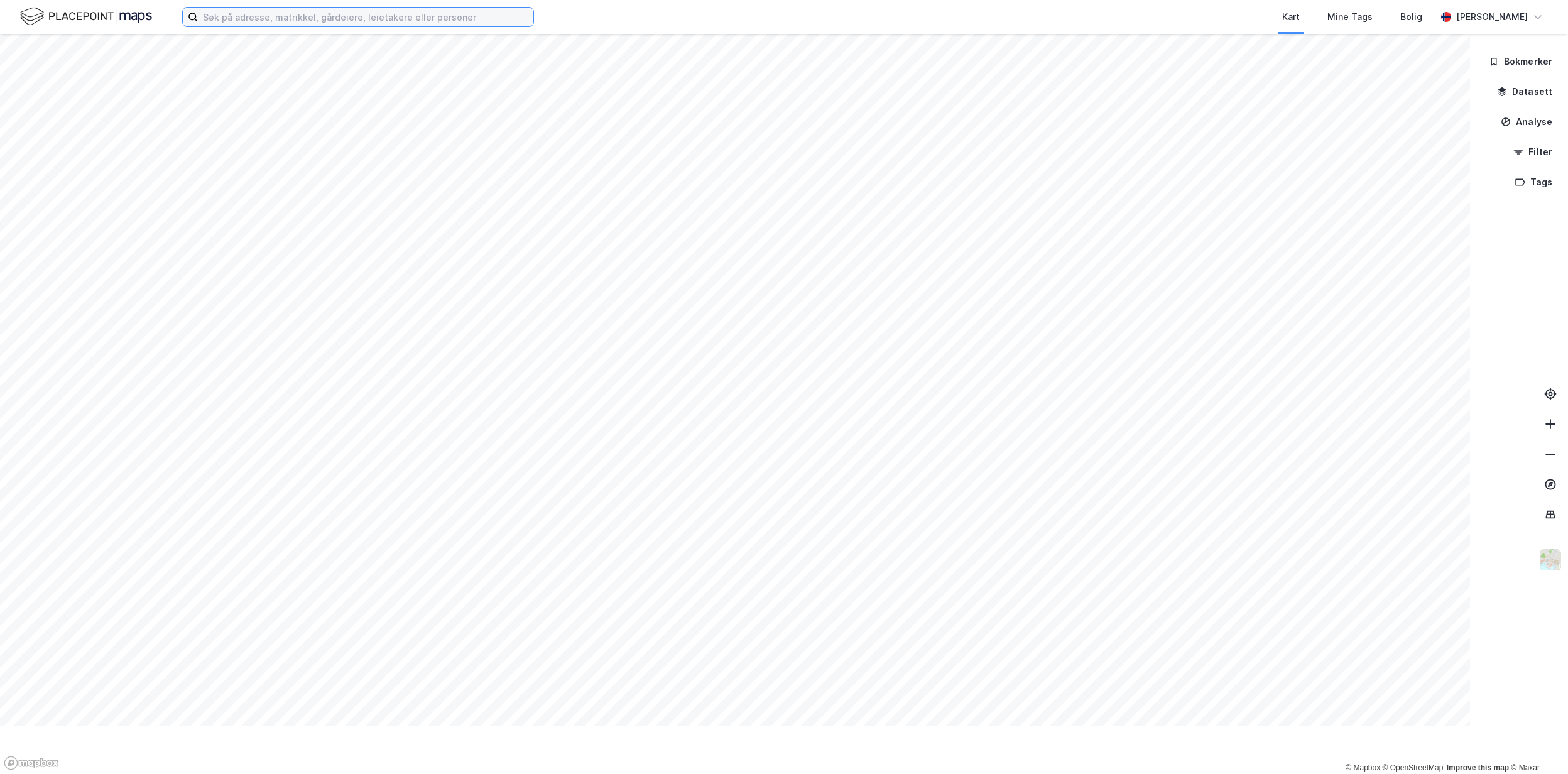
click at [208, 13] on input at bounding box center [365, 16] width 336 height 19
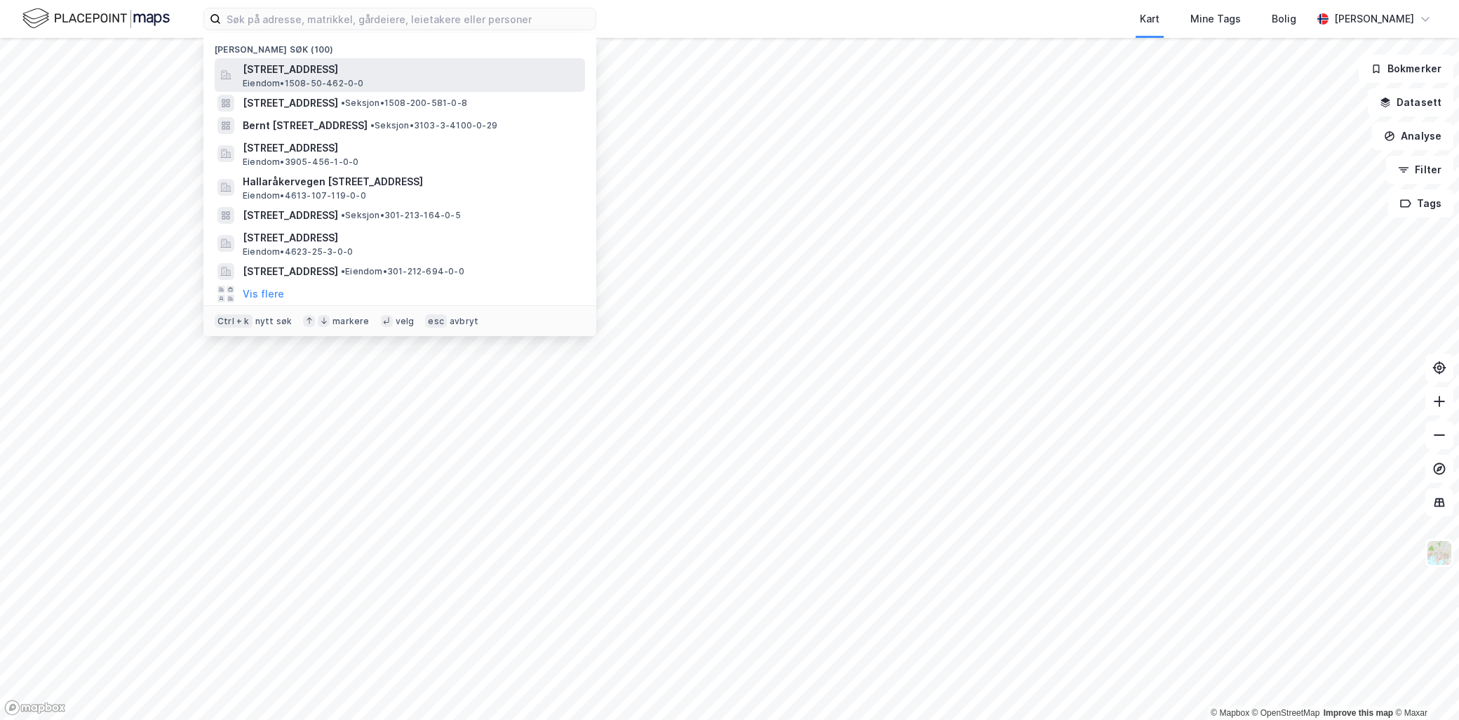
click at [389, 68] on span "[STREET_ADDRESS]" at bounding box center [411, 69] width 337 height 17
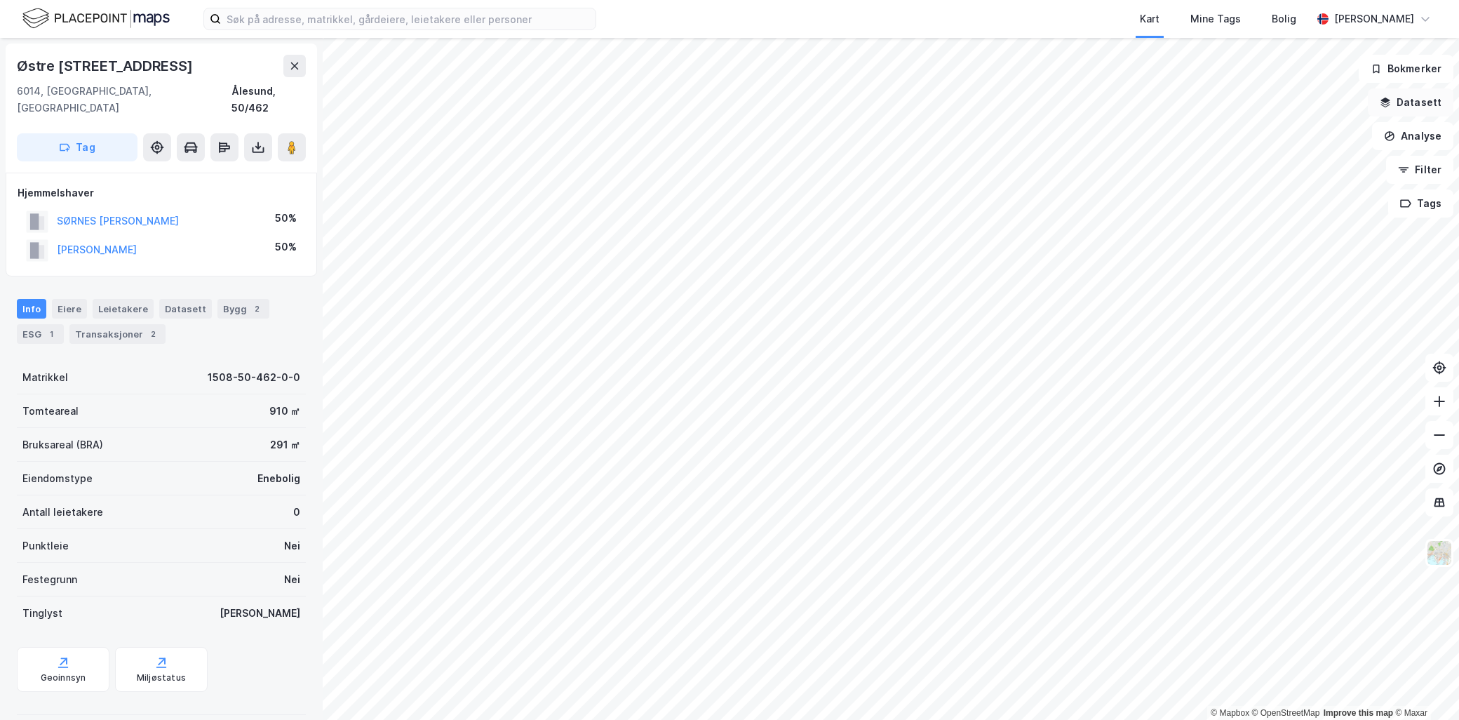
click at [1411, 107] on button "Datasett" at bounding box center [1411, 102] width 86 height 28
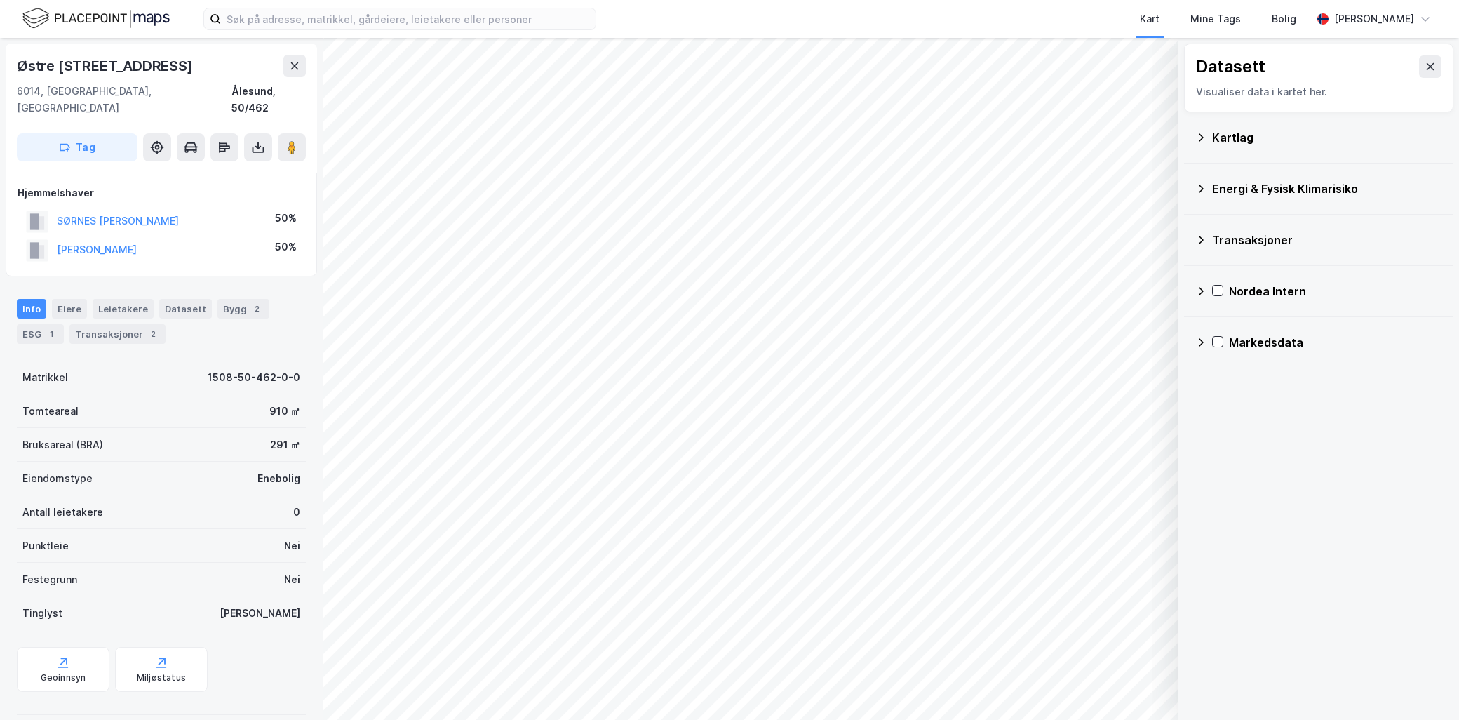
click at [1201, 187] on icon at bounding box center [1201, 188] width 5 height 8
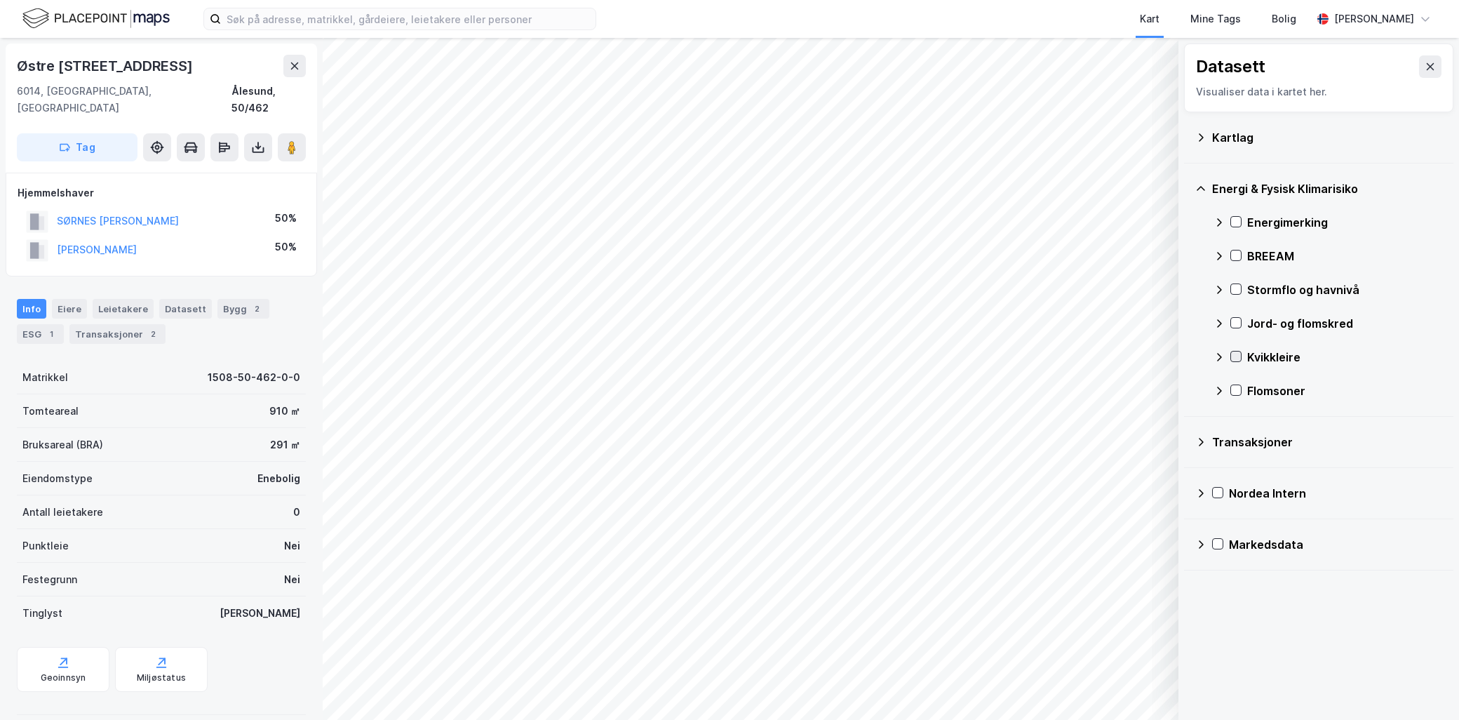
click at [1240, 354] on icon at bounding box center [1236, 356] width 10 height 10
